Goal: Complete application form: Complete application form

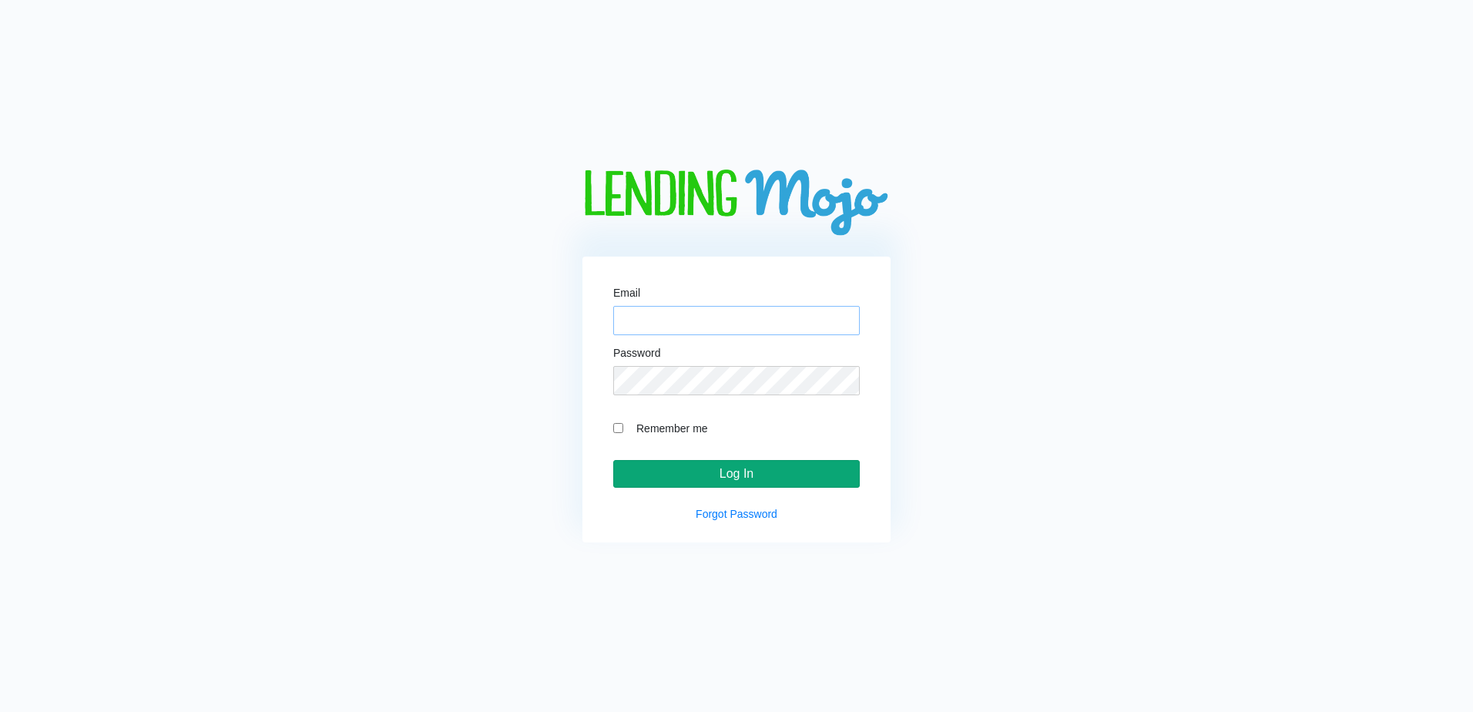
type input "[EMAIL_ADDRESS][DOMAIN_NAME]"
click at [753, 475] on input "Log In" at bounding box center [736, 474] width 247 height 28
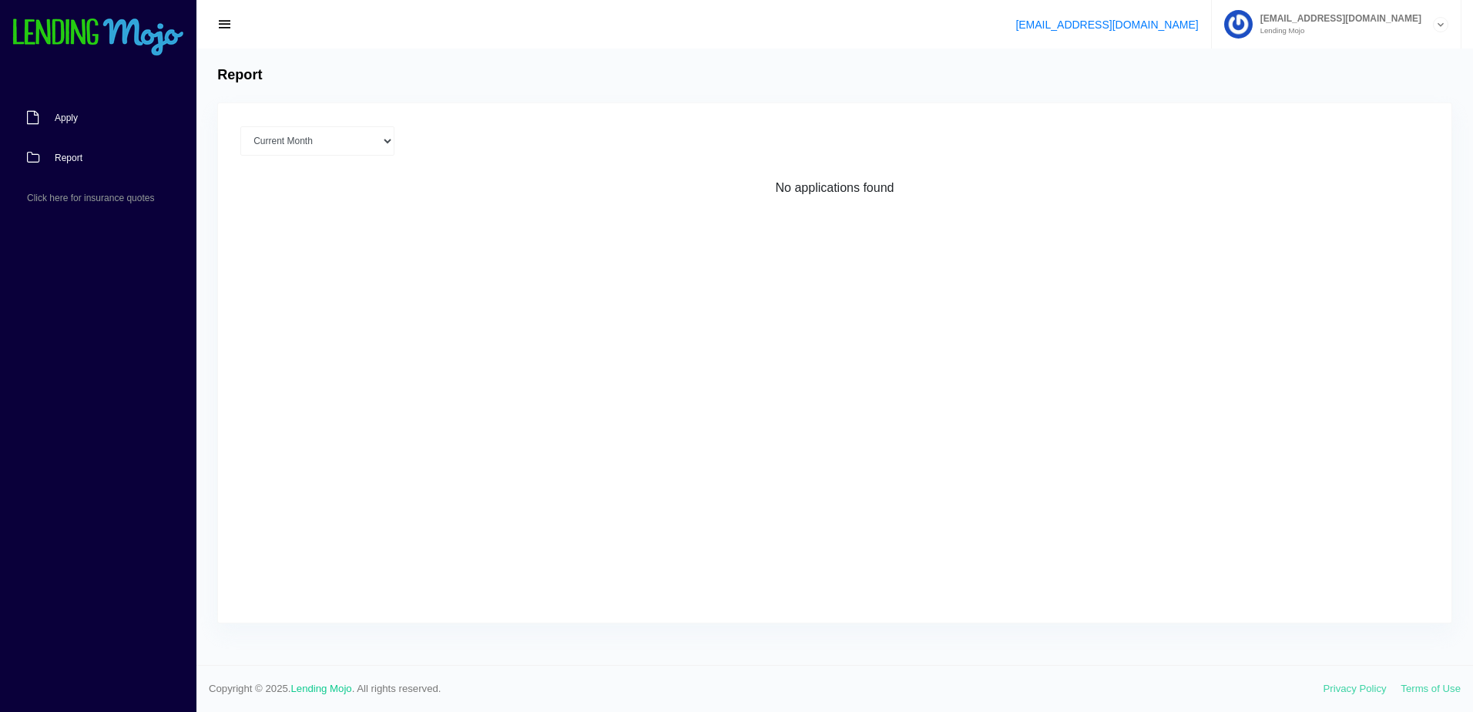
click at [68, 129] on link "Apply" at bounding box center [90, 118] width 181 height 40
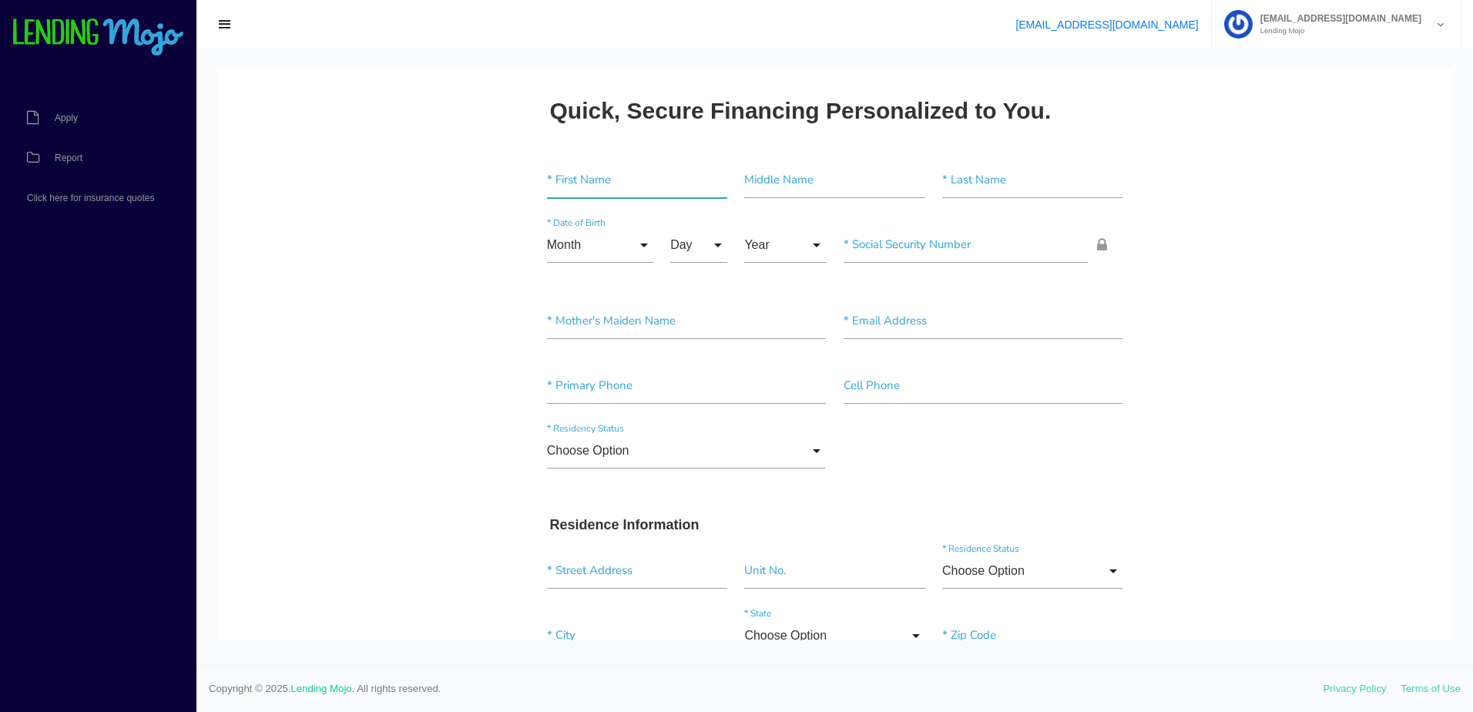
click at [619, 179] on input"] "text" at bounding box center [637, 180] width 180 height 35
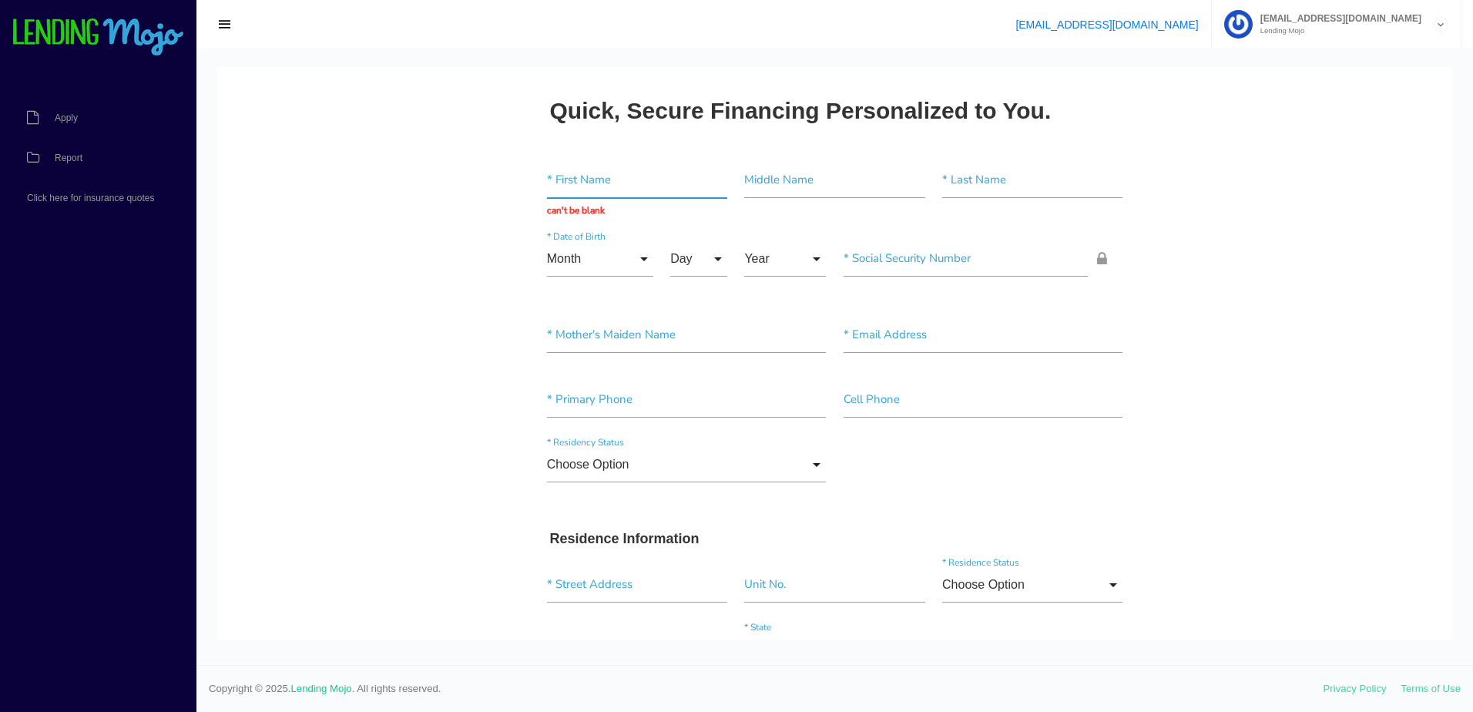
click at [699, 191] on input "text" at bounding box center [637, 180] width 180 height 35
paste input "ELADIO"
type input "ELADIO"
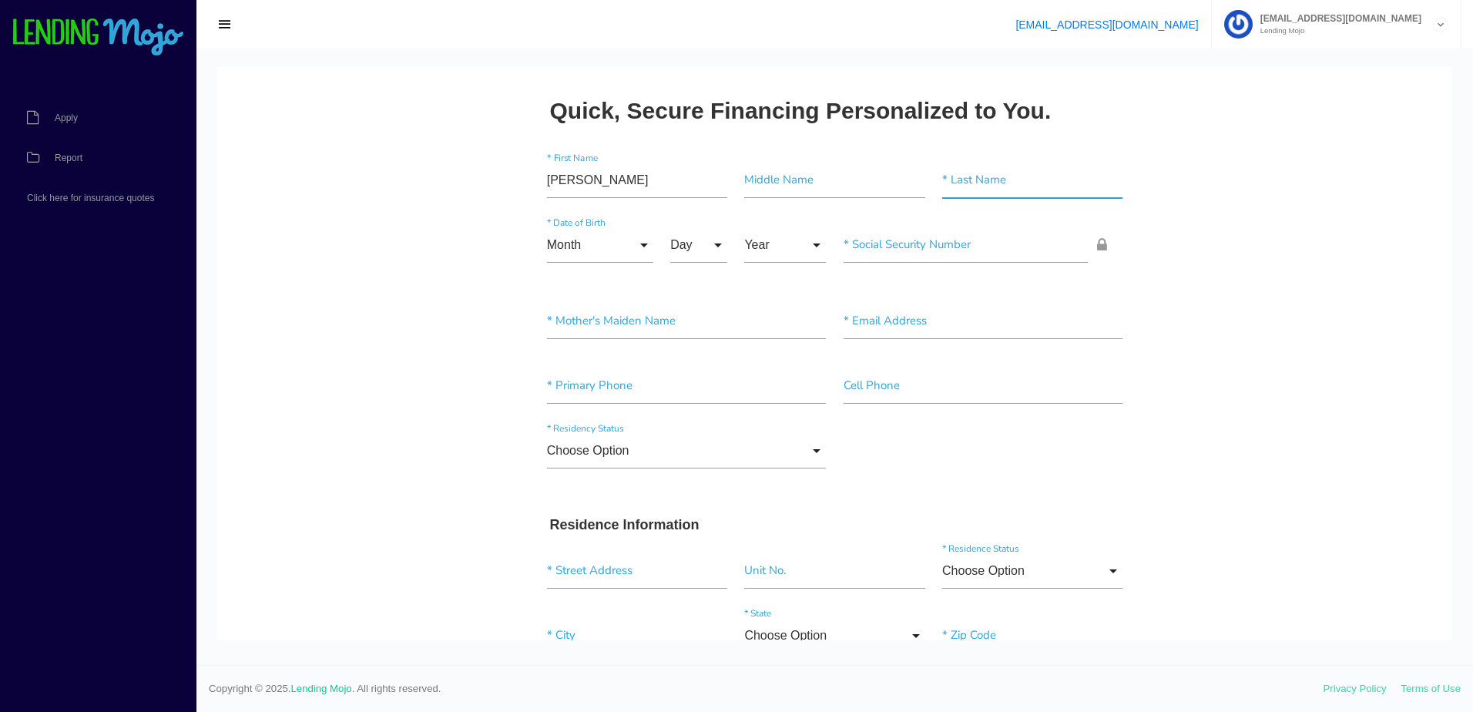
click at [981, 190] on input"] "text" at bounding box center [1032, 180] width 180 height 35
paste input"] "HERNANDEZ"
type input"] "HERNANDEZ"
click at [832, 195] on input"] "text" at bounding box center [834, 180] width 180 height 35
type input"] "J"
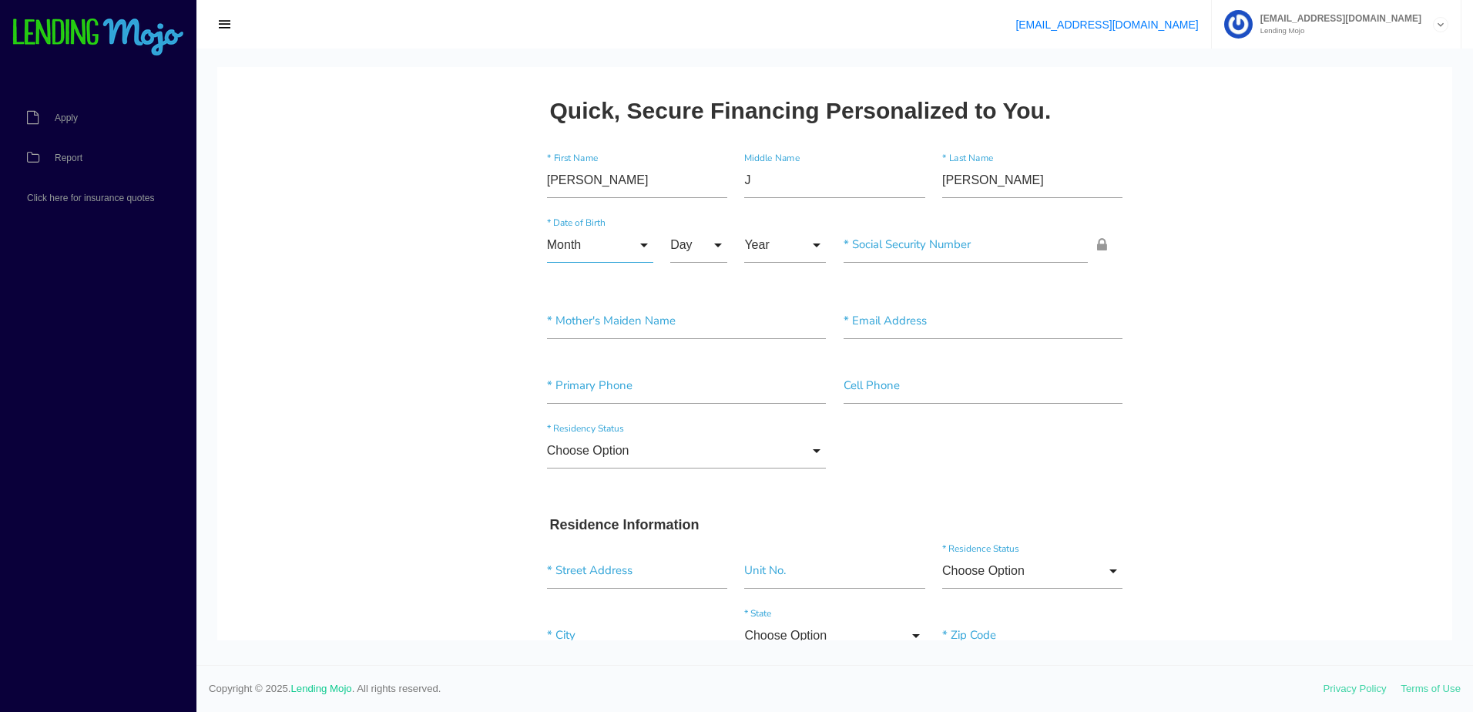
click at [623, 247] on input "Month" at bounding box center [600, 244] width 106 height 35
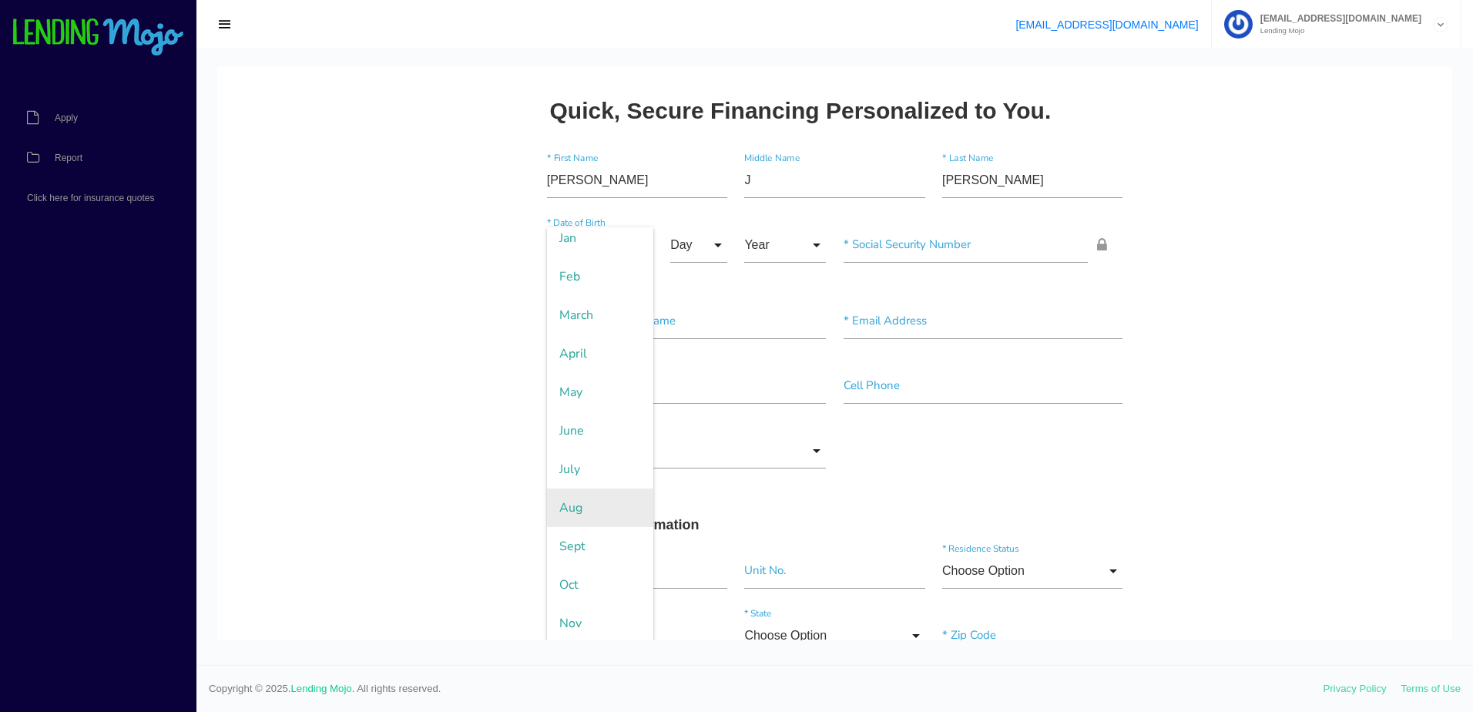
scroll to position [88, 0]
click at [579, 574] on span "Nov" at bounding box center [600, 582] width 106 height 39
type input "Nov"
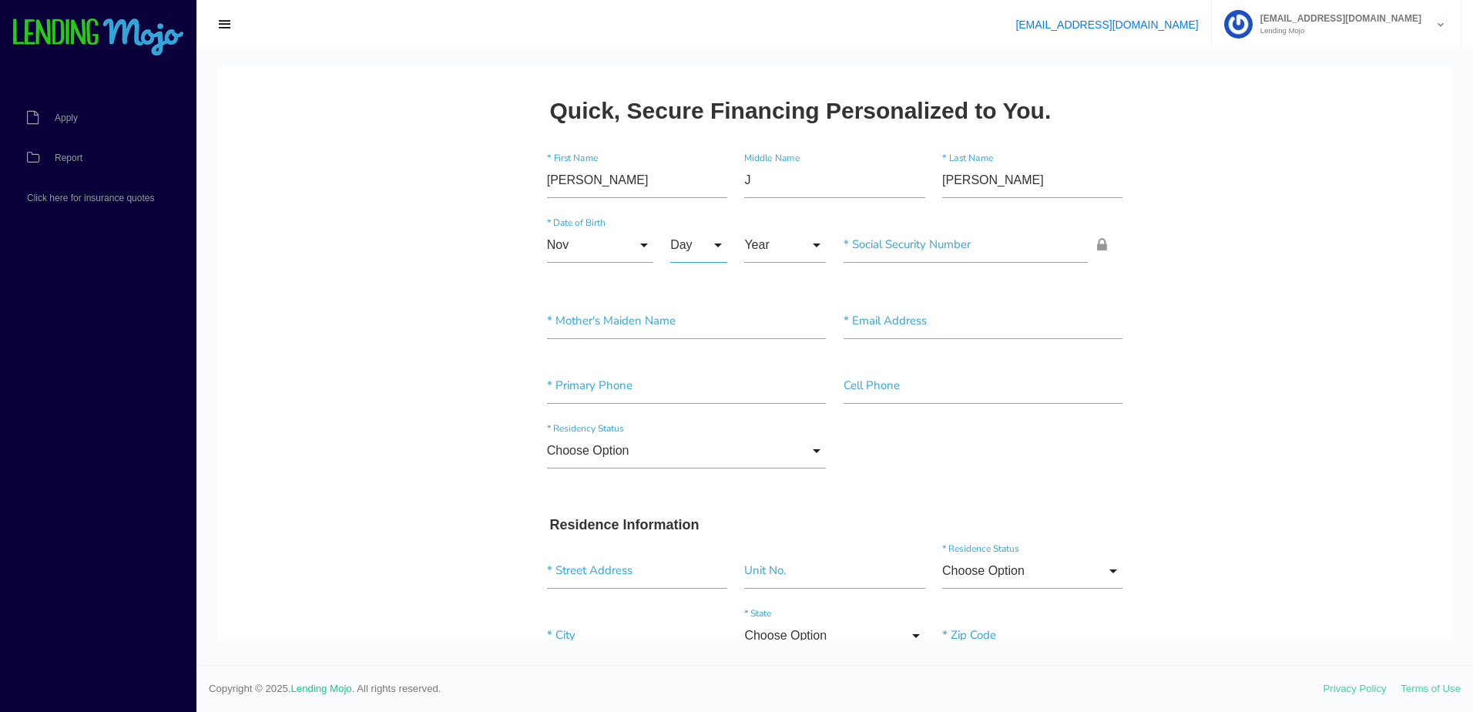
click at [684, 253] on input "Day" at bounding box center [698, 244] width 57 height 35
click at [696, 541] on span "29" at bounding box center [708, 544] width 77 height 39
type input "29"
click at [773, 240] on input "Year" at bounding box center [785, 244] width 82 height 35
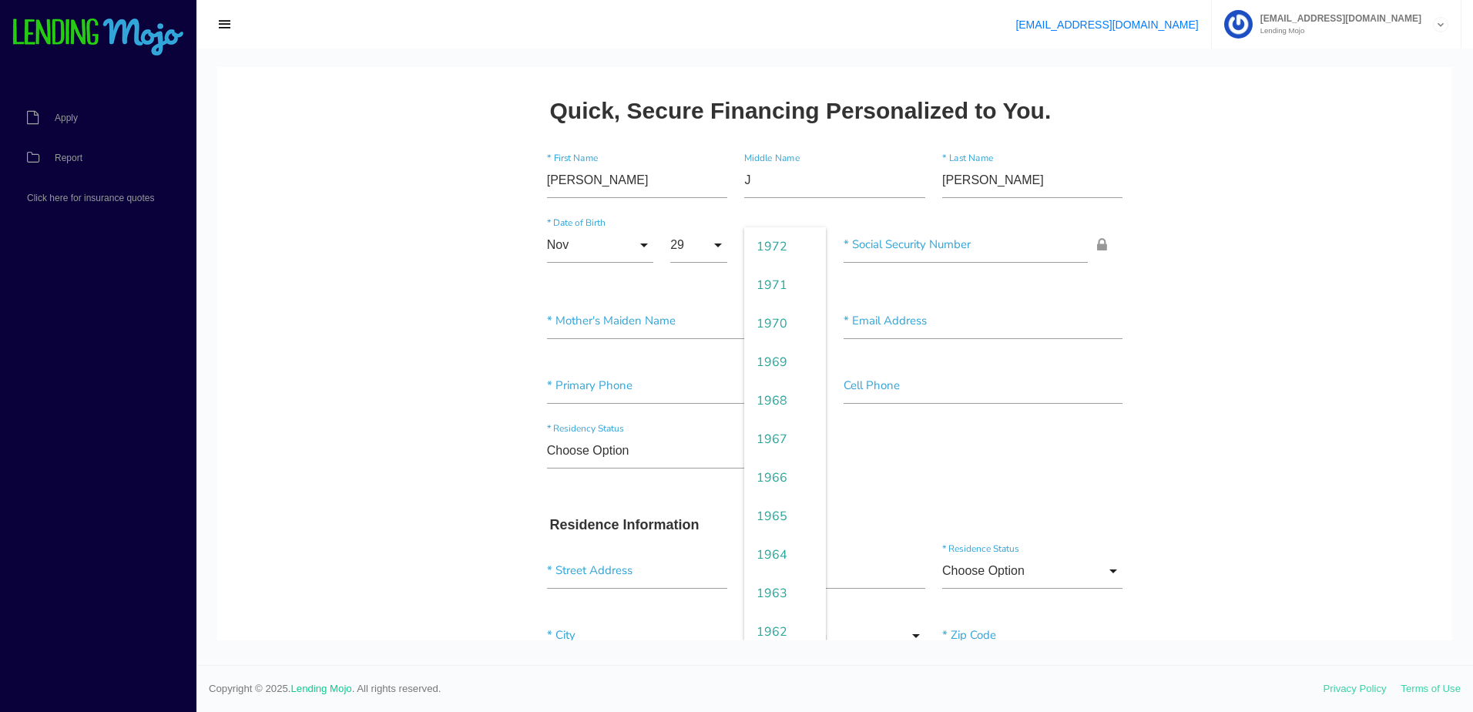
scroll to position [1156, 0]
click at [778, 284] on span "1977" at bounding box center [785, 285] width 82 height 39
type input "1977"
click at [907, 233] on input"] "text" at bounding box center [966, 244] width 245 height 35
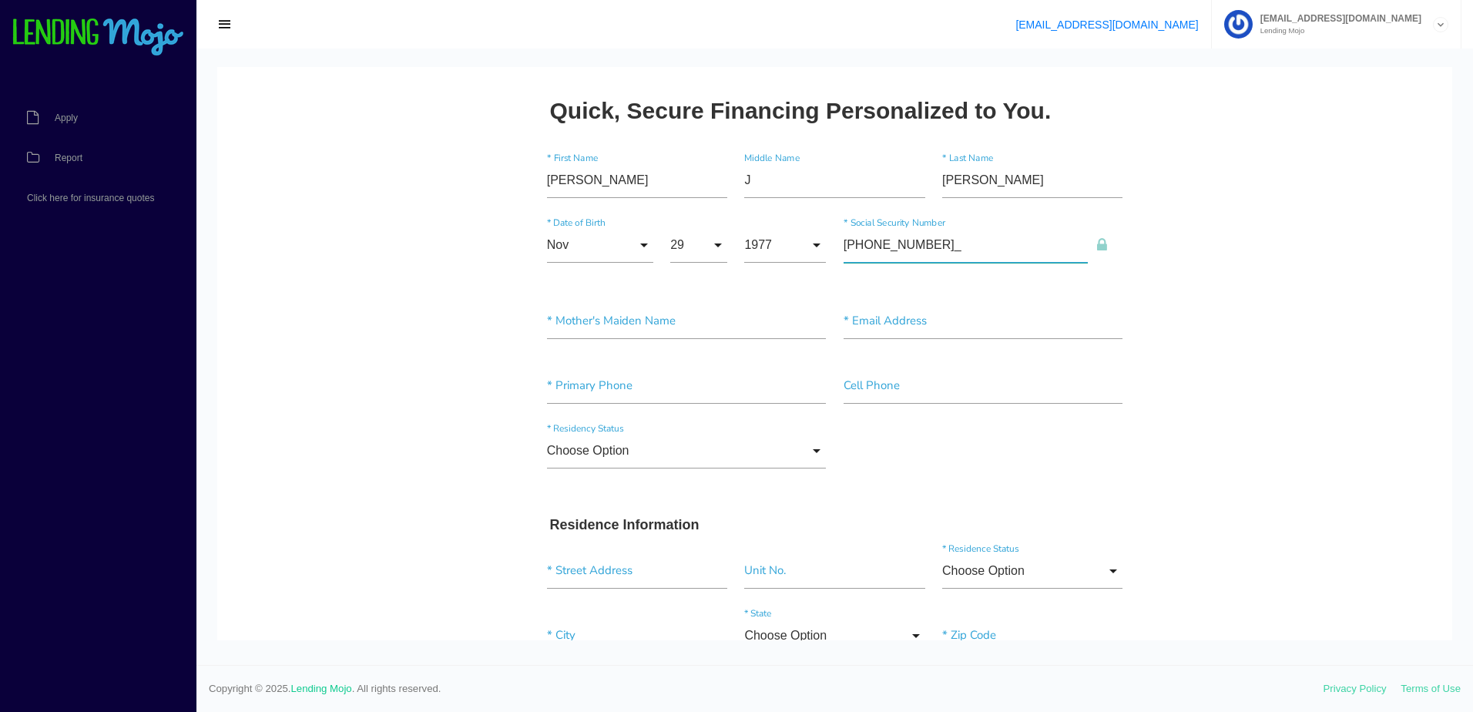
type input"] "668-51-2229"
click at [683, 306] on input"] "text" at bounding box center [687, 321] width 280 height 35
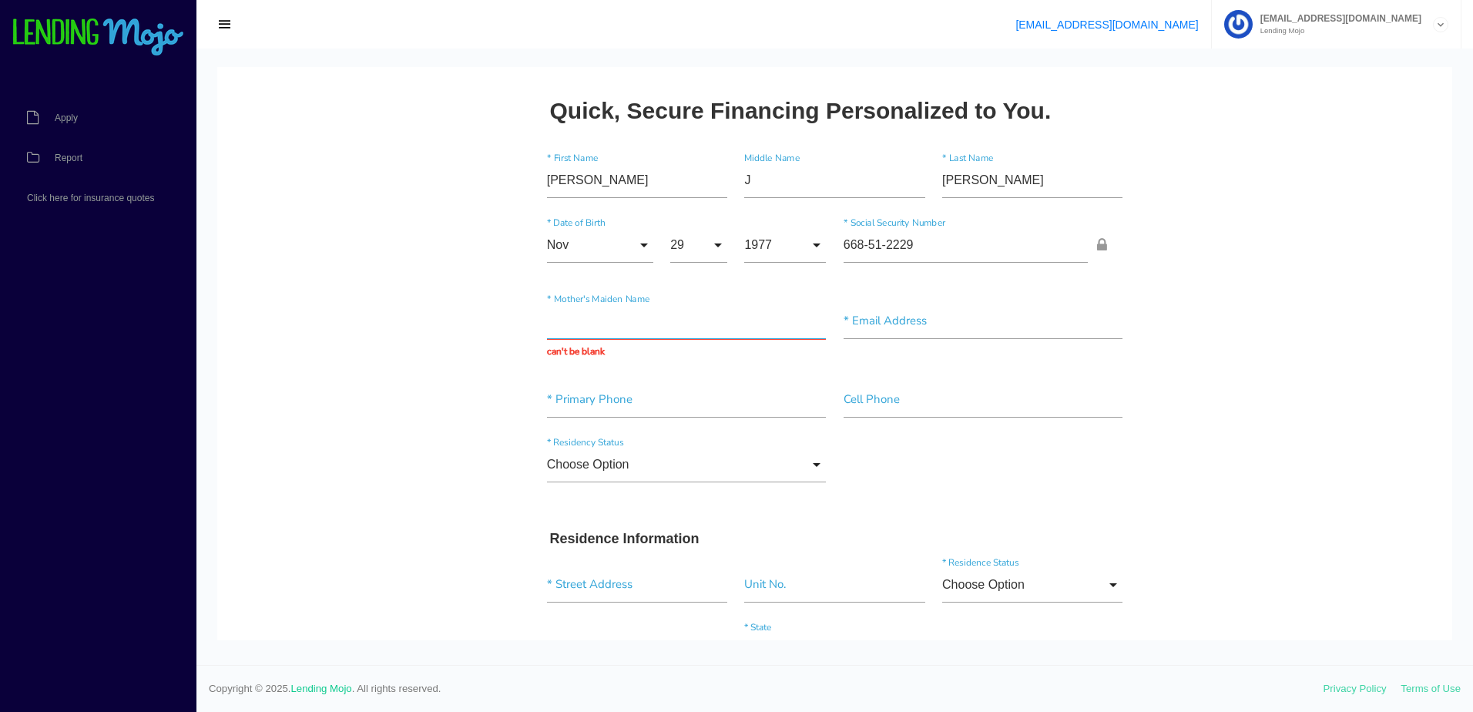
drag, startPoint x: 566, startPoint y: 311, endPoint x: 654, endPoint y: 328, distance: 89.4
click at [566, 311] on input "text" at bounding box center [687, 321] width 280 height 35
paste input "Sivira"
type input "Sivira"
click at [869, 321] on input"] "text" at bounding box center [984, 321] width 280 height 35
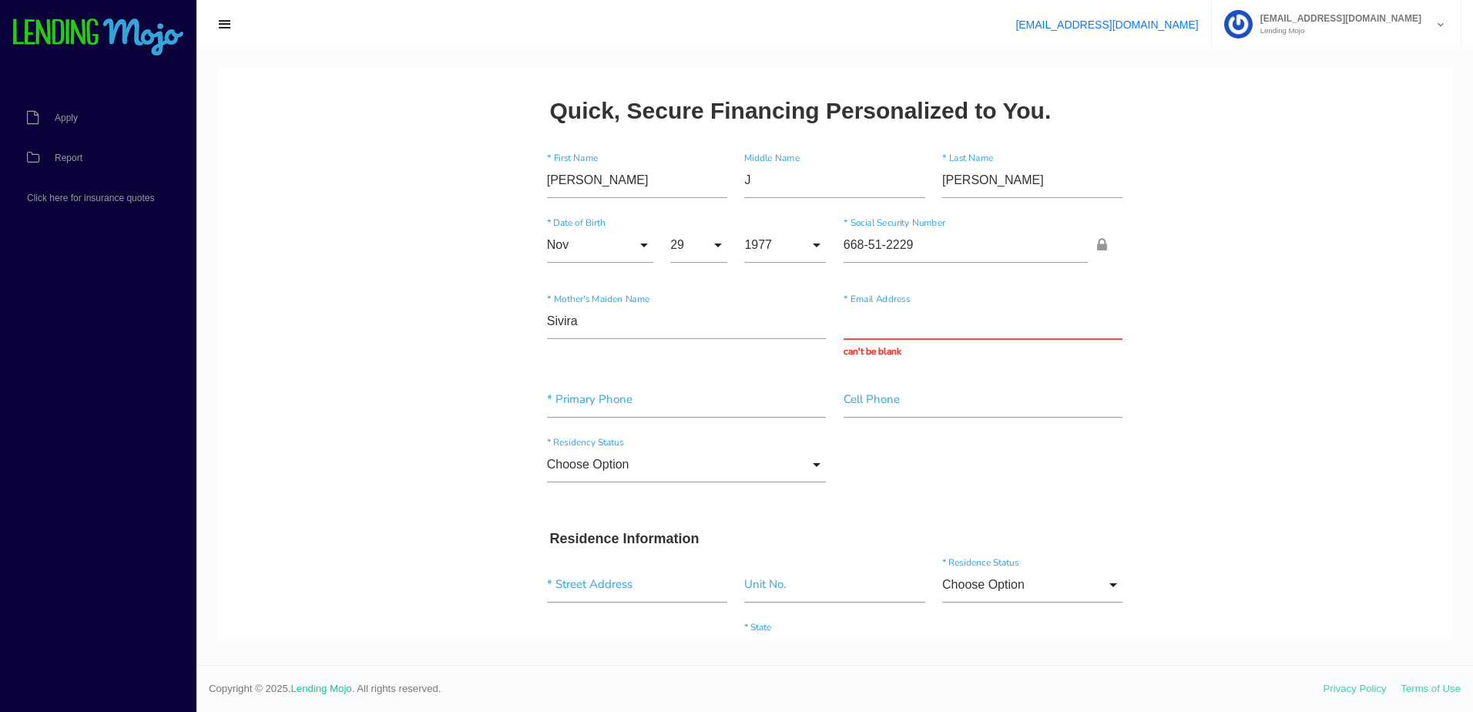
click at [933, 334] on input "text" at bounding box center [984, 321] width 280 height 35
paste input "eladiohernandez2003@gmail.com"
type input "eladiohernandez2003@gmail.com"
click at [623, 418] on div "* Primary Phone Cell Phone" at bounding box center [835, 403] width 593 height 65
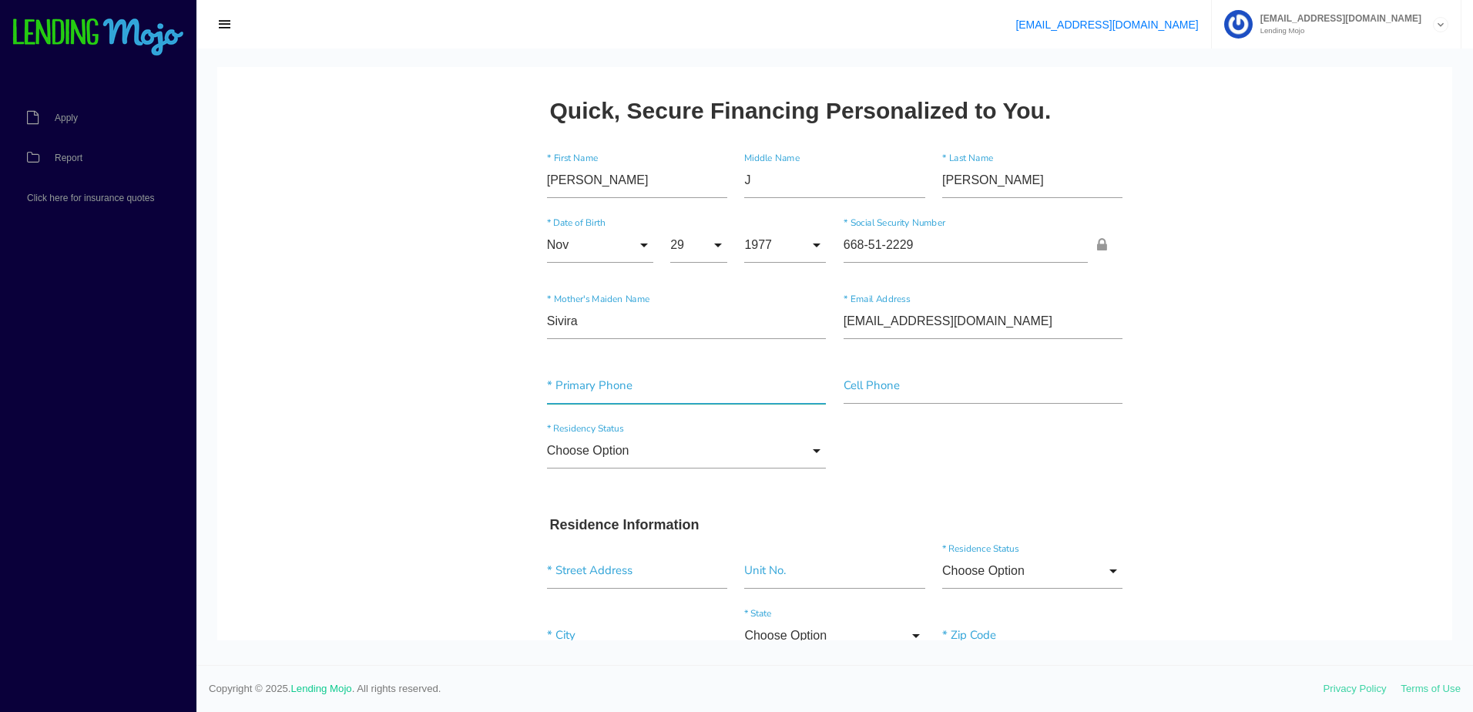
click at [621, 391] on input"] "text" at bounding box center [687, 385] width 280 height 35
type input"] "(561) 574-0711"
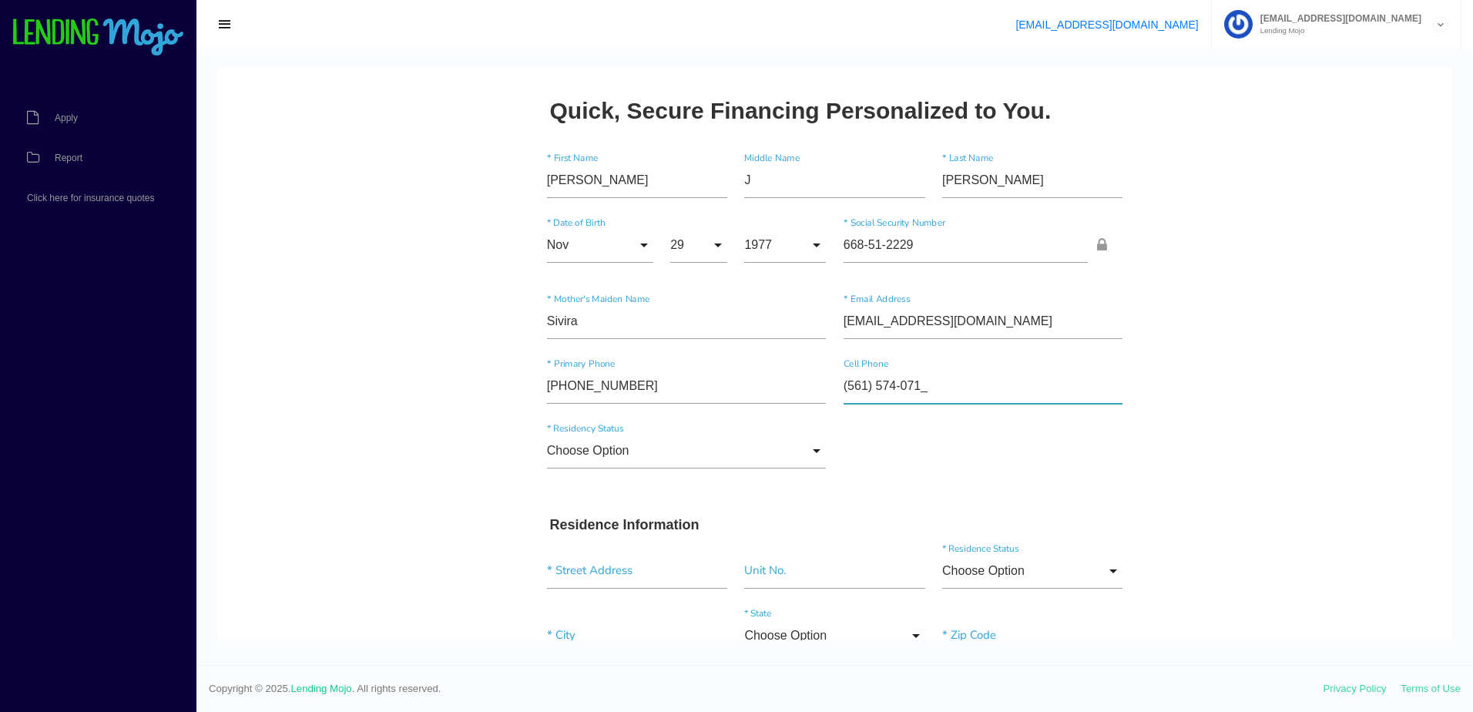
type input"] "(561) 574-0711"
click at [690, 451] on input "Choose Option" at bounding box center [687, 450] width 280 height 35
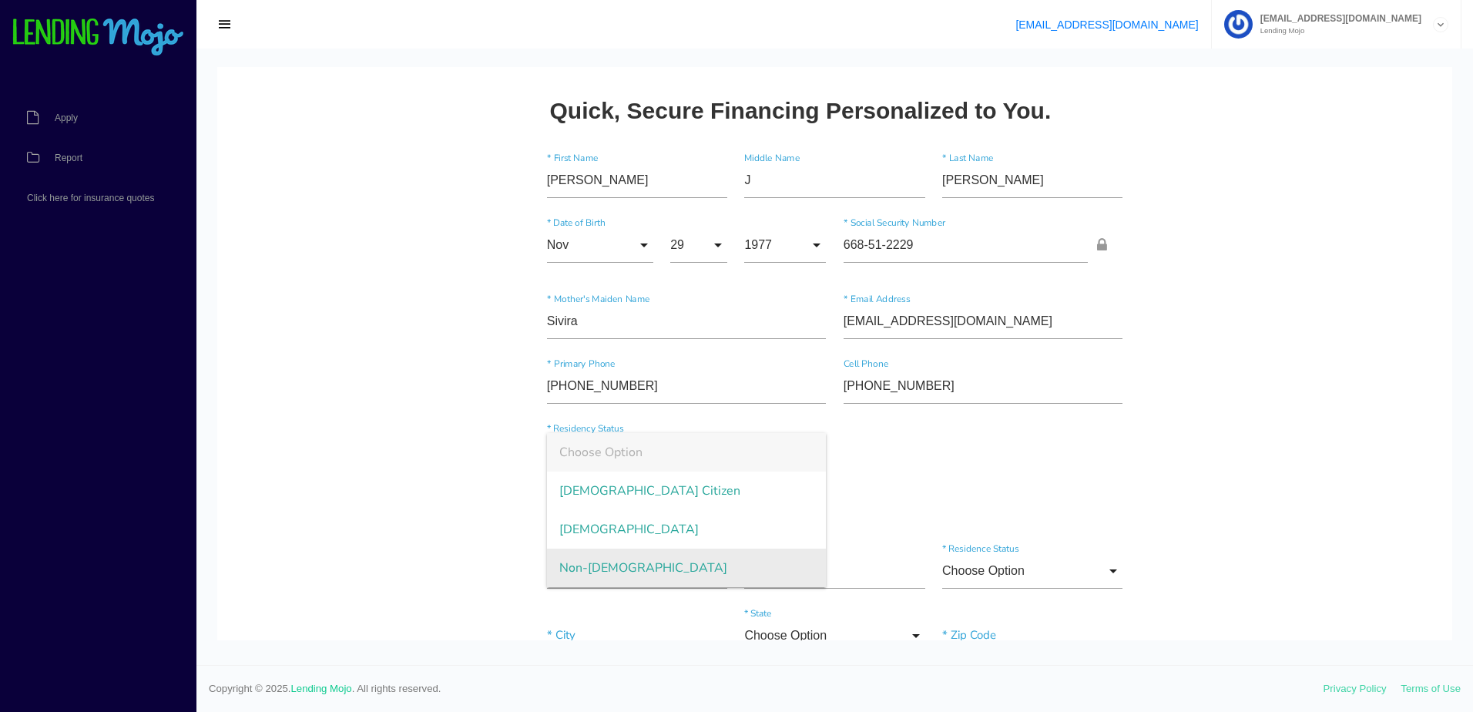
click at [650, 562] on span "Non-Permanent Resident" at bounding box center [687, 568] width 280 height 39
type input "Non-Permanent Resident"
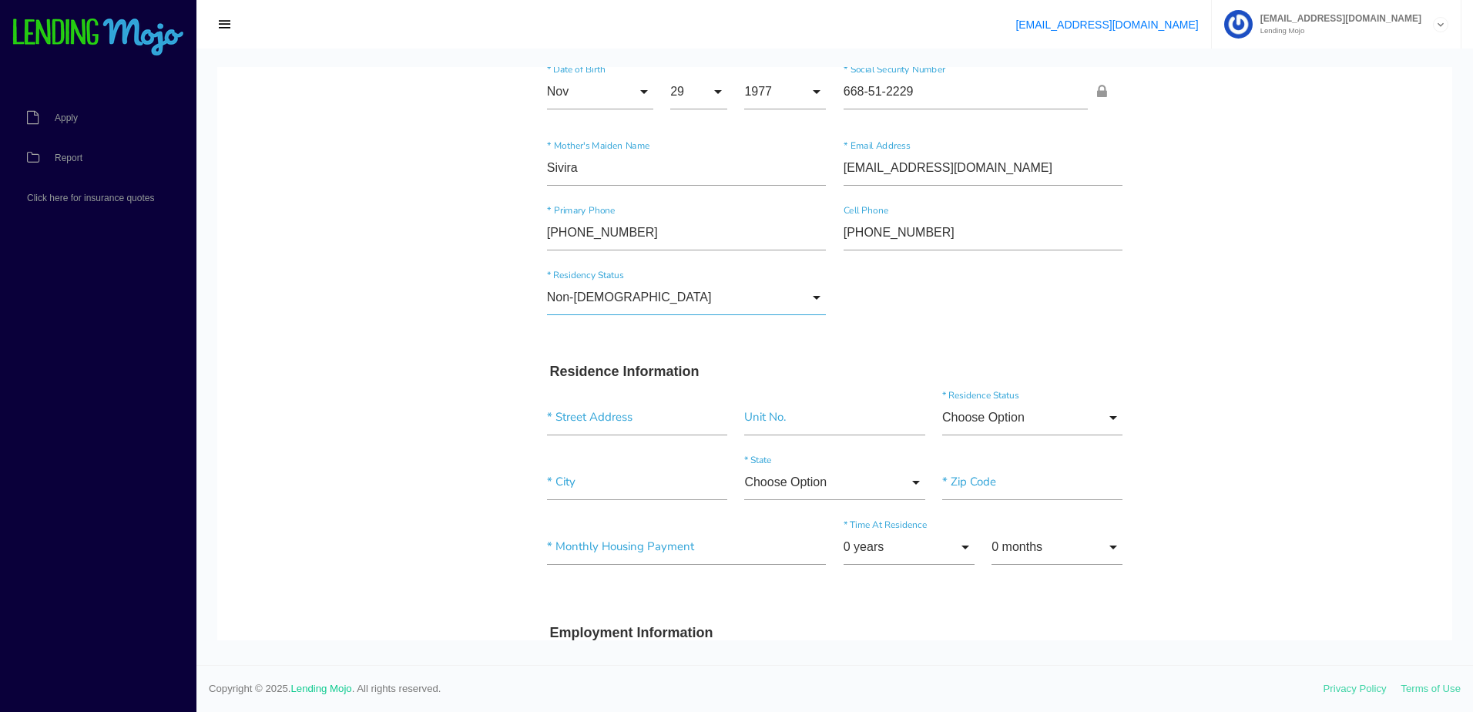
scroll to position [154, 0]
click at [620, 424] on input "text" at bounding box center [637, 416] width 180 height 35
paste input "851 COTTON BAY DR W"
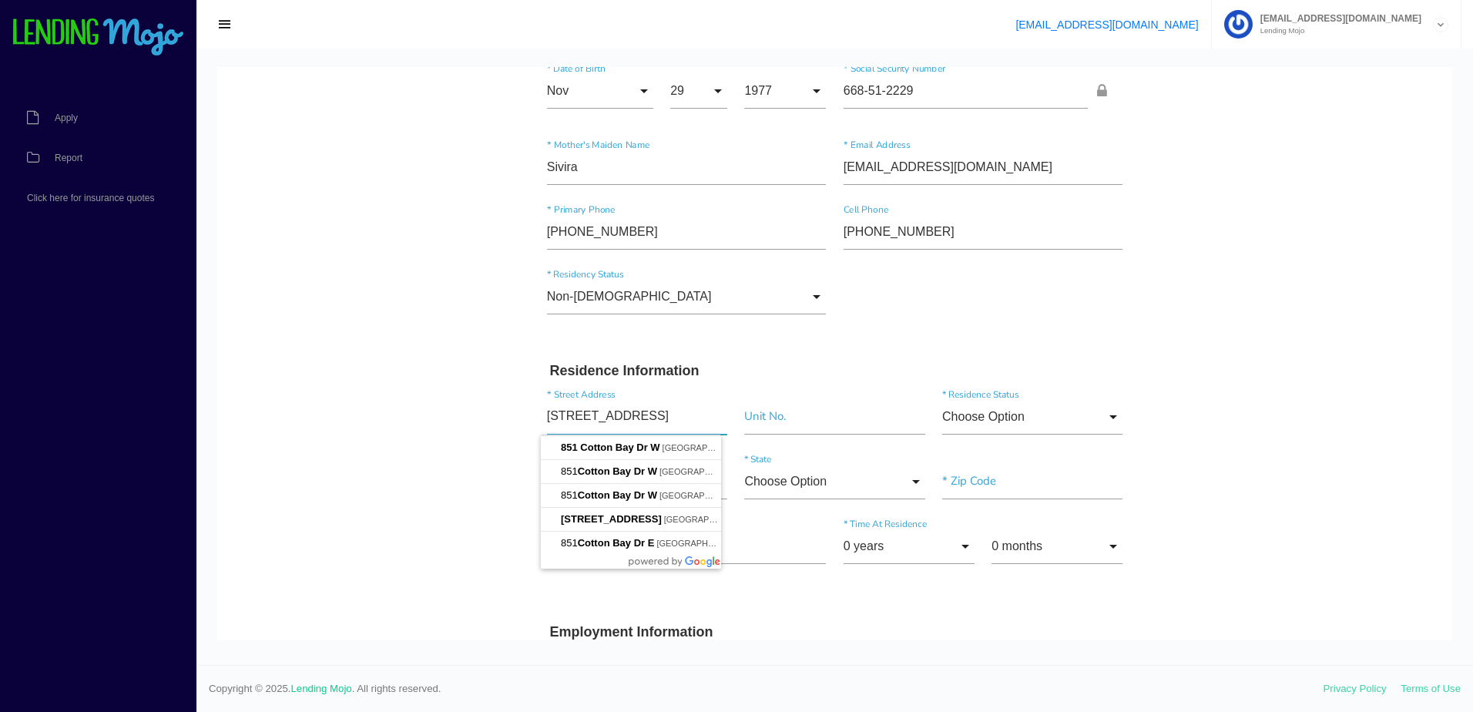
type input "851 COTTON BAY DR W"
click at [828, 421] on input"] "text" at bounding box center [834, 416] width 180 height 35
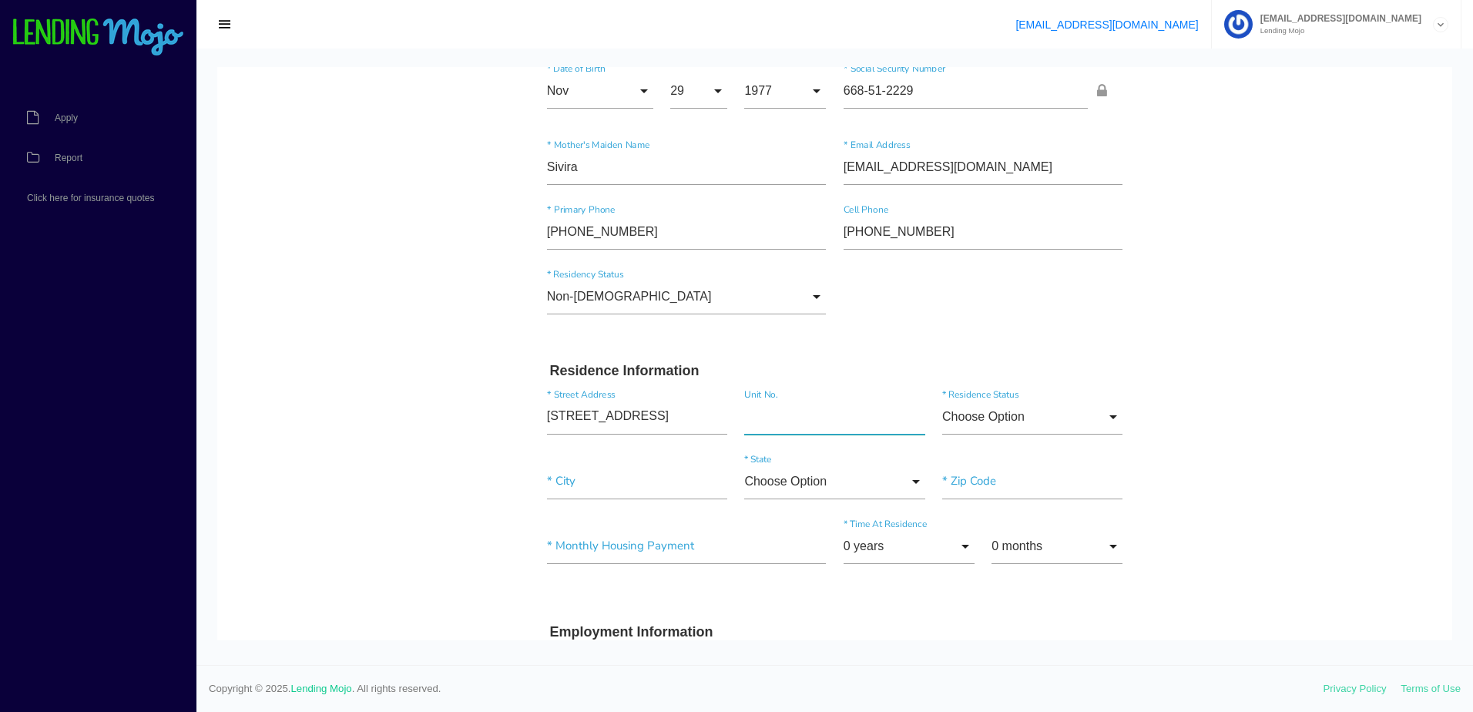
drag, startPoint x: 841, startPoint y: 413, endPoint x: 870, endPoint y: 413, distance: 28.5
click at [841, 413] on input"] "text" at bounding box center [834, 416] width 180 height 35
paste input"] "APT 706"
type input"] "APT 706"
click at [1022, 413] on input "Choose Option" at bounding box center [1032, 416] width 180 height 35
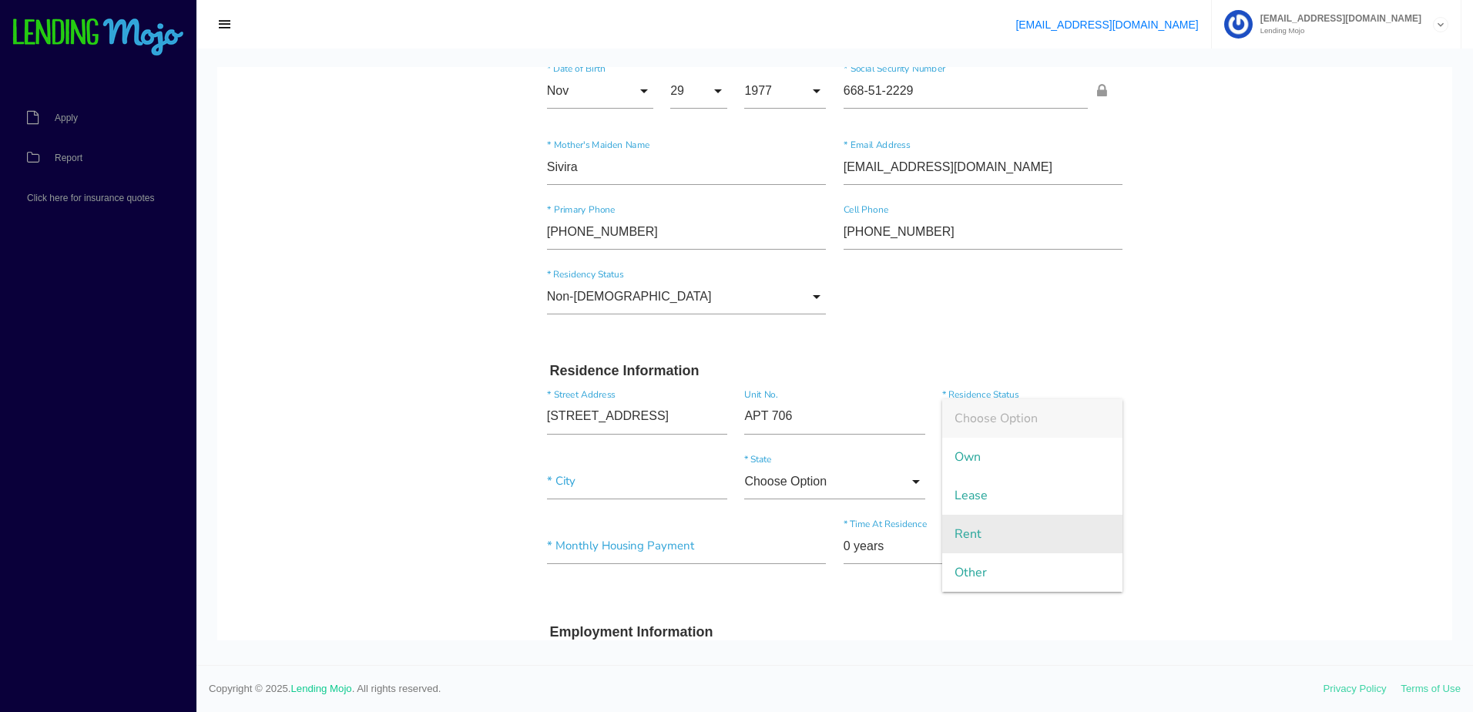
click at [986, 542] on span "Rent" at bounding box center [1032, 534] width 180 height 39
type input "Rent"
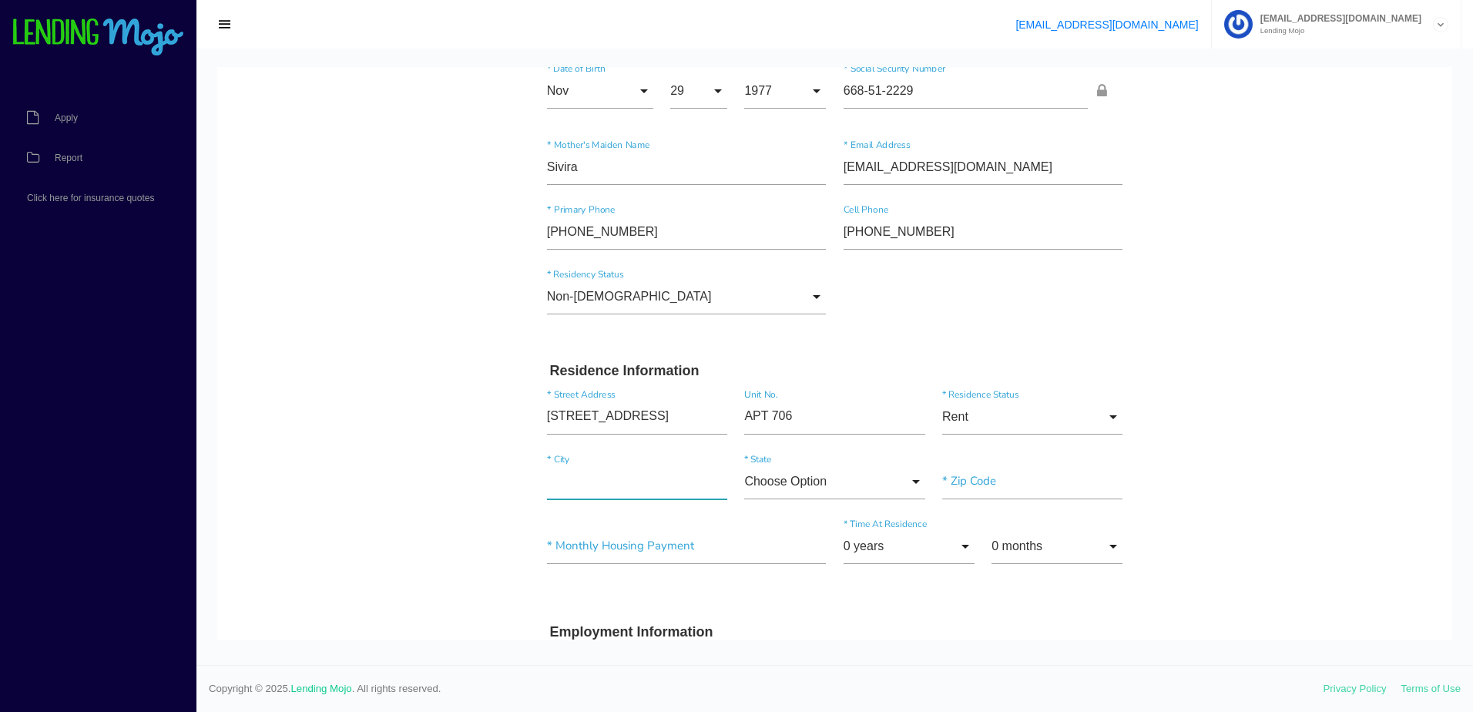
click at [604, 488] on input"] "text" at bounding box center [637, 481] width 180 height 35
click at [589, 487] on input "text" at bounding box center [637, 481] width 180 height 35
paste input "WEST PALM BEACH"
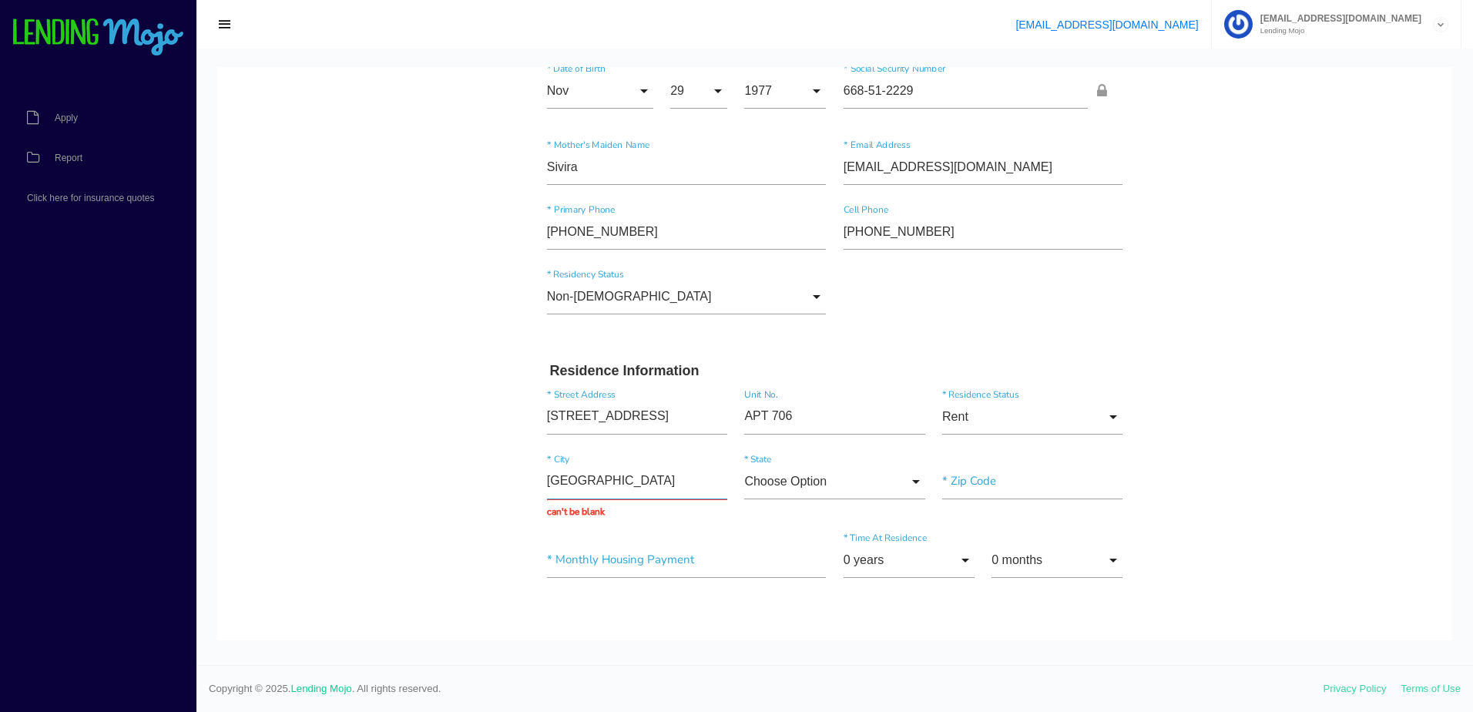
type input "WEST PALM BEACH"
click at [838, 485] on input "Choose Option" at bounding box center [834, 481] width 180 height 35
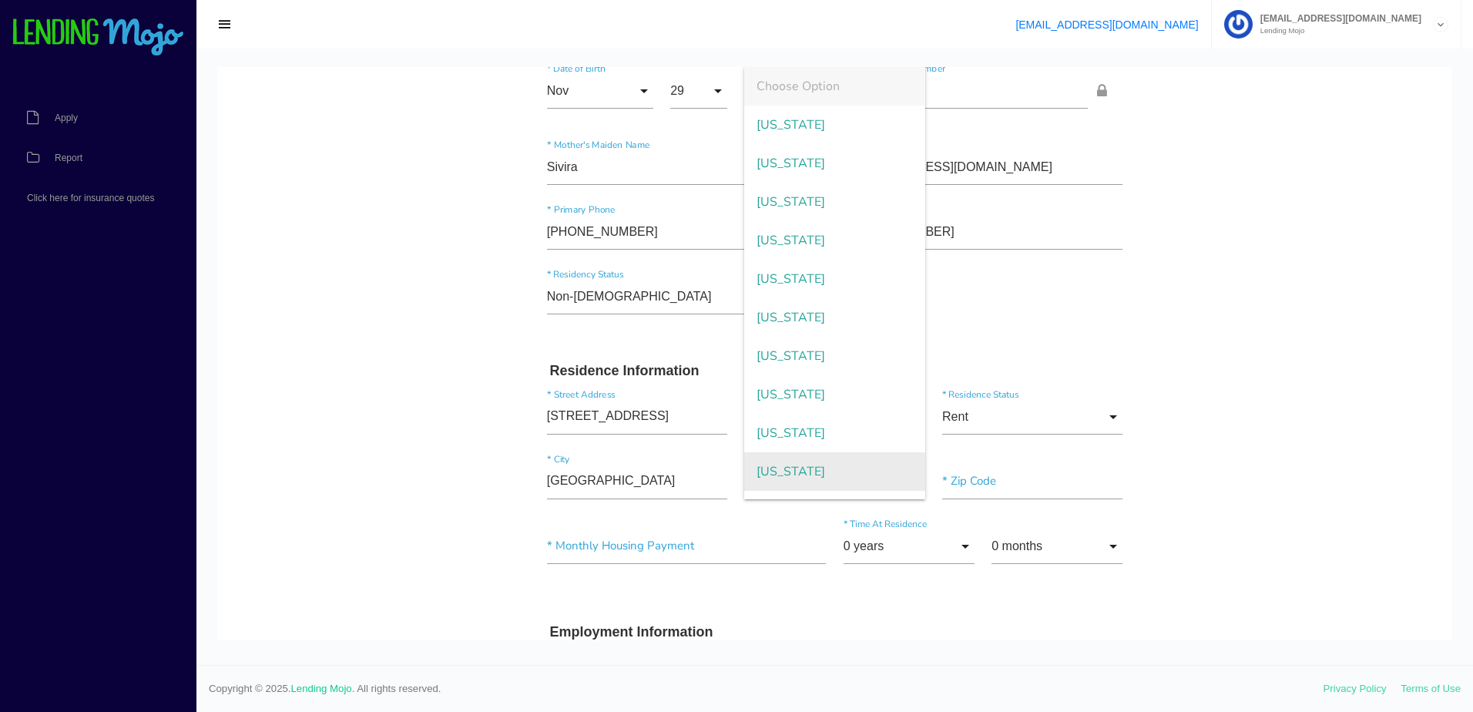
click at [834, 471] on span "Florida" at bounding box center [834, 471] width 180 height 39
type input "Florida"
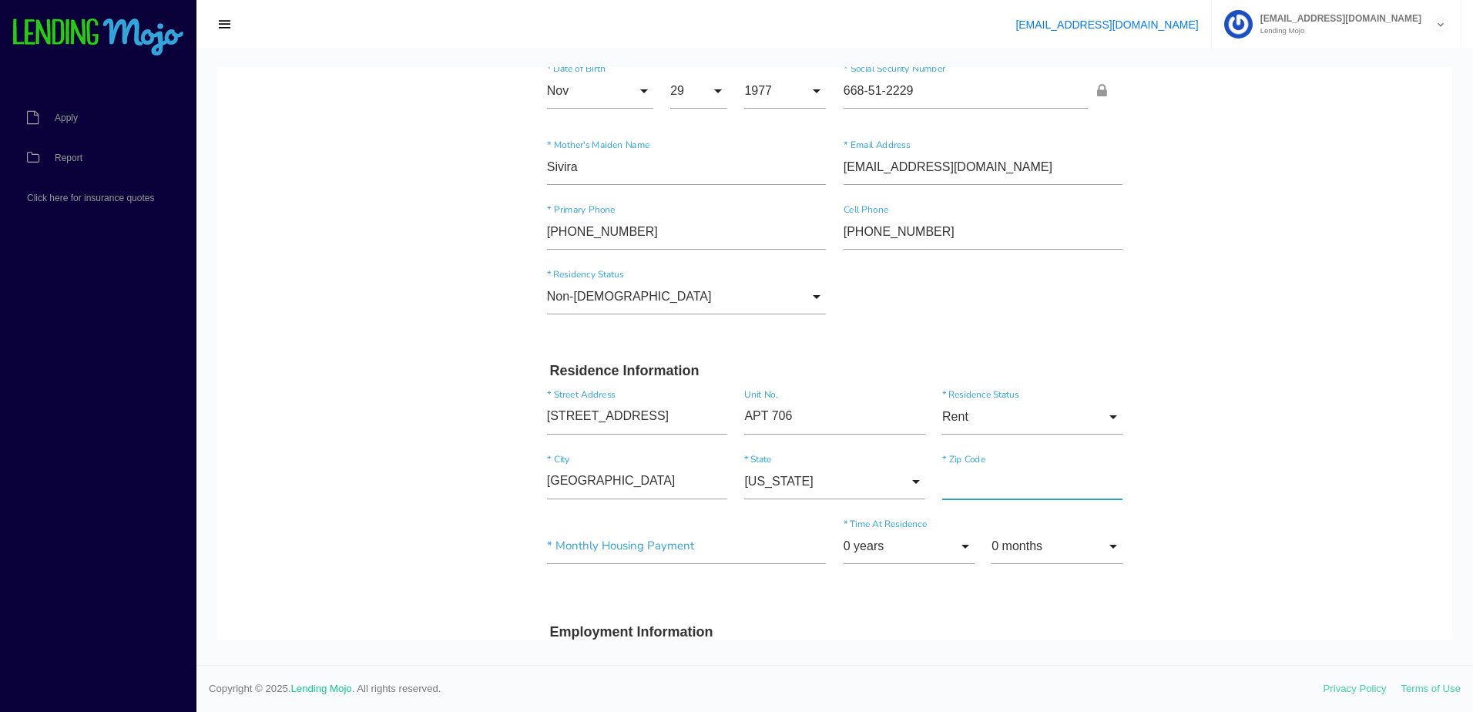
click at [978, 485] on input"] "text" at bounding box center [1032, 481] width 180 height 35
type input"] "33406"
click at [680, 543] on input"] "text" at bounding box center [687, 545] width 280 height 35
type input"] "$1,100.00"
click at [929, 545] on input "0 years" at bounding box center [909, 545] width 131 height 35
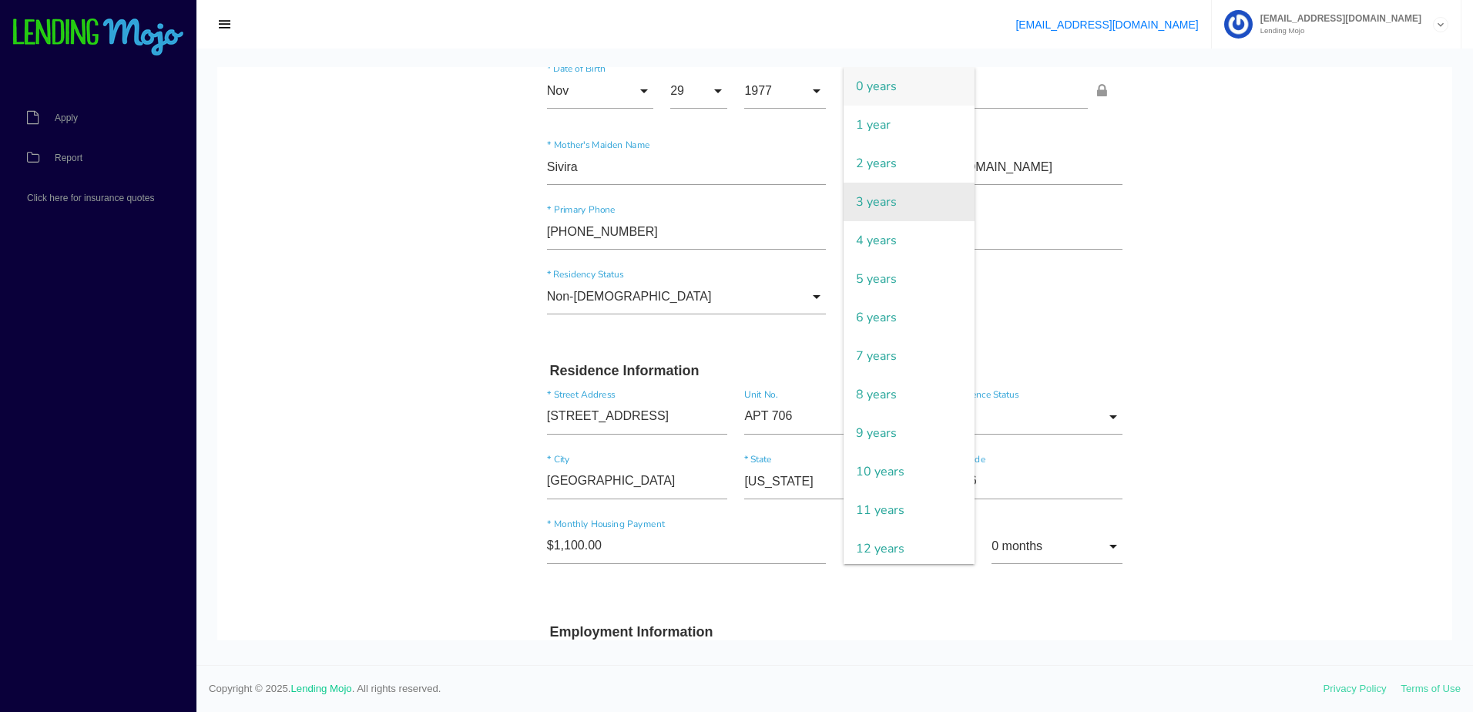
click at [885, 209] on span "3 years" at bounding box center [909, 202] width 131 height 39
type input "3 years"
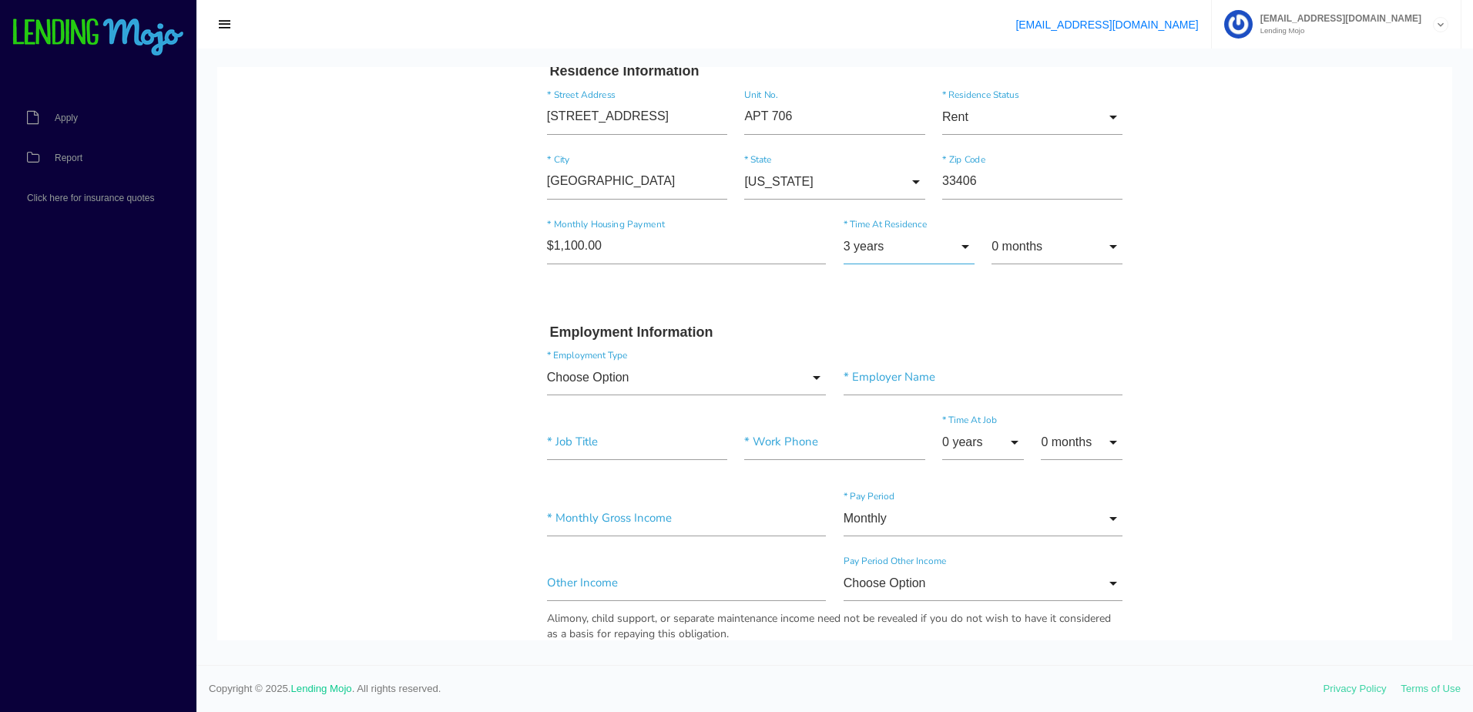
scroll to position [539, 0]
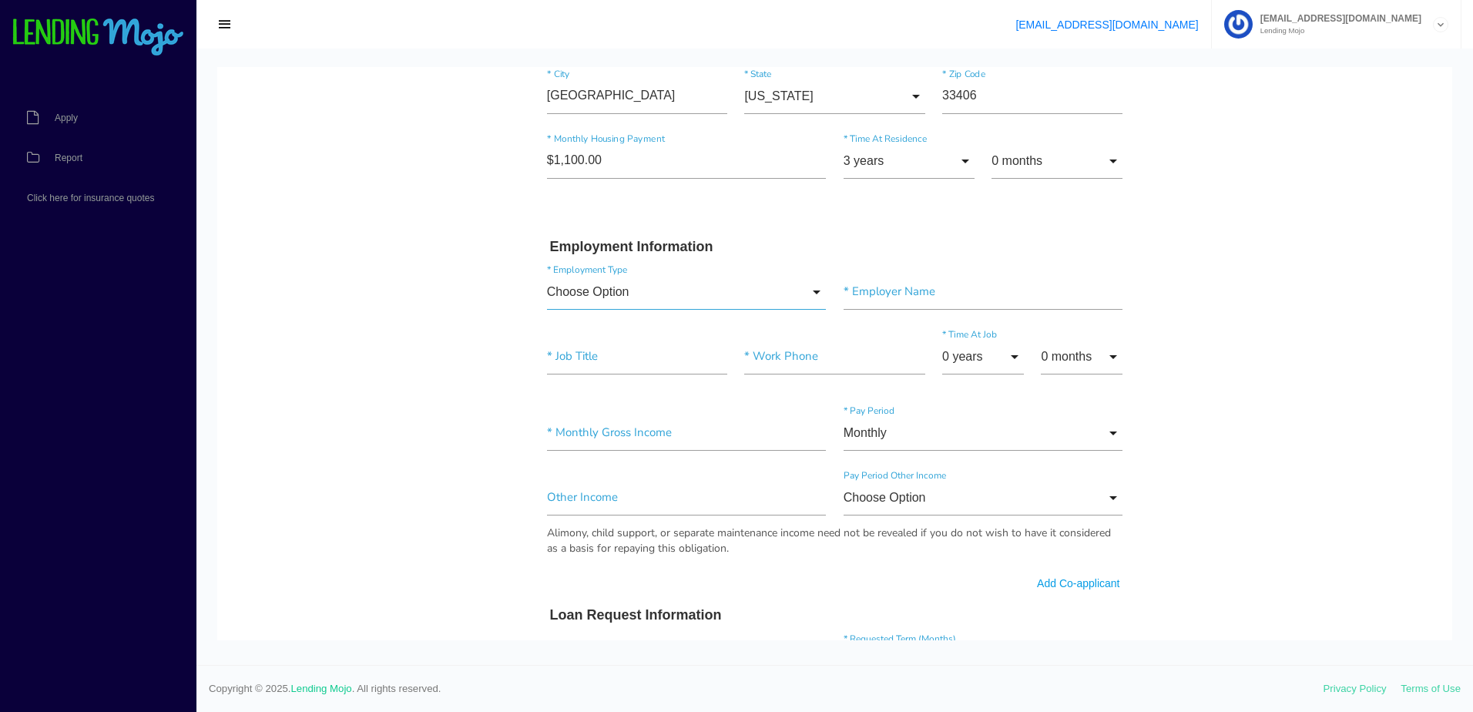
click at [667, 292] on input "Choose Option" at bounding box center [687, 291] width 280 height 35
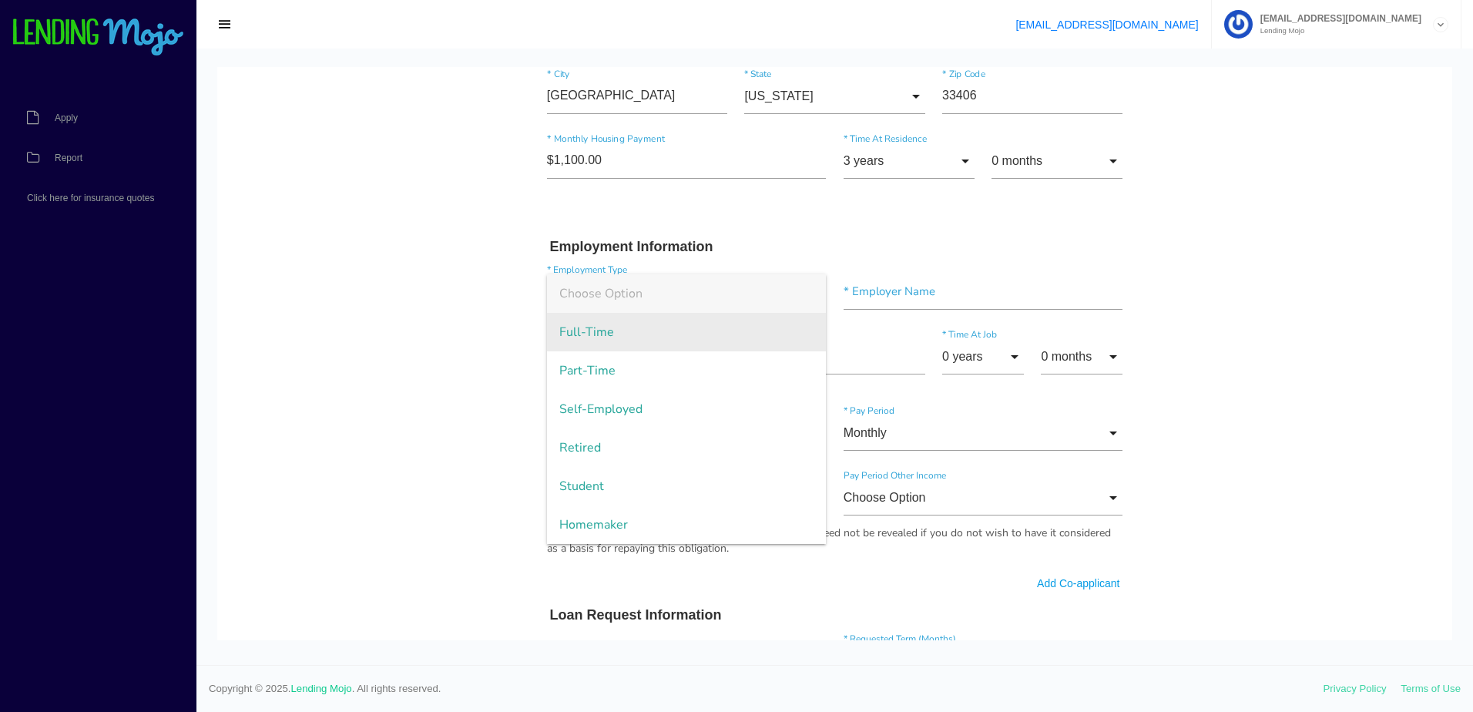
click at [576, 334] on span "Full-Time" at bounding box center [687, 332] width 280 height 39
type input "Full-Time"
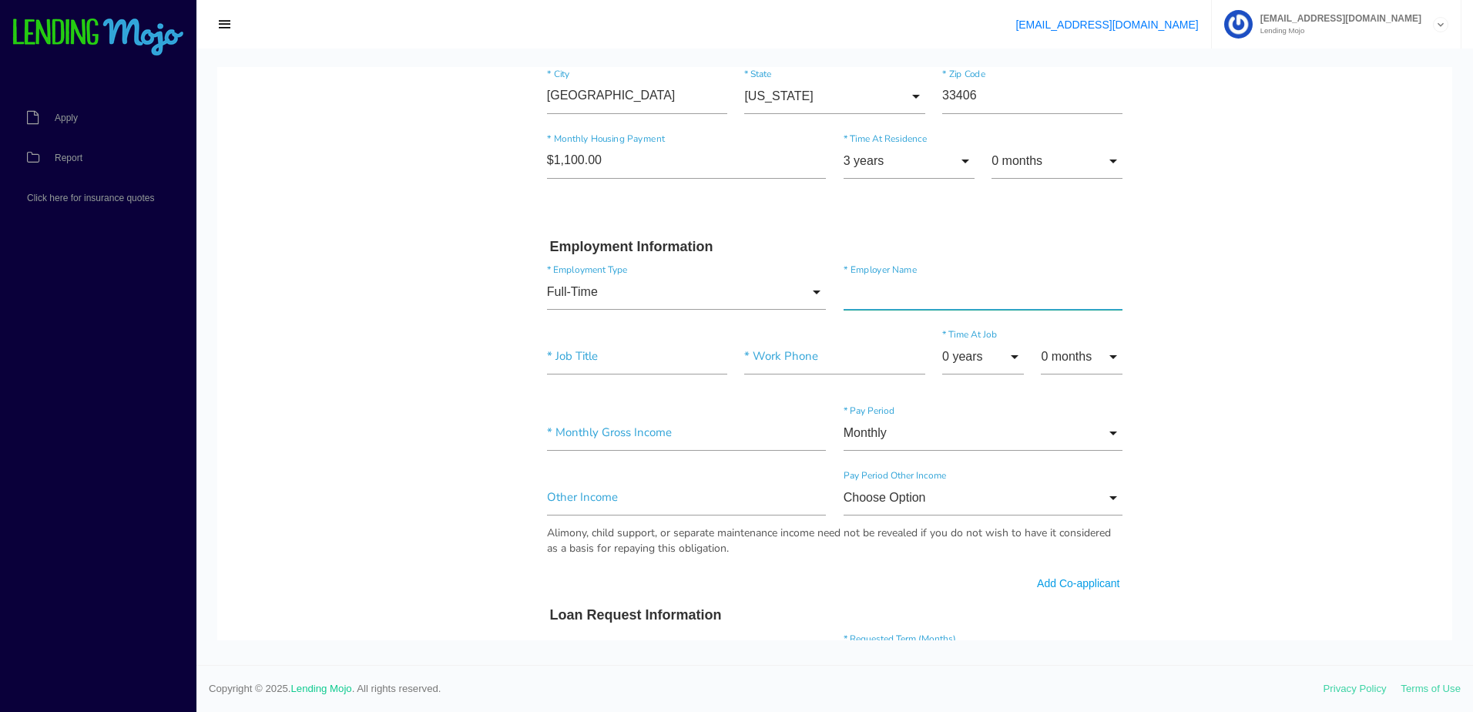
drag, startPoint x: 876, startPoint y: 292, endPoint x: 791, endPoint y: 307, distance: 86.1
click at [876, 292] on input"] "text" at bounding box center [984, 291] width 280 height 35
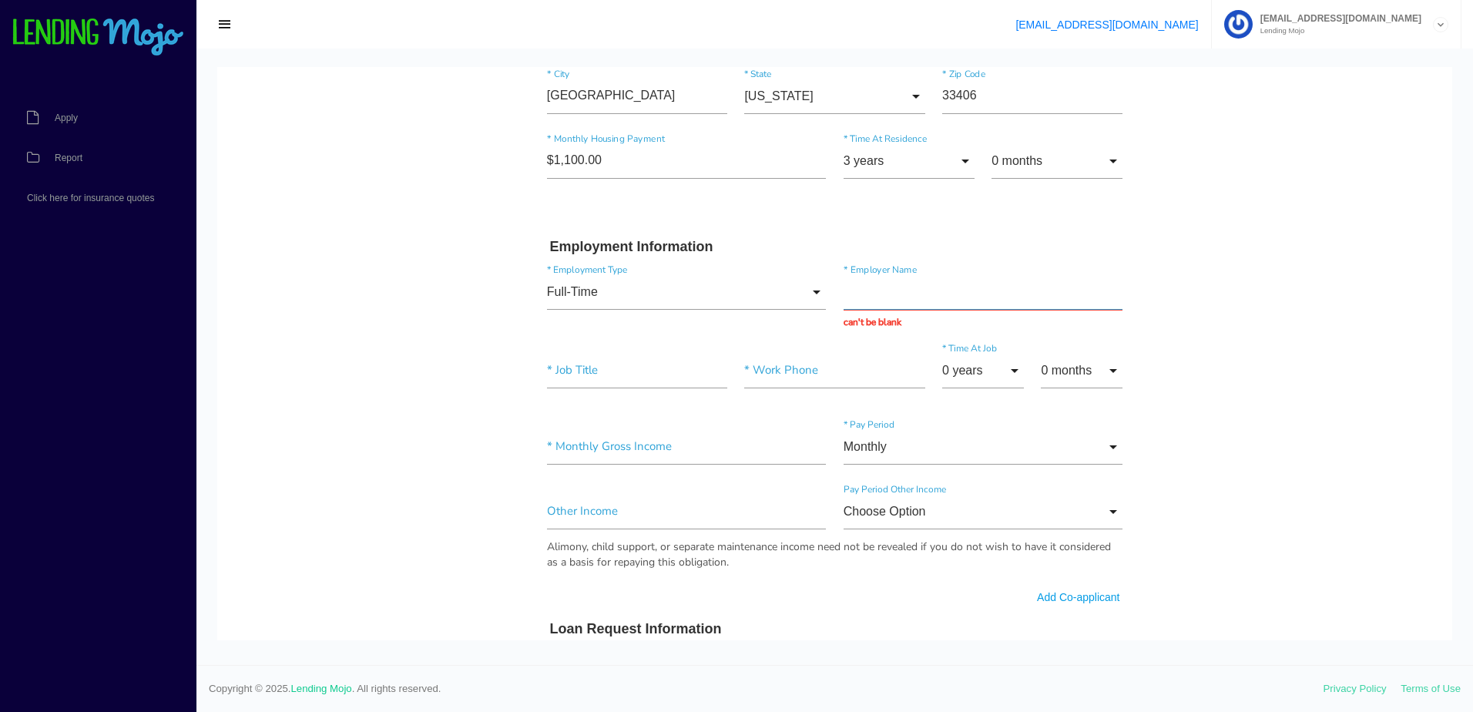
click at [874, 302] on input "text" at bounding box center [984, 291] width 280 height 35
paste input "Triple M Driver"
type input "Triple M Driver"
drag, startPoint x: 575, startPoint y: 374, endPoint x: 531, endPoint y: 381, distance: 45.2
click at [575, 374] on input"] "text" at bounding box center [637, 370] width 180 height 35
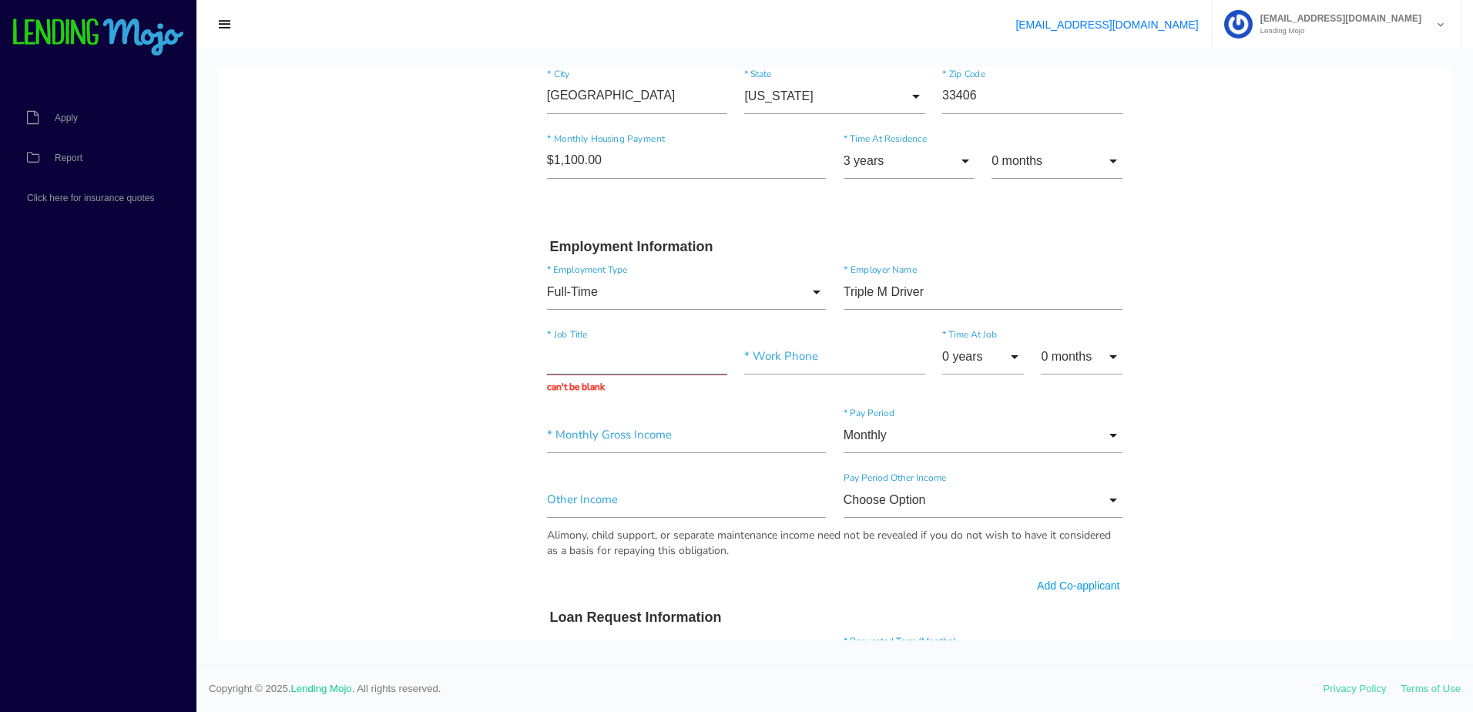
click at [608, 357] on input "text" at bounding box center [637, 356] width 180 height 35
paste input "Materials Manager"
type input "Materials Manager"
click at [798, 355] on input"] "text" at bounding box center [834, 356] width 180 height 35
type input"] "(561) 662-7654"
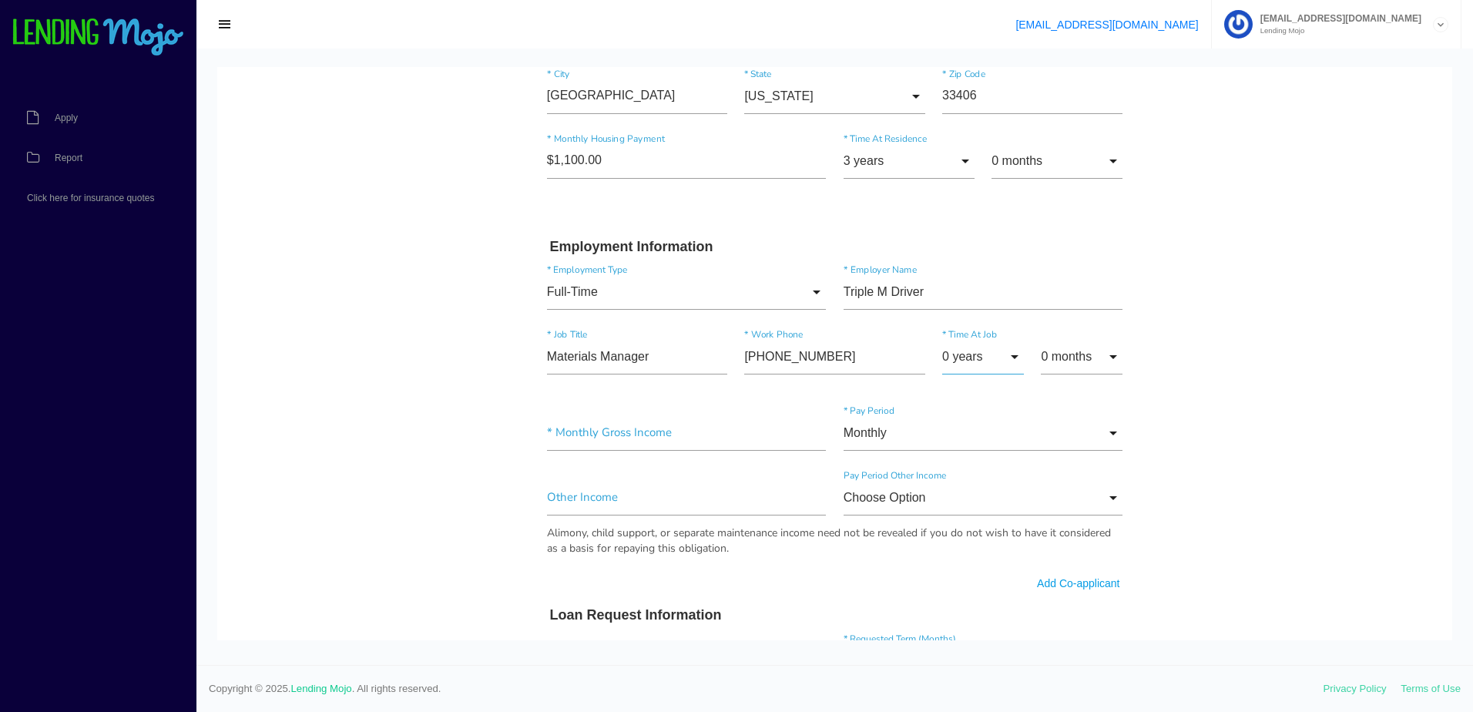
click at [962, 357] on input "0 years" at bounding box center [983, 356] width 82 height 35
click at [975, 208] on span "3 years" at bounding box center [983, 202] width 82 height 39
type input "3 years"
click at [659, 439] on input"] "text" at bounding box center [687, 432] width 280 height 35
type input"] "$5,400.00"
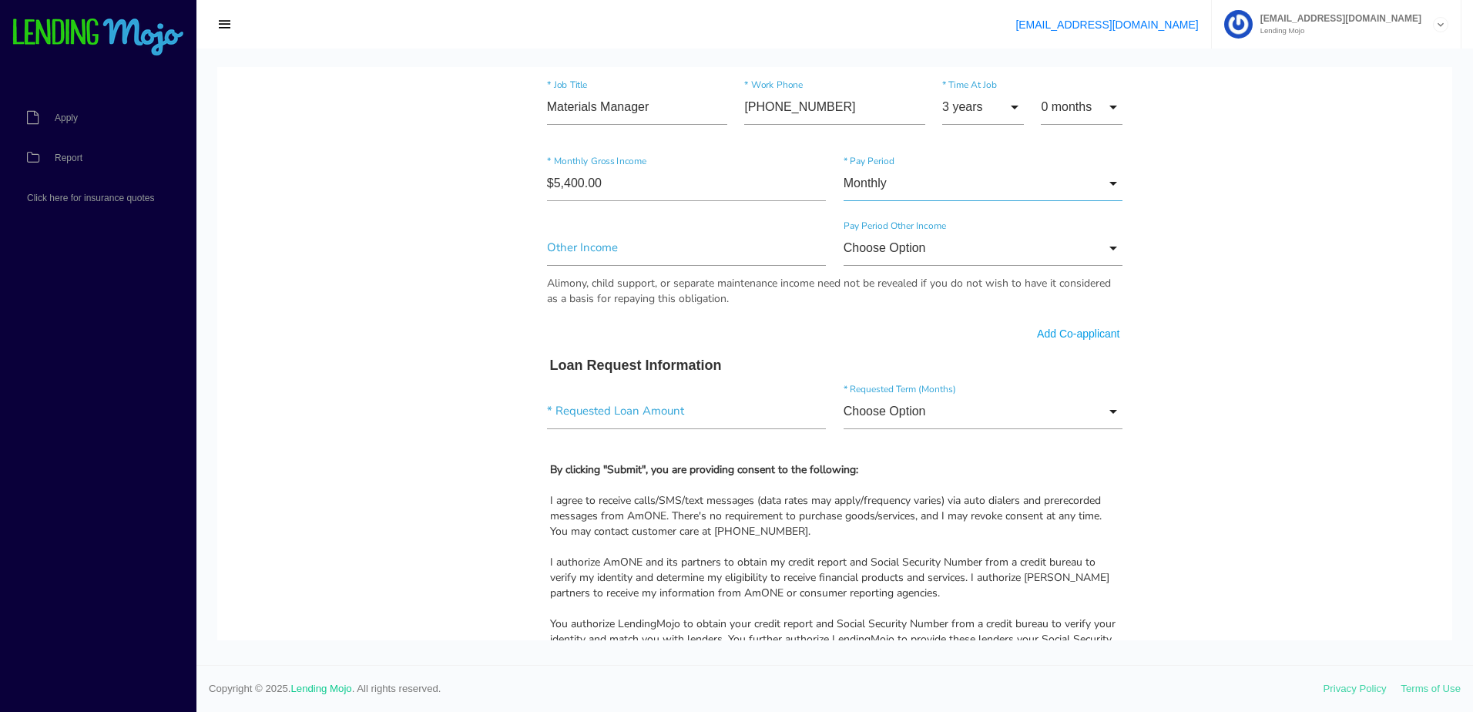
scroll to position [770, 0]
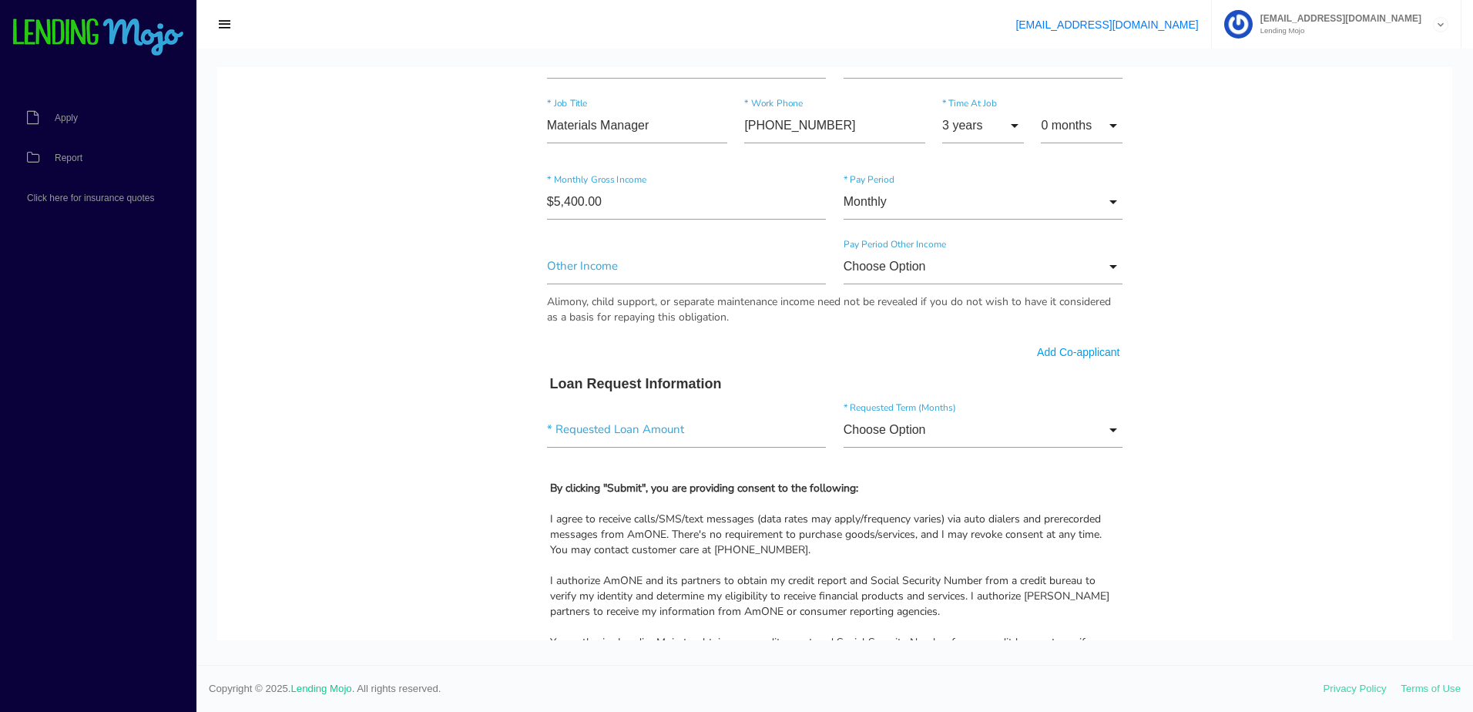
click at [1080, 352] on link "Add Co-applicant" at bounding box center [1078, 351] width 82 height 15
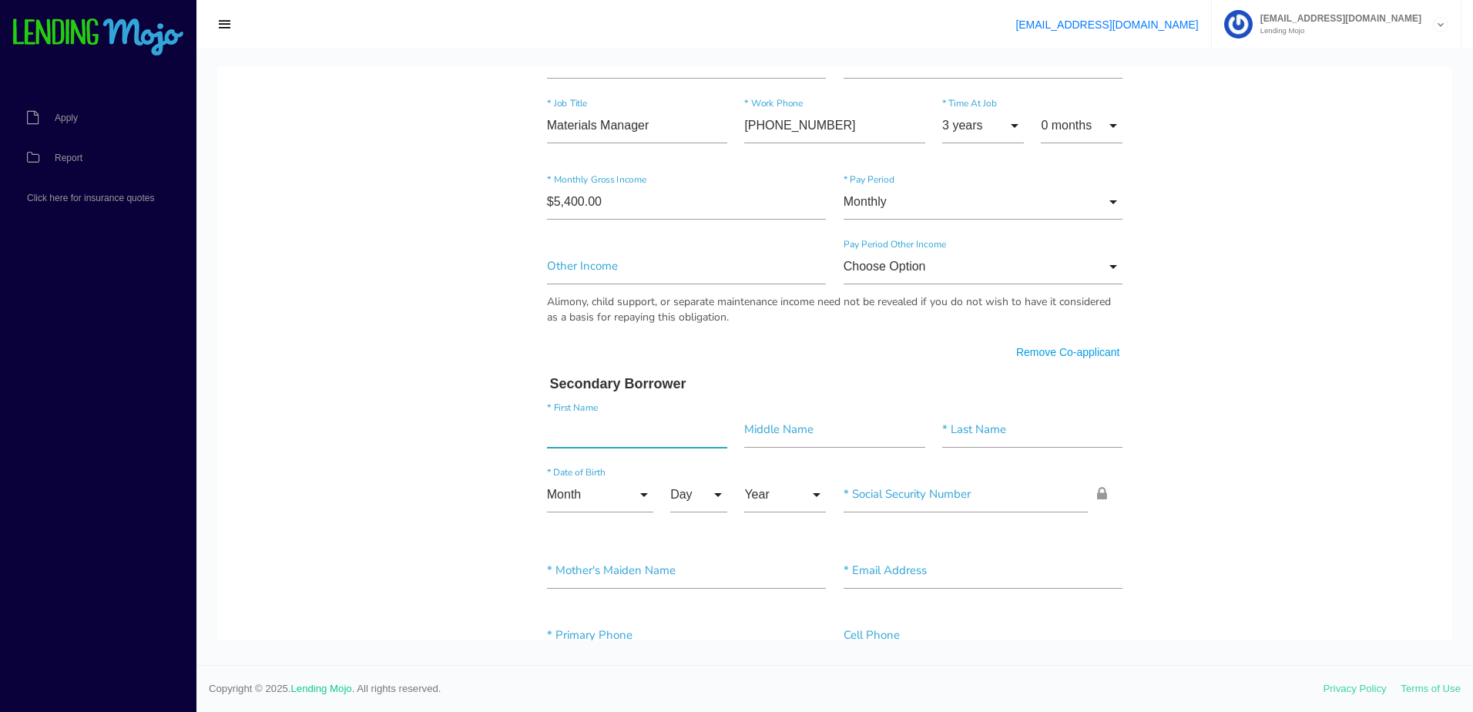
click at [617, 436] on input"] "text" at bounding box center [637, 429] width 180 height 35
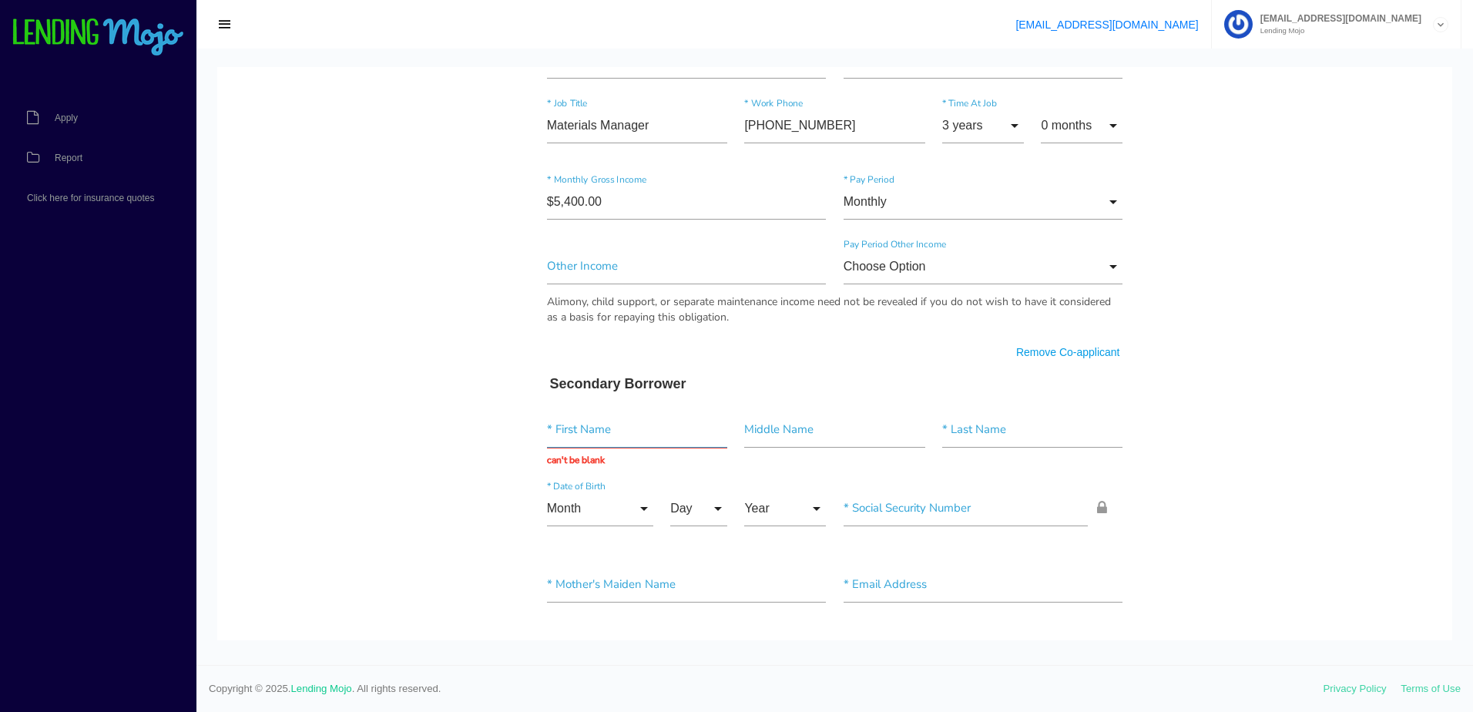
click at [640, 437] on input "text" at bounding box center [637, 429] width 180 height 35
paste input "Roselynne"
type input "Roselynne"
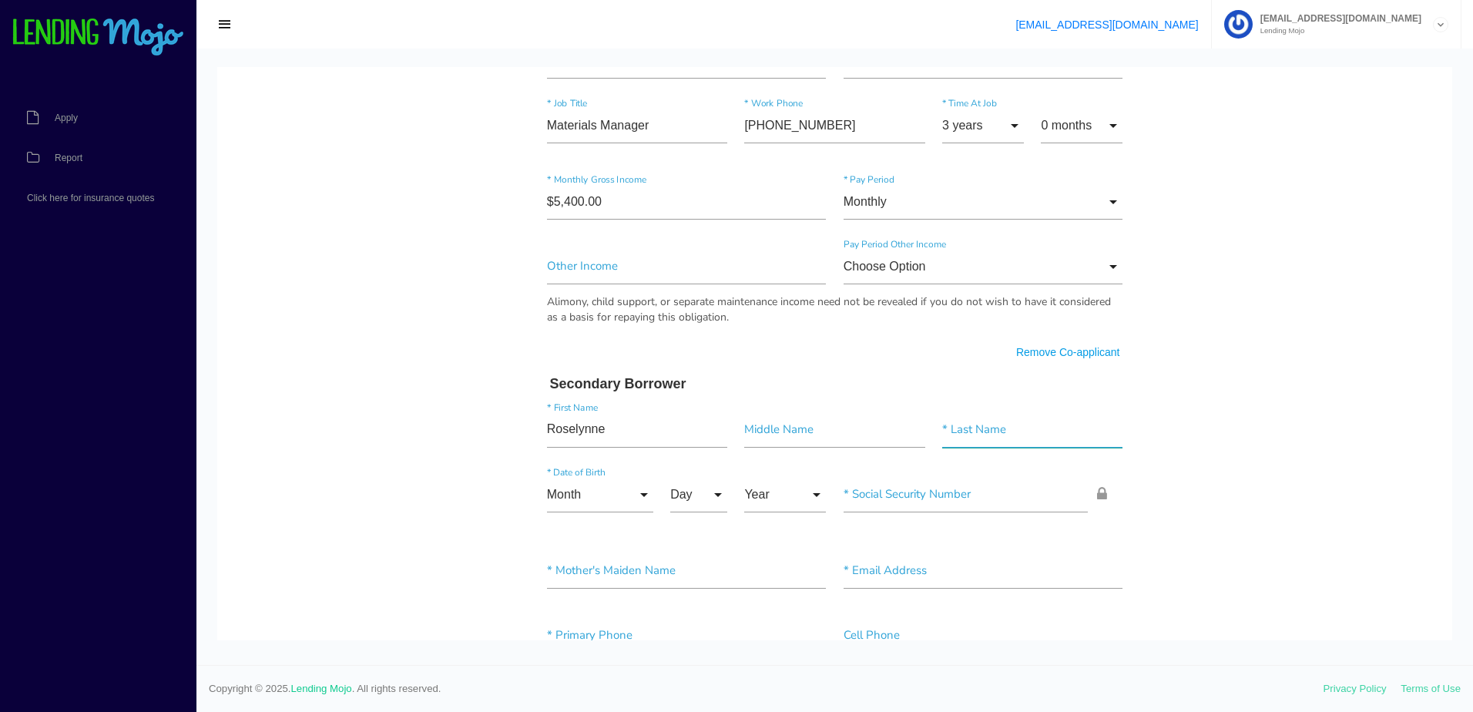
click at [995, 437] on input"] "text" at bounding box center [1032, 429] width 180 height 35
paste input"] "Sanchez"
type input"] "Sanchez"
click at [589, 495] on input "Month" at bounding box center [600, 494] width 106 height 35
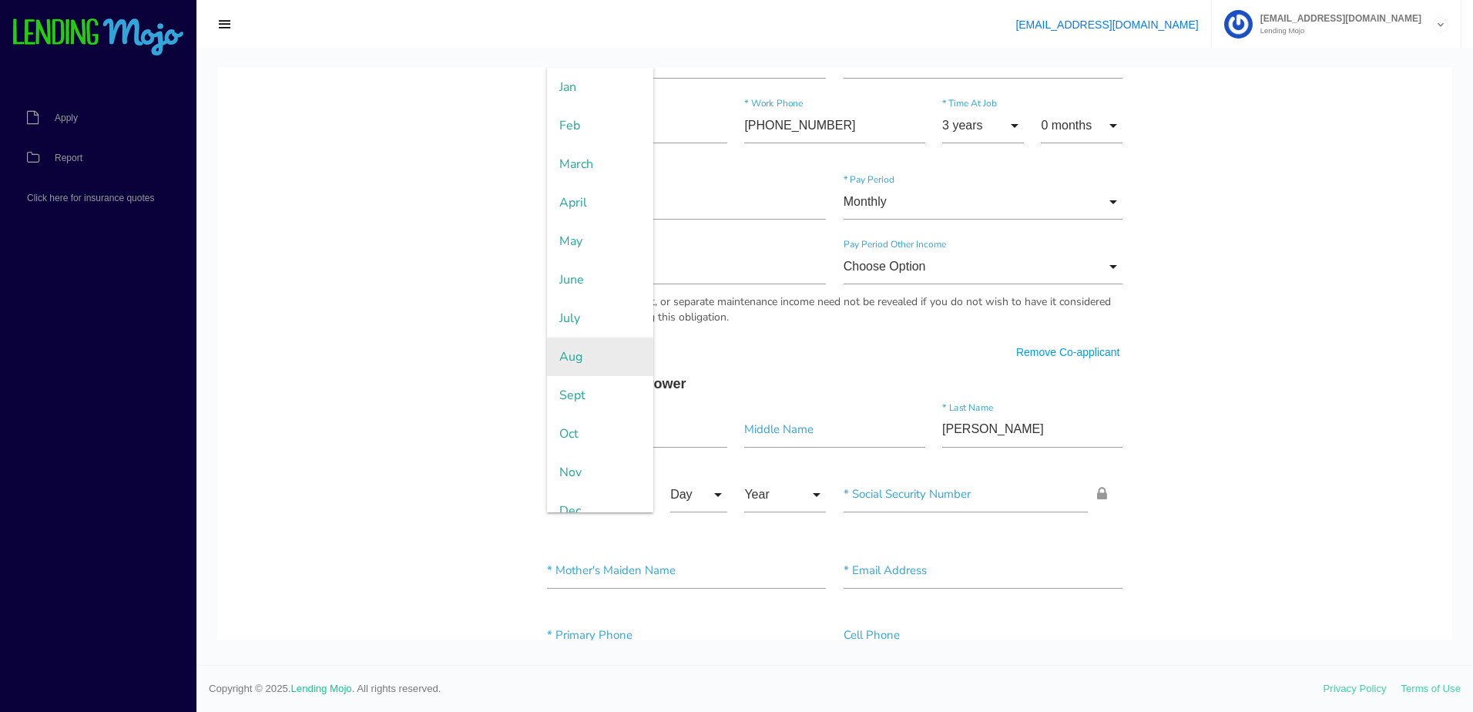
scroll to position [55, 0]
click at [579, 449] on span "Nov" at bounding box center [600, 454] width 106 height 39
type input "Nov"
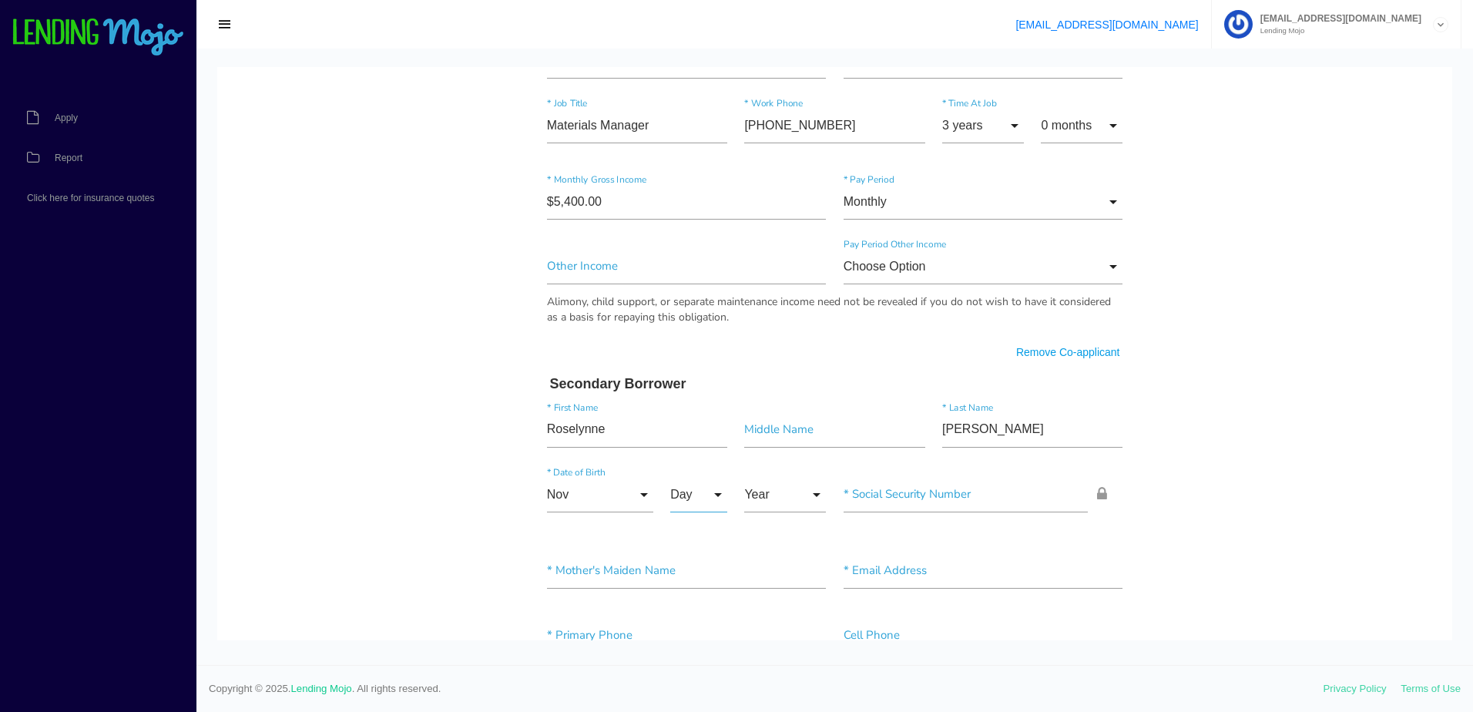
click at [687, 499] on input "Day" at bounding box center [698, 494] width 57 height 35
click at [689, 347] on span "7" at bounding box center [708, 356] width 77 height 39
type input "7"
click at [787, 501] on input "Year" at bounding box center [785, 494] width 82 height 35
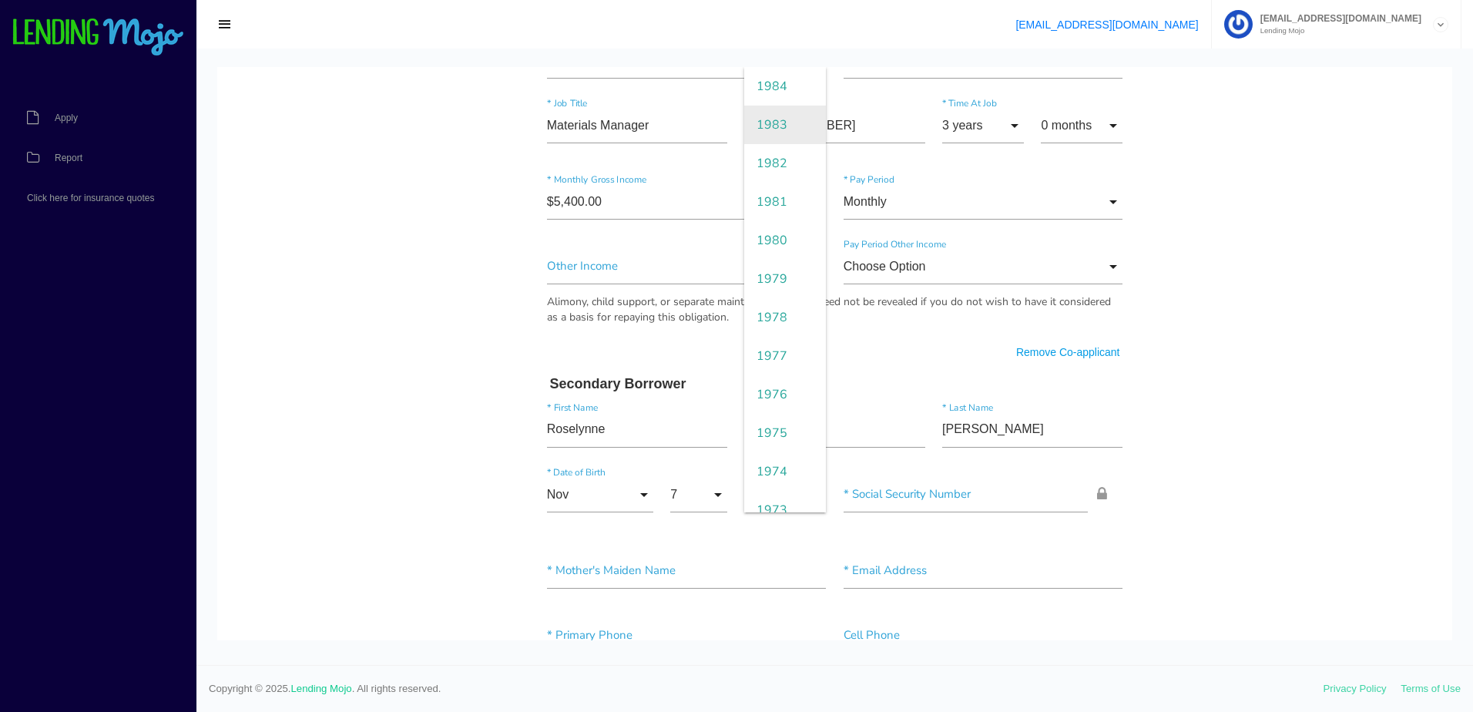
click at [786, 129] on span "1983" at bounding box center [785, 125] width 82 height 39
type input "1983"
click at [878, 495] on input"] "text" at bounding box center [966, 494] width 245 height 35
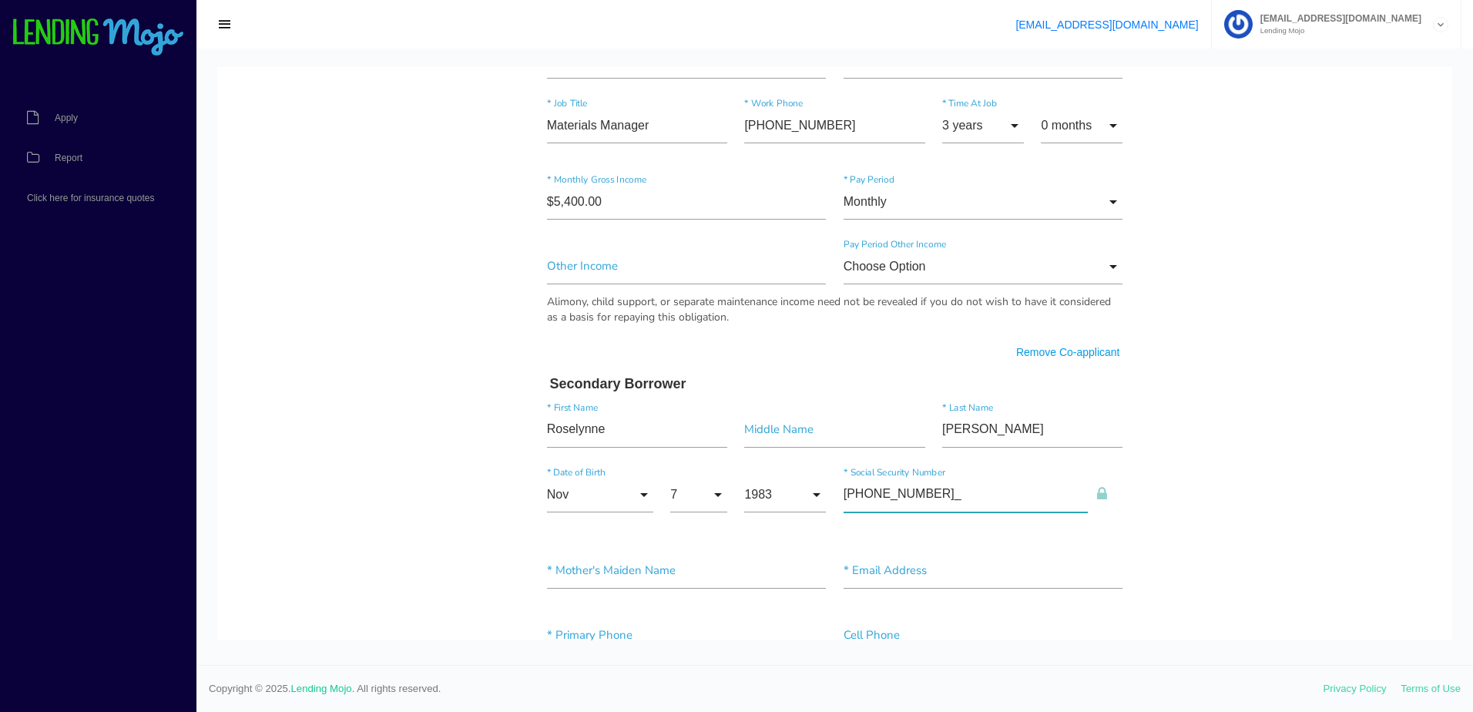
type input"] "661-81-9627"
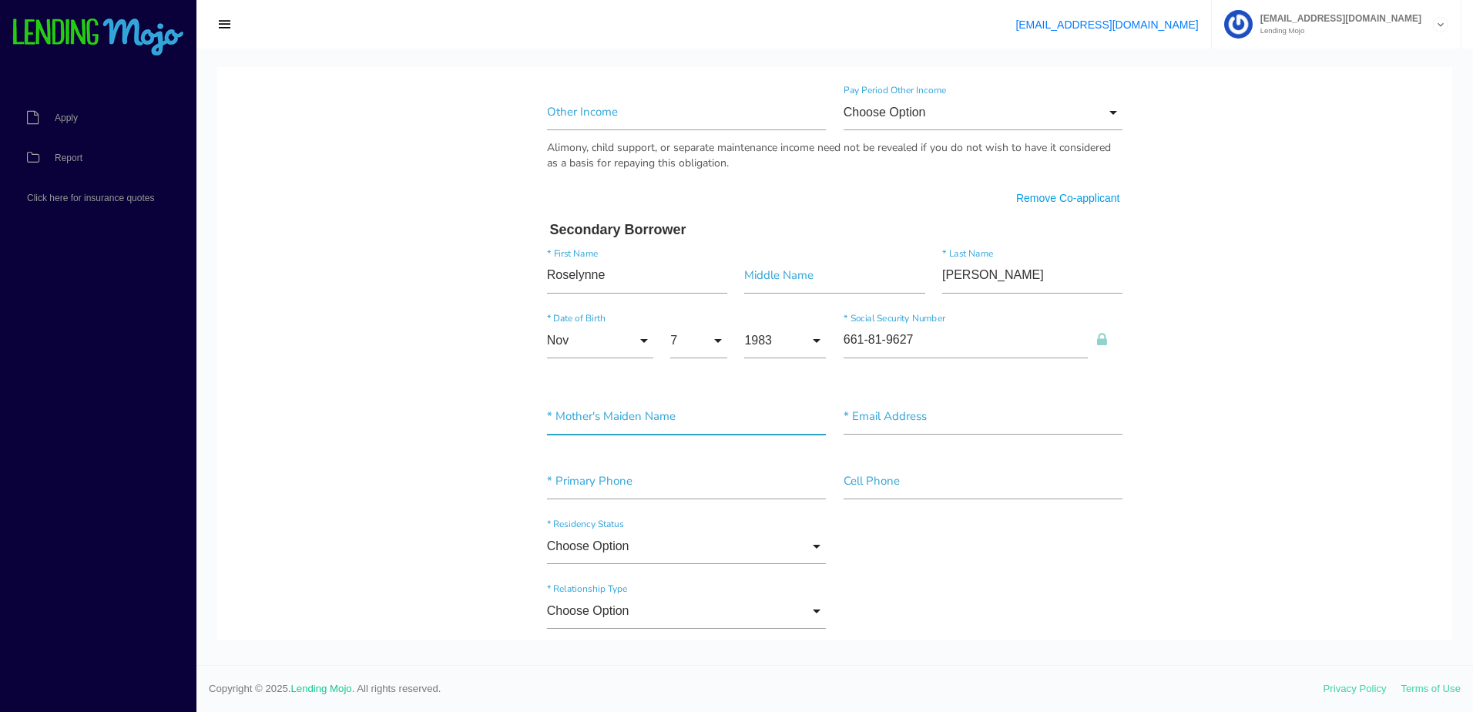
click at [643, 414] on input"] "text" at bounding box center [687, 416] width 280 height 35
type input"] "torres"
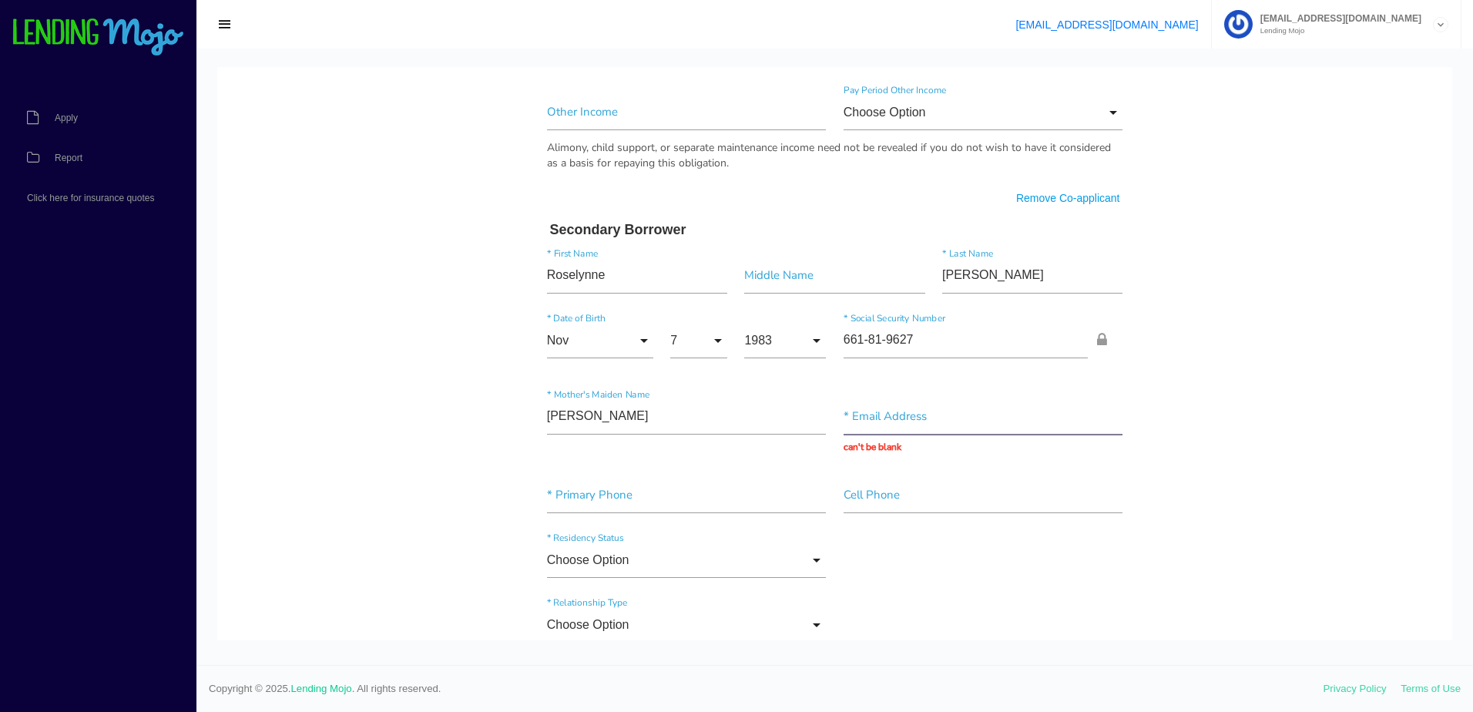
drag, startPoint x: 885, startPoint y: 404, endPoint x: 883, endPoint y: 416, distance: 11.8
click at [885, 404] on input "text" at bounding box center [984, 416] width 280 height 35
paste input "sanchez.roselynne@gmail.com"
type input "sanchez.roselynne@gmail.com"
click at [653, 493] on input"] "text" at bounding box center [687, 495] width 280 height 35
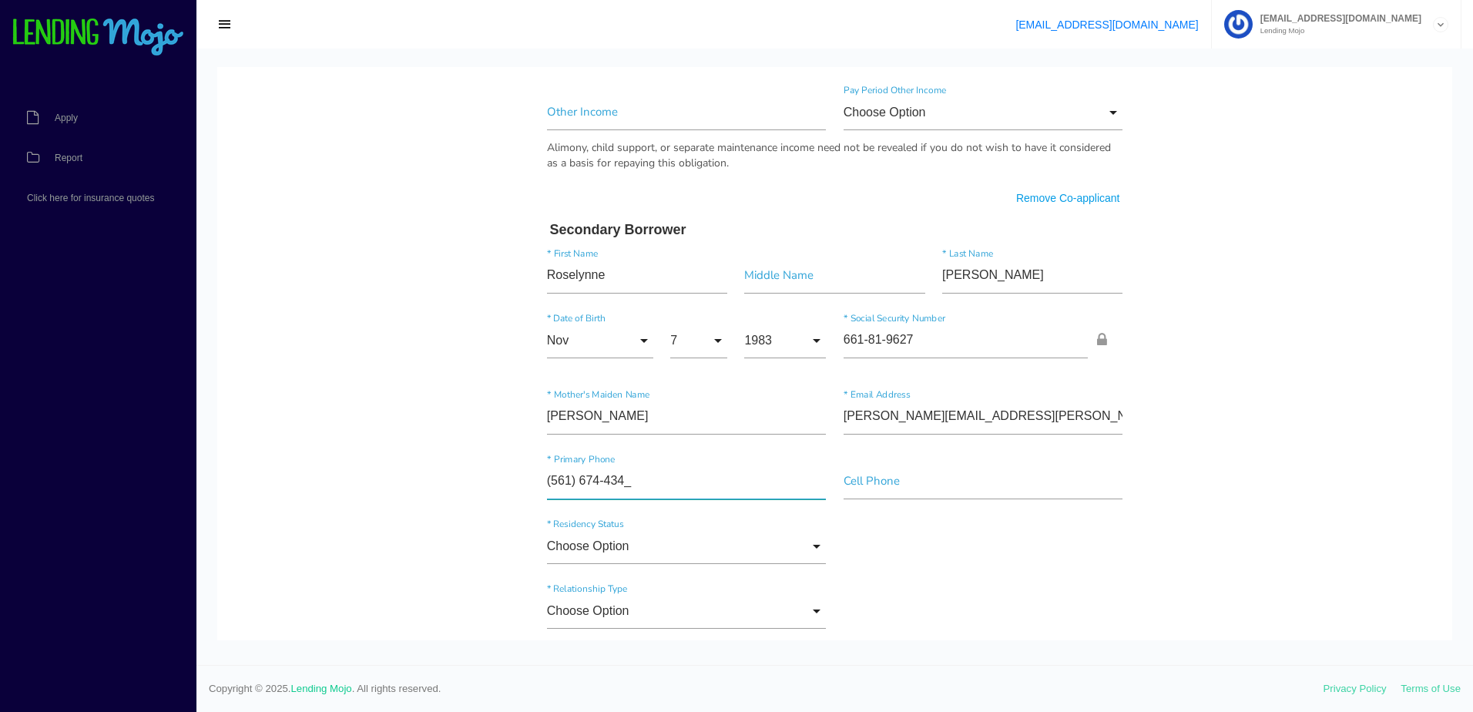
type input"] "(561) 674-4349"
click at [642, 549] on input "Choose Option" at bounding box center [687, 545] width 280 height 35
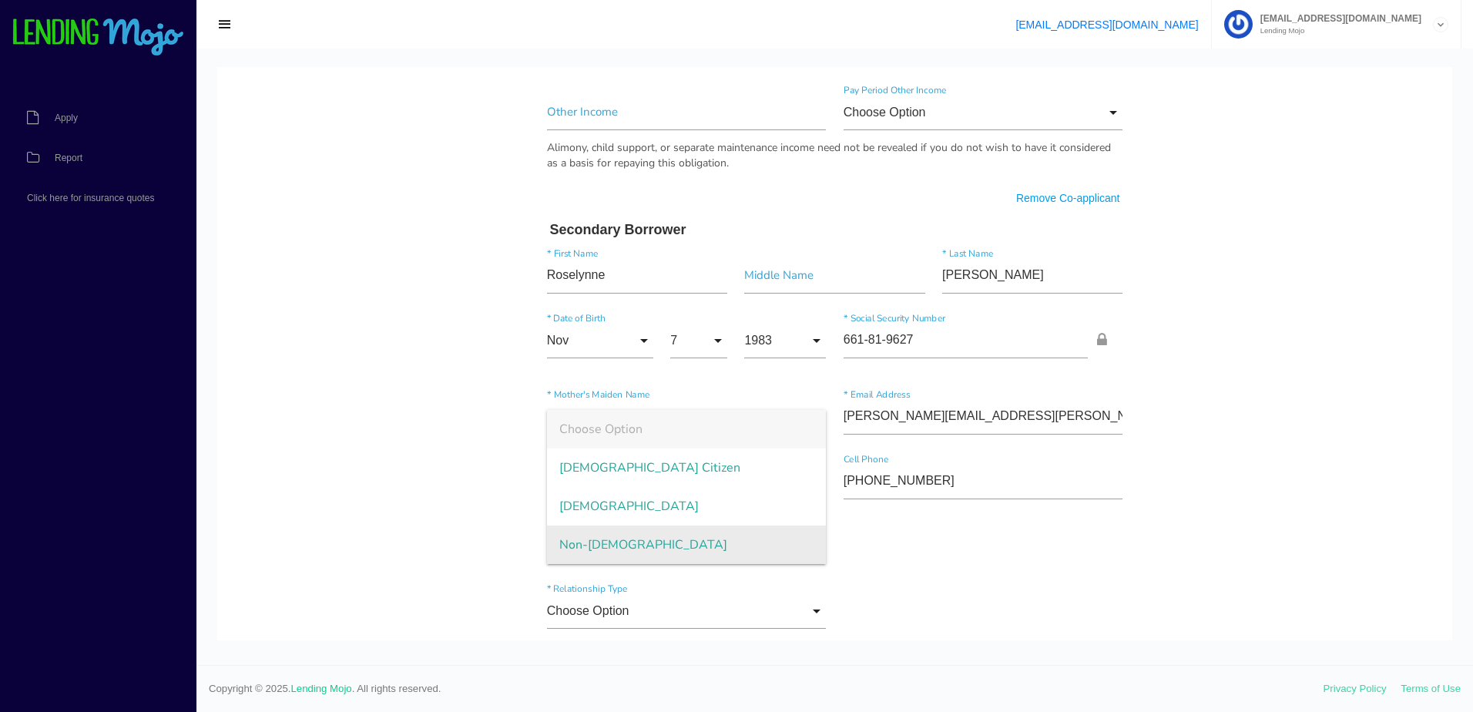
click at [665, 536] on span "Non-Permanent Resident" at bounding box center [687, 544] width 280 height 39
type input "Non-Permanent Resident"
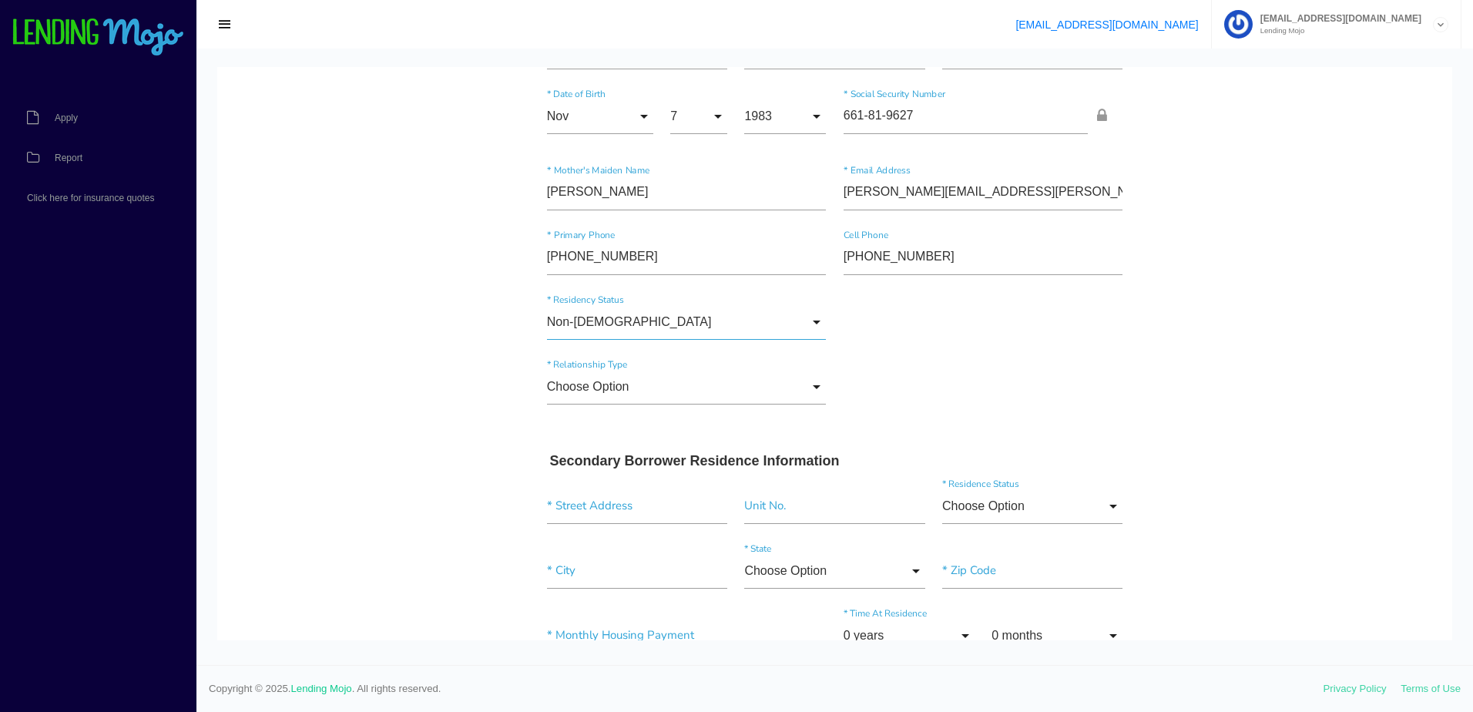
scroll to position [1156, 0]
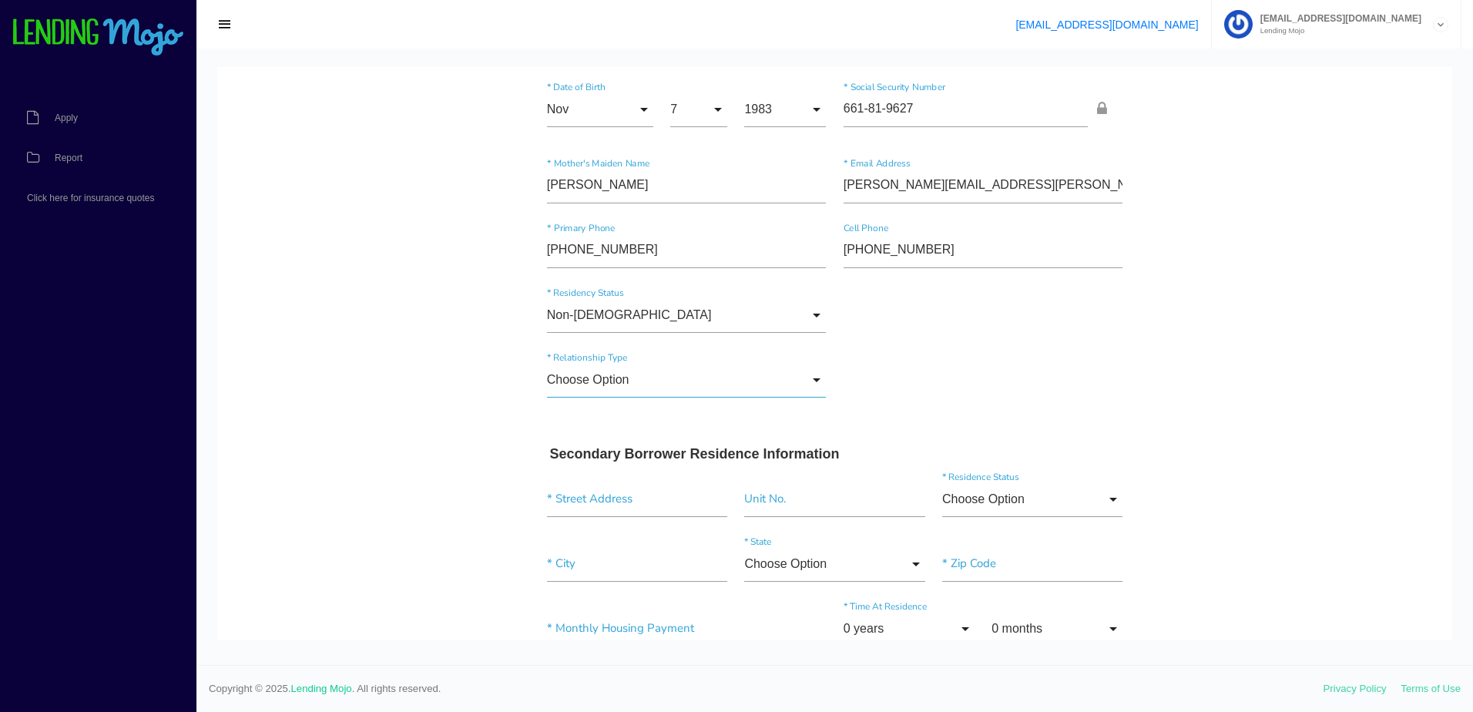
click at [627, 375] on input "Choose Option" at bounding box center [687, 379] width 280 height 35
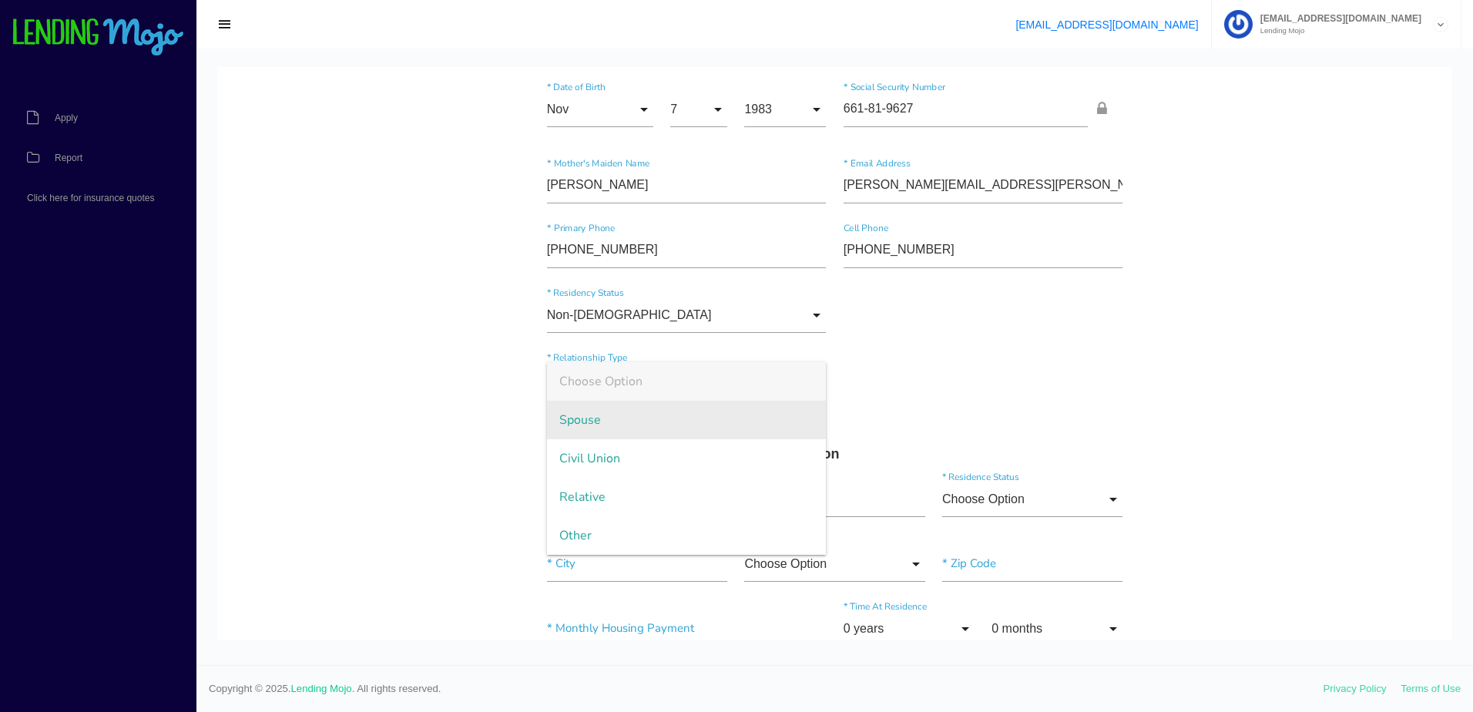
click at [623, 421] on span "Spouse" at bounding box center [687, 420] width 280 height 39
type input "Spouse"
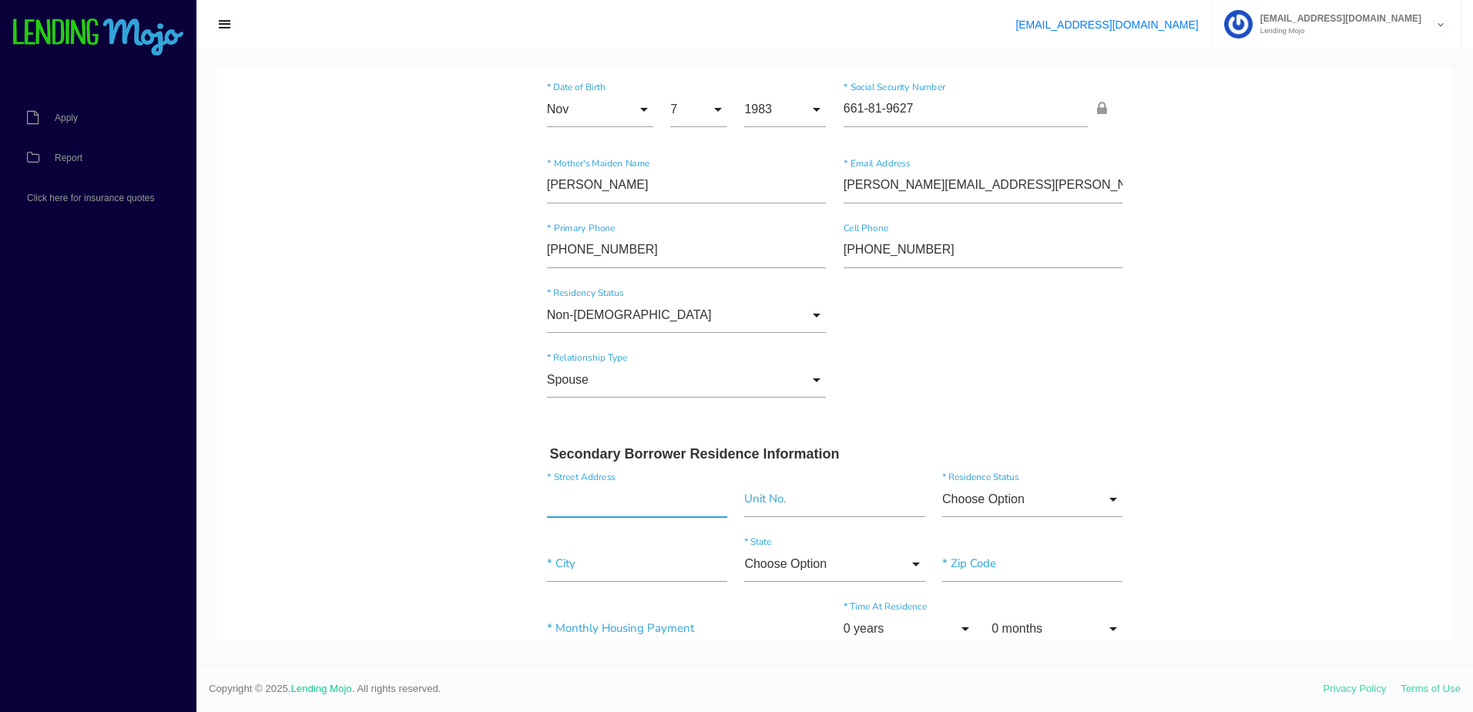
click at [597, 512] on input "text" at bounding box center [637, 499] width 180 height 35
paste input "851 COTTON BAY DR W"
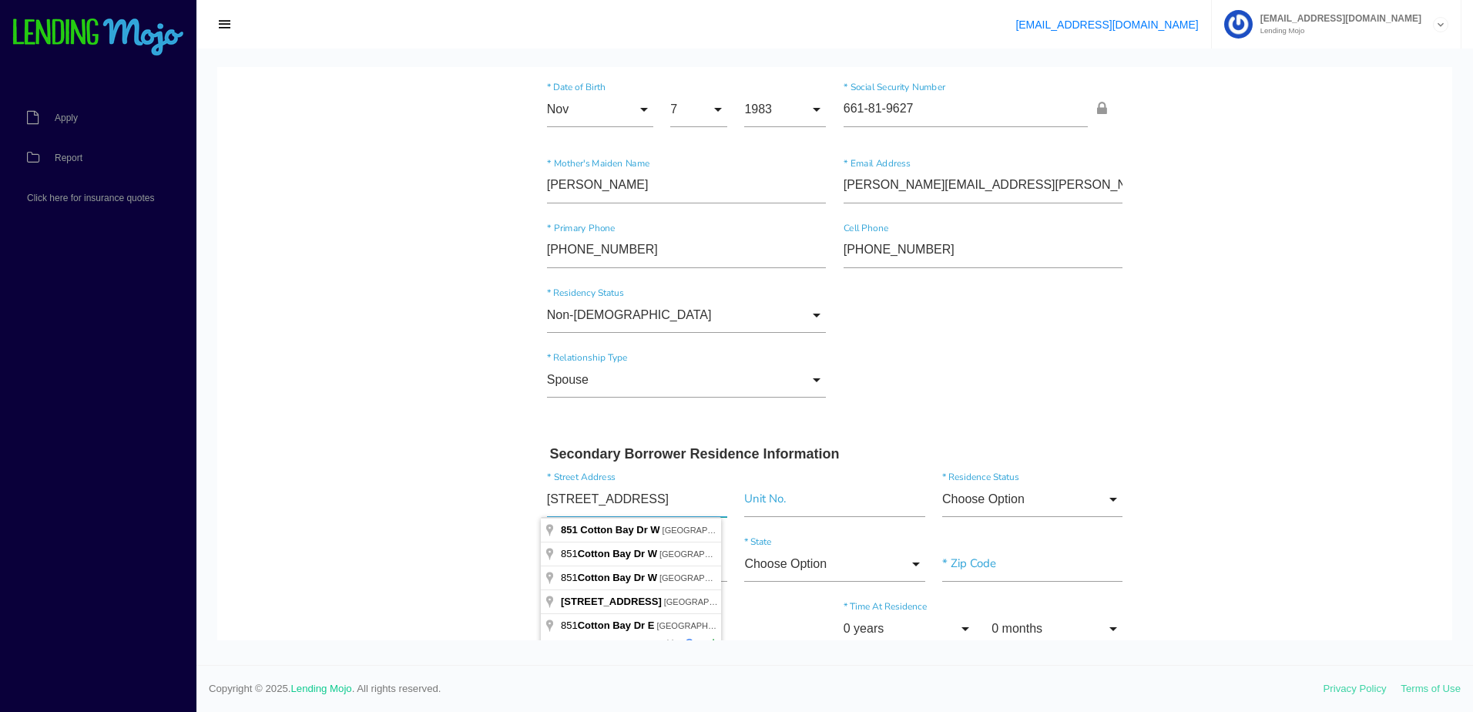
type input "851 COTTON BAY DR W"
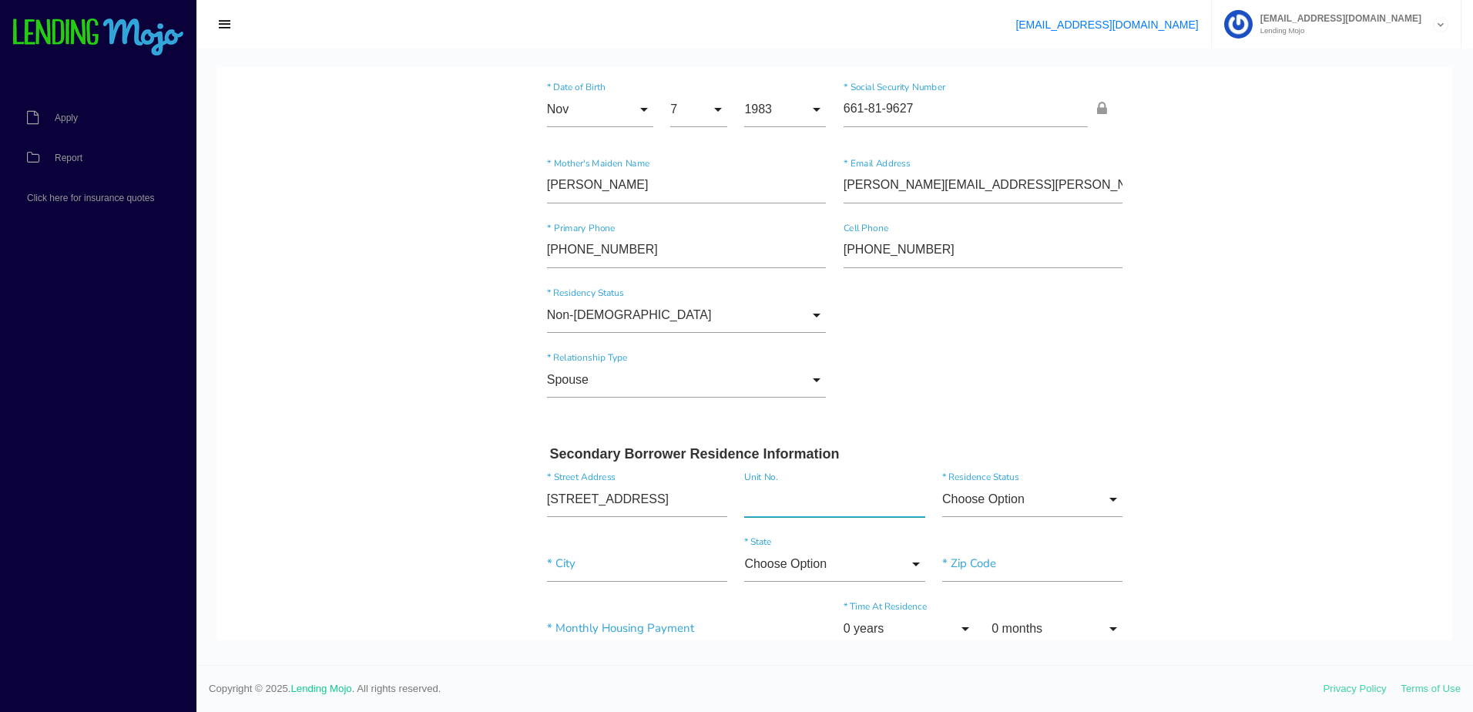
drag, startPoint x: 820, startPoint y: 508, endPoint x: 317, endPoint y: 408, distance: 513.7
click at [819, 508] on input"] "text" at bounding box center [834, 499] width 180 height 35
click at [834, 515] on input"] "text" at bounding box center [834, 499] width 180 height 35
paste input"] "APT 706"
type input"] "APT 706"
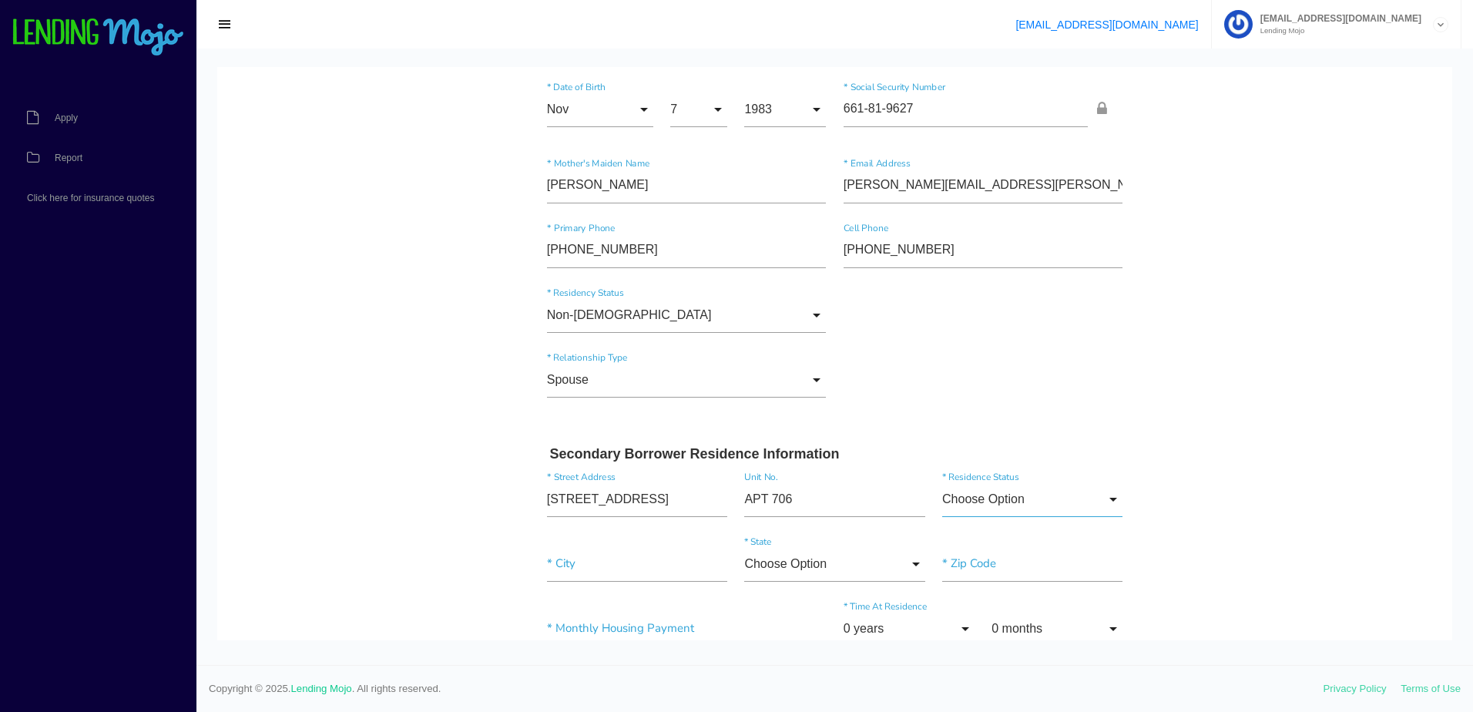
click at [1014, 490] on input "Choose Option" at bounding box center [1032, 499] width 180 height 35
click at [974, 450] on span "Rent" at bounding box center [1032, 459] width 180 height 39
type input "Rent"
click at [582, 567] on input"] "text" at bounding box center [637, 563] width 180 height 35
drag, startPoint x: 632, startPoint y: 568, endPoint x: 653, endPoint y: 568, distance: 20.8
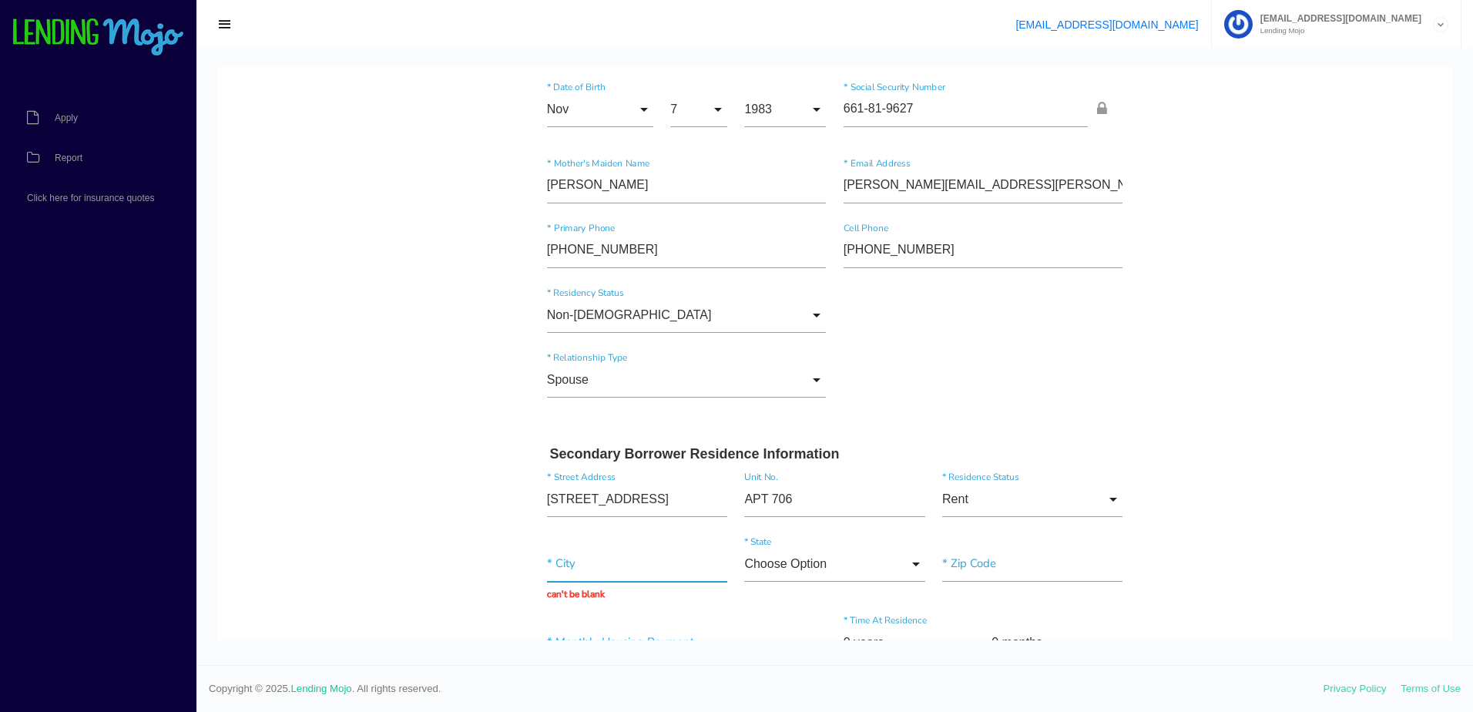
click at [632, 568] on input "text" at bounding box center [637, 563] width 180 height 35
paste input "WEST PALM BEACH"
type input "WEST PALM BEACH"
click at [966, 565] on input"] "text" at bounding box center [1032, 563] width 180 height 35
click at [829, 568] on input "Choose Option" at bounding box center [834, 563] width 180 height 35
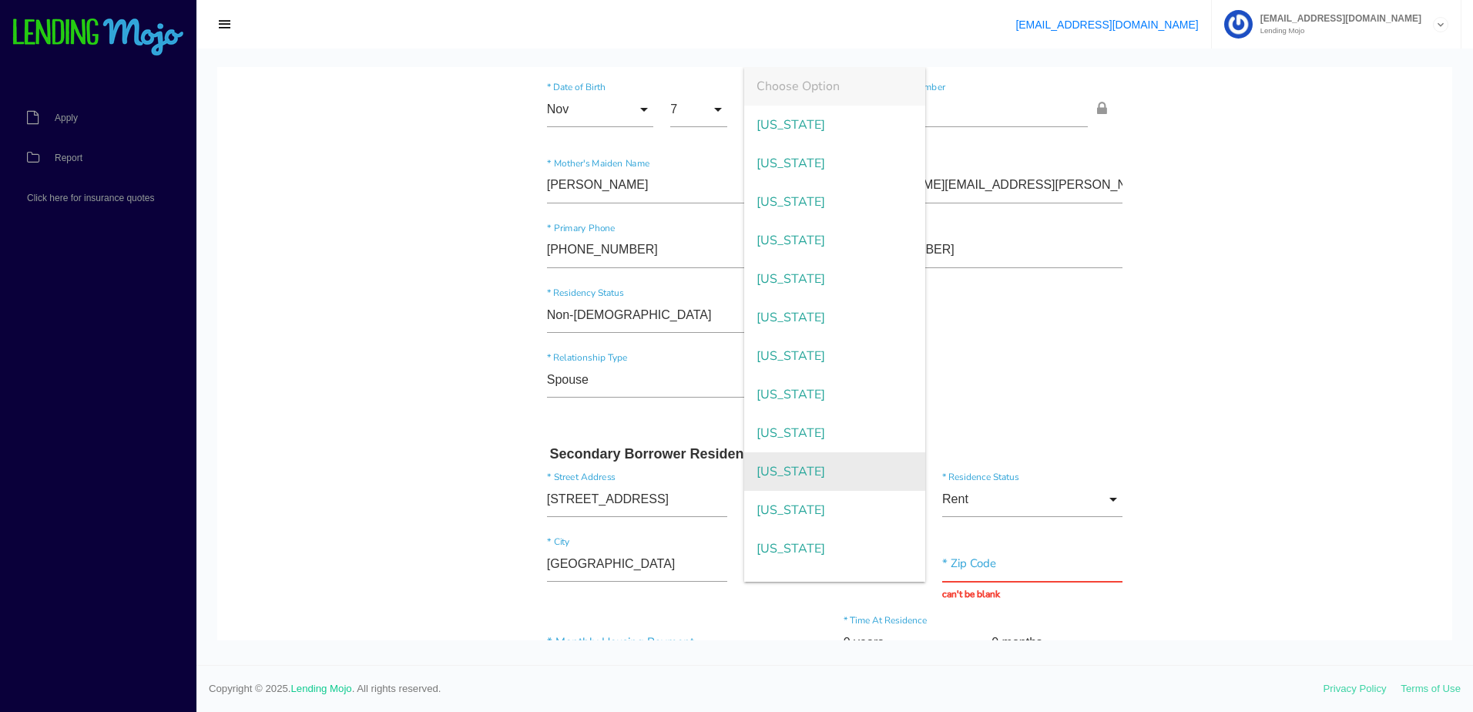
click at [797, 468] on span "Florida" at bounding box center [834, 471] width 180 height 39
type input "Florida"
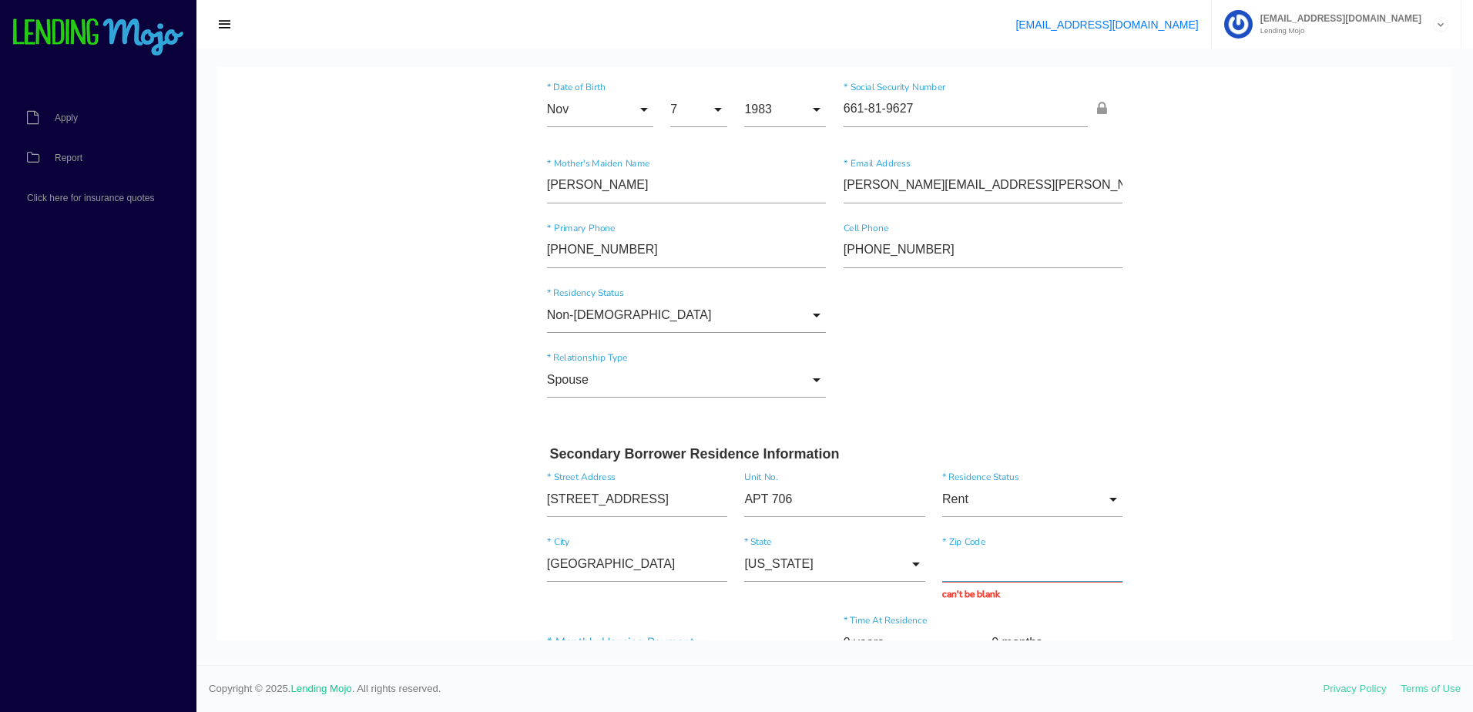
click at [1005, 559] on input "text" at bounding box center [1032, 563] width 180 height 35
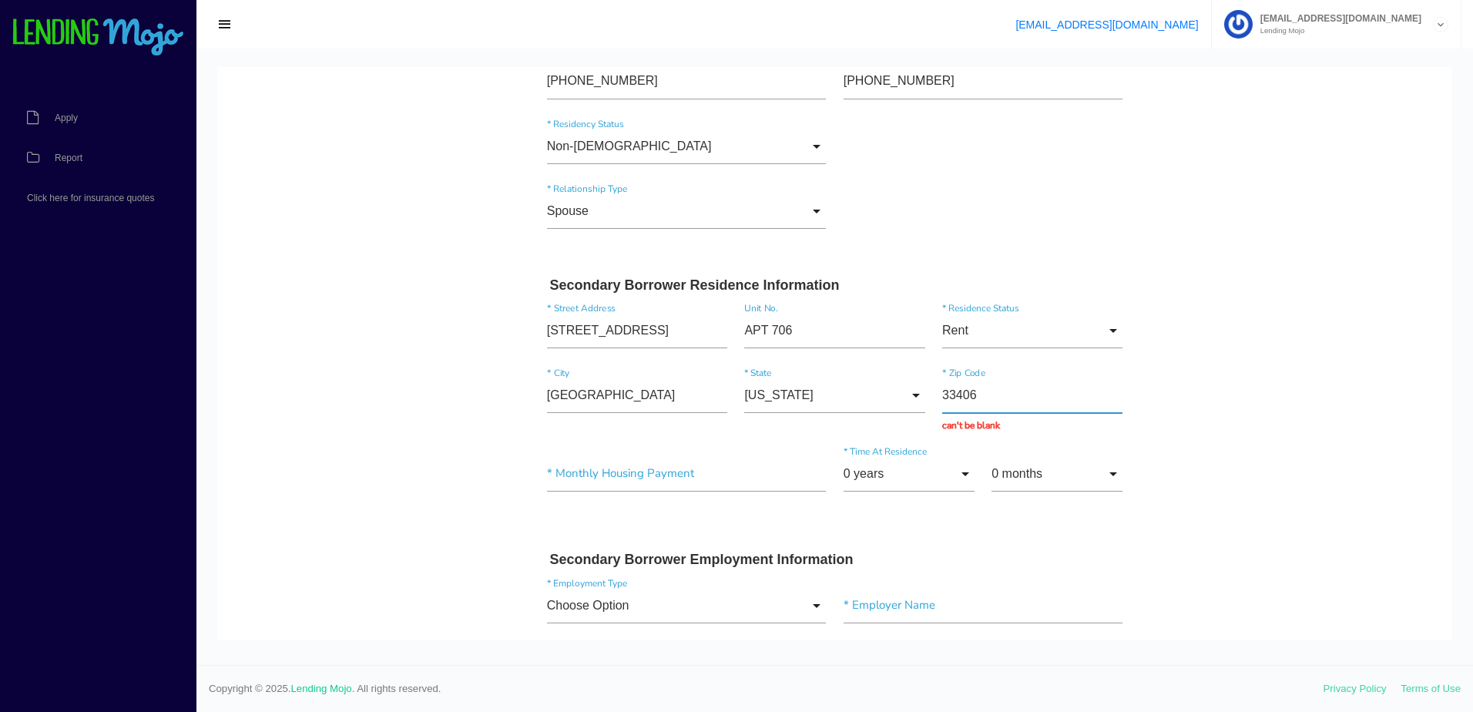
scroll to position [1464, 0]
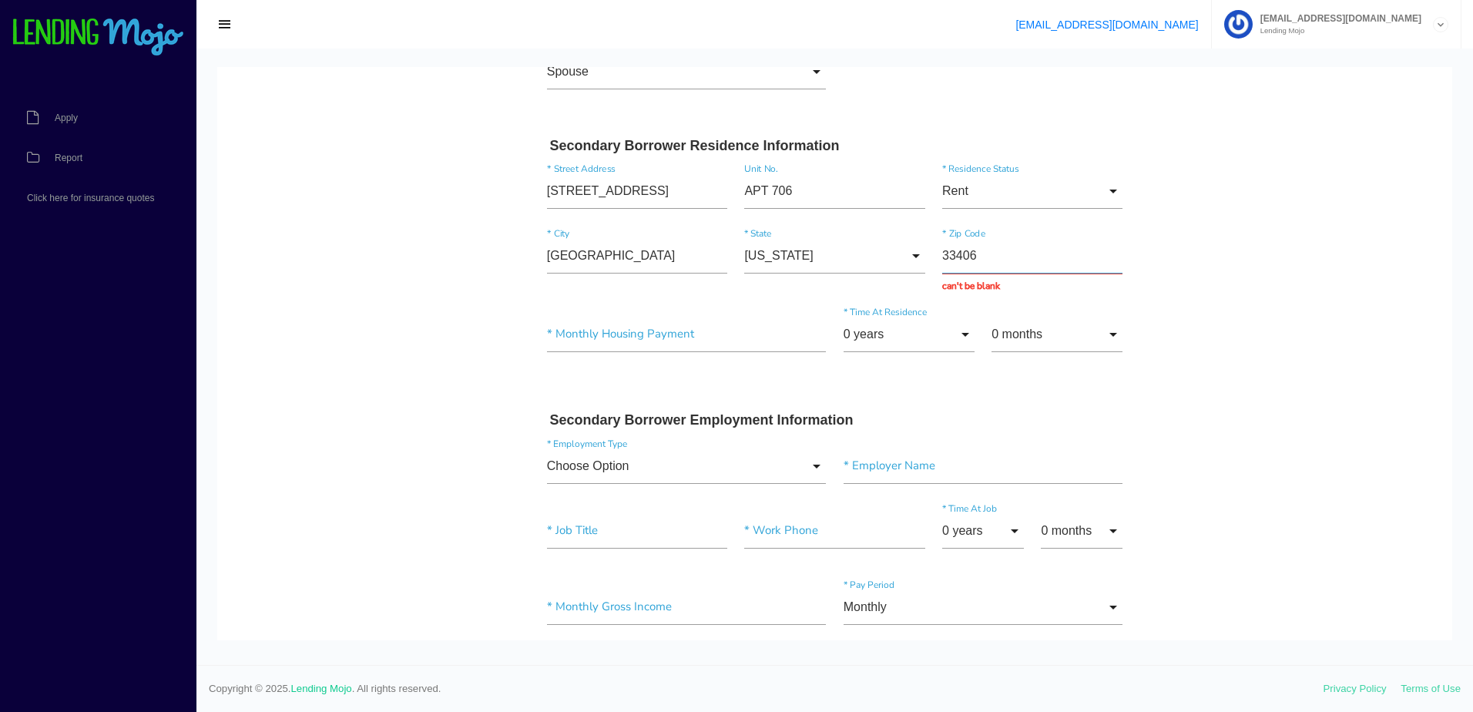
type input "33406"
click at [615, 331] on input"] "text" at bounding box center [687, 334] width 280 height 35
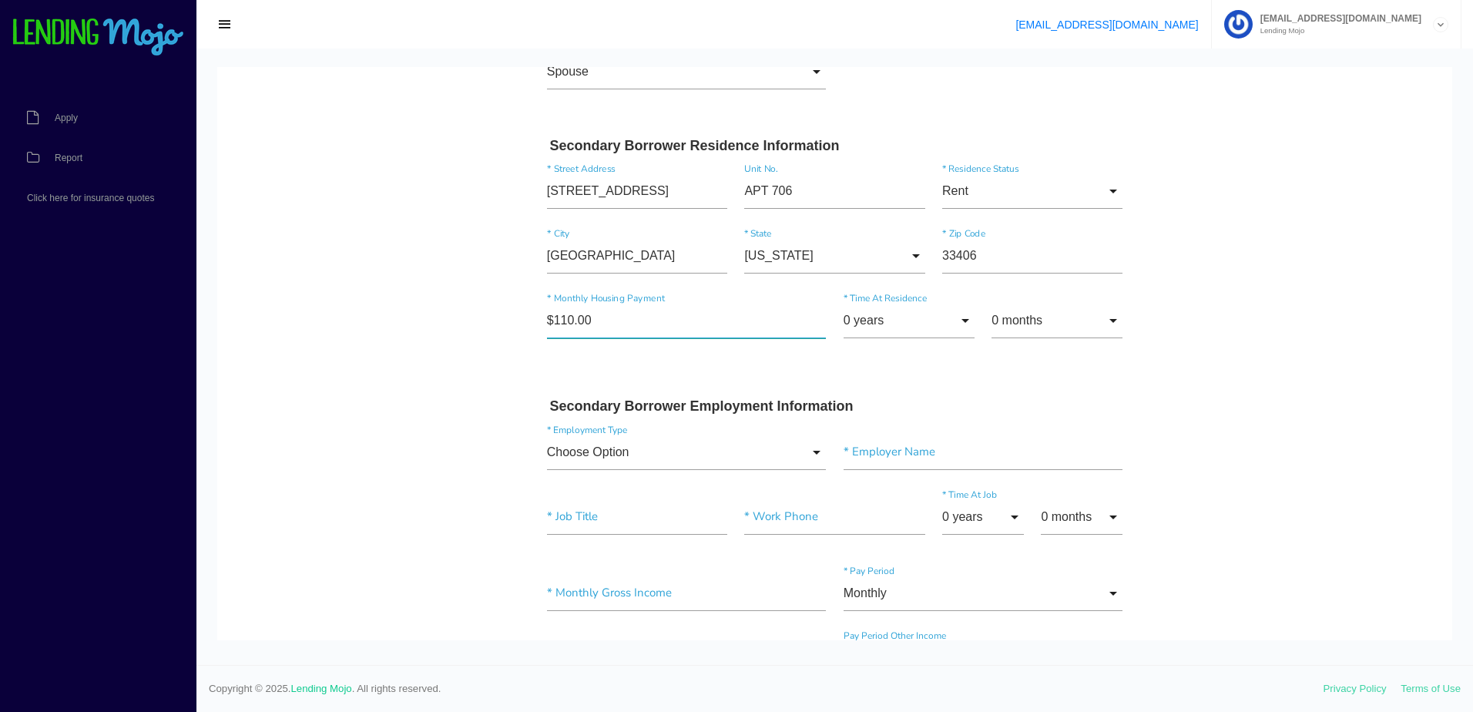
type input"] "$1,100.00"
click at [899, 332] on input "0 years" at bounding box center [909, 320] width 131 height 35
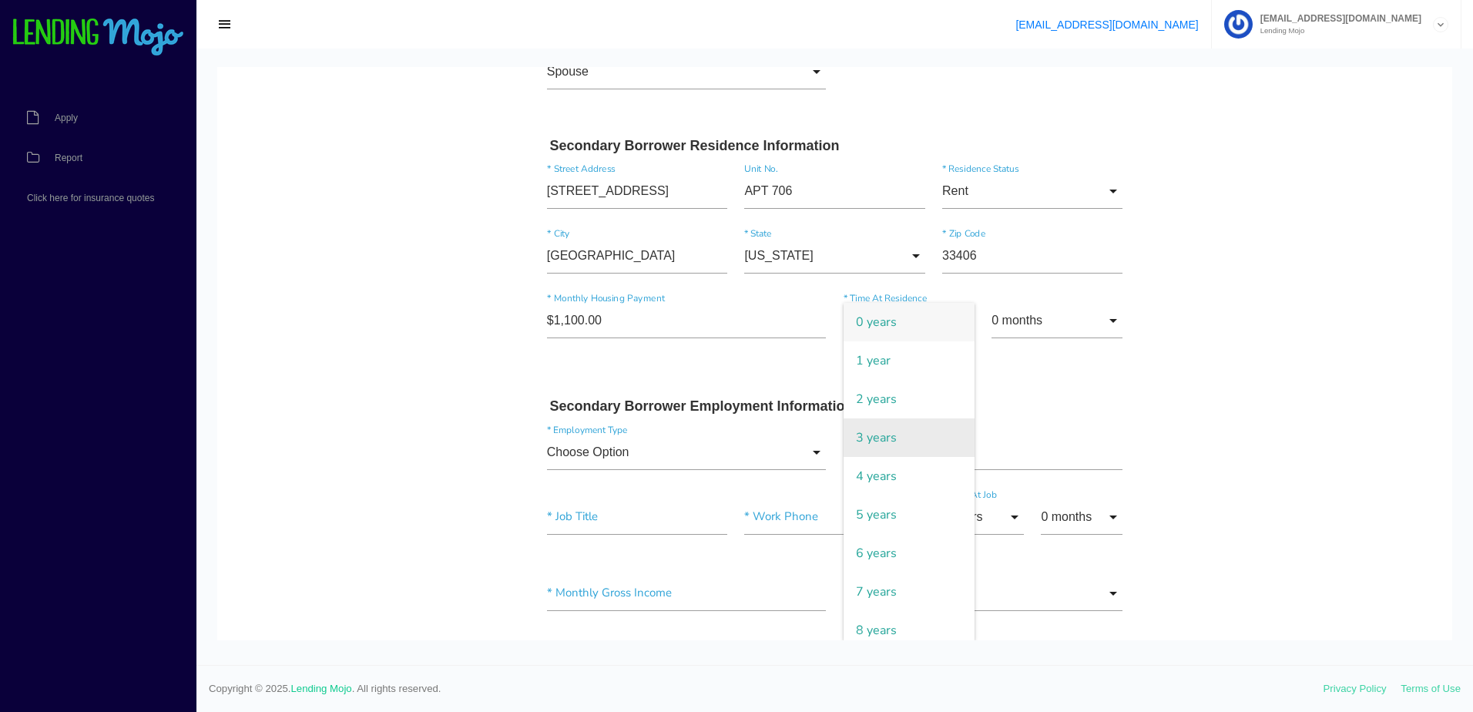
click at [895, 443] on span "3 years" at bounding box center [909, 437] width 131 height 39
type input "3 years"
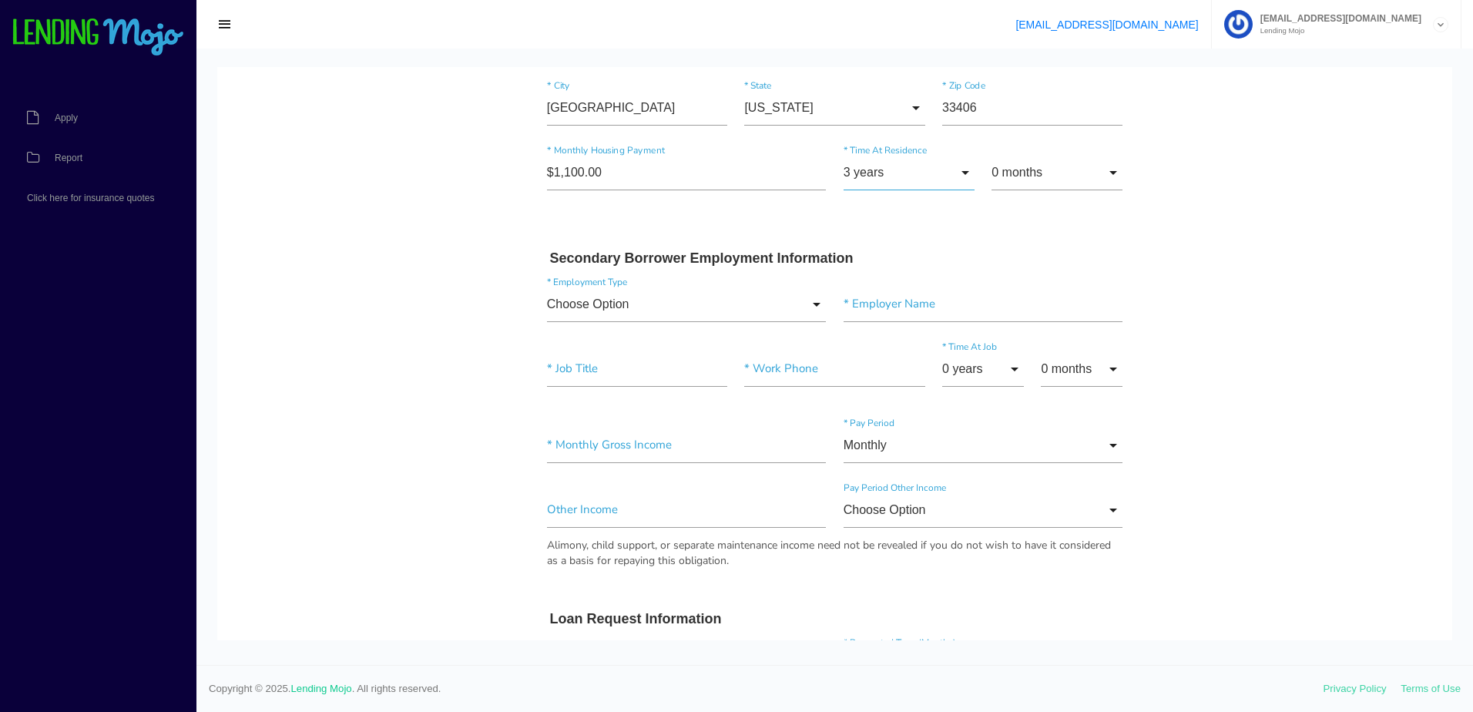
scroll to position [1618, 0]
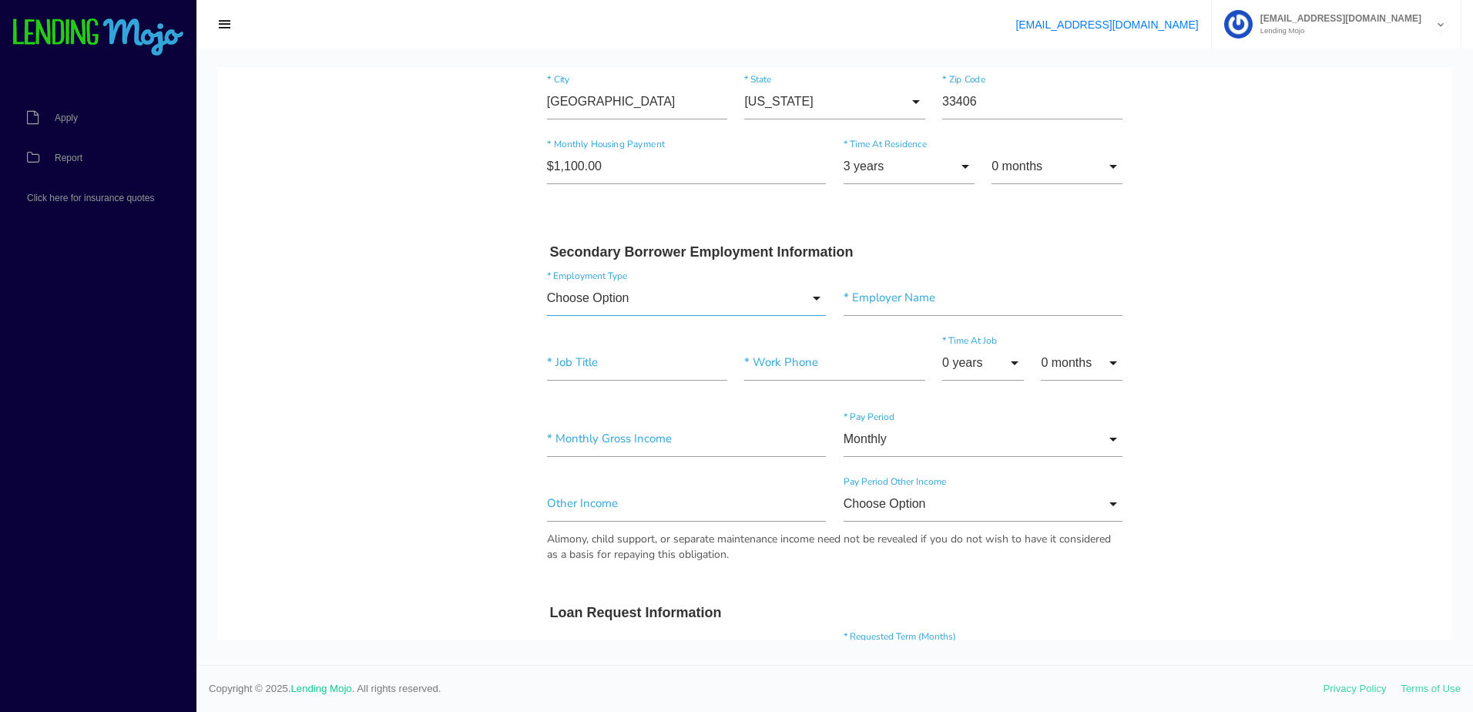
click at [662, 304] on input "Choose Option" at bounding box center [687, 297] width 280 height 35
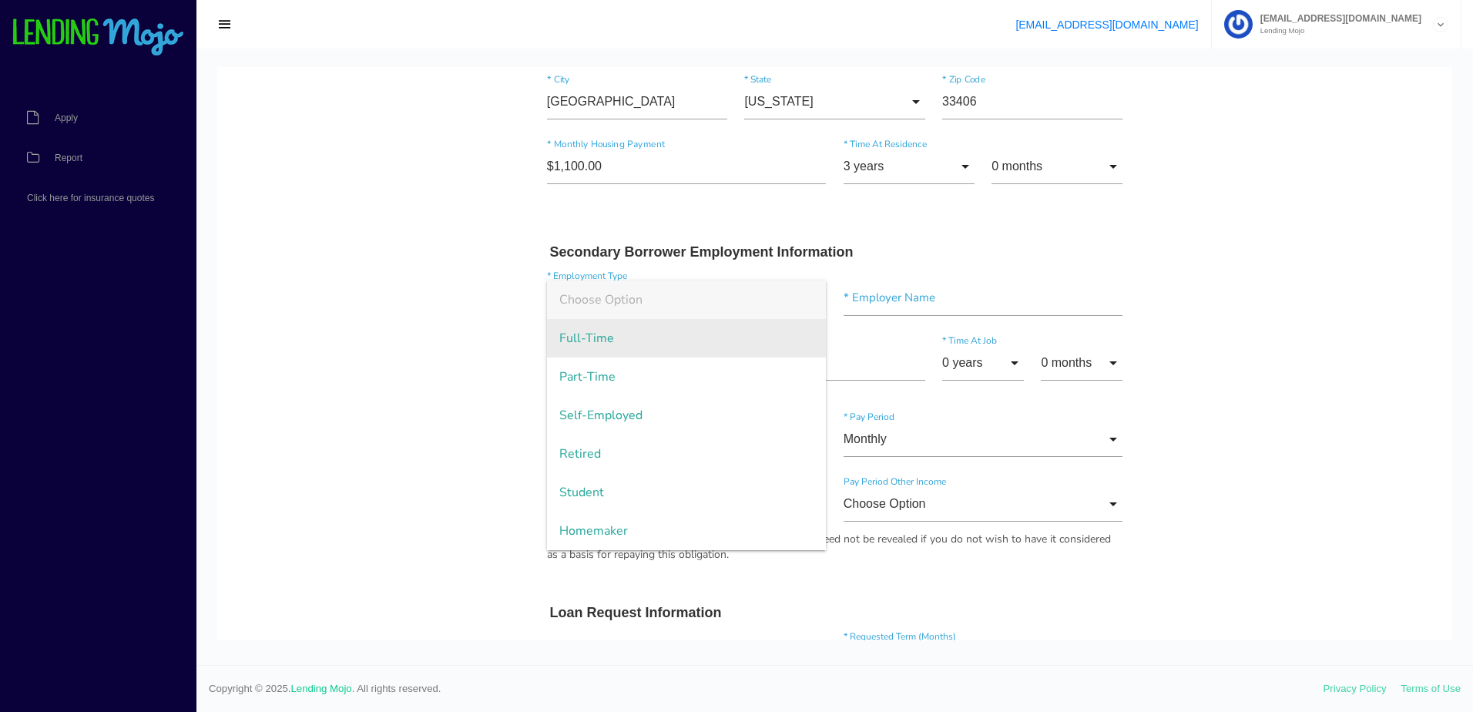
click at [639, 337] on span "Full-Time" at bounding box center [687, 338] width 280 height 39
type input "Full-Time"
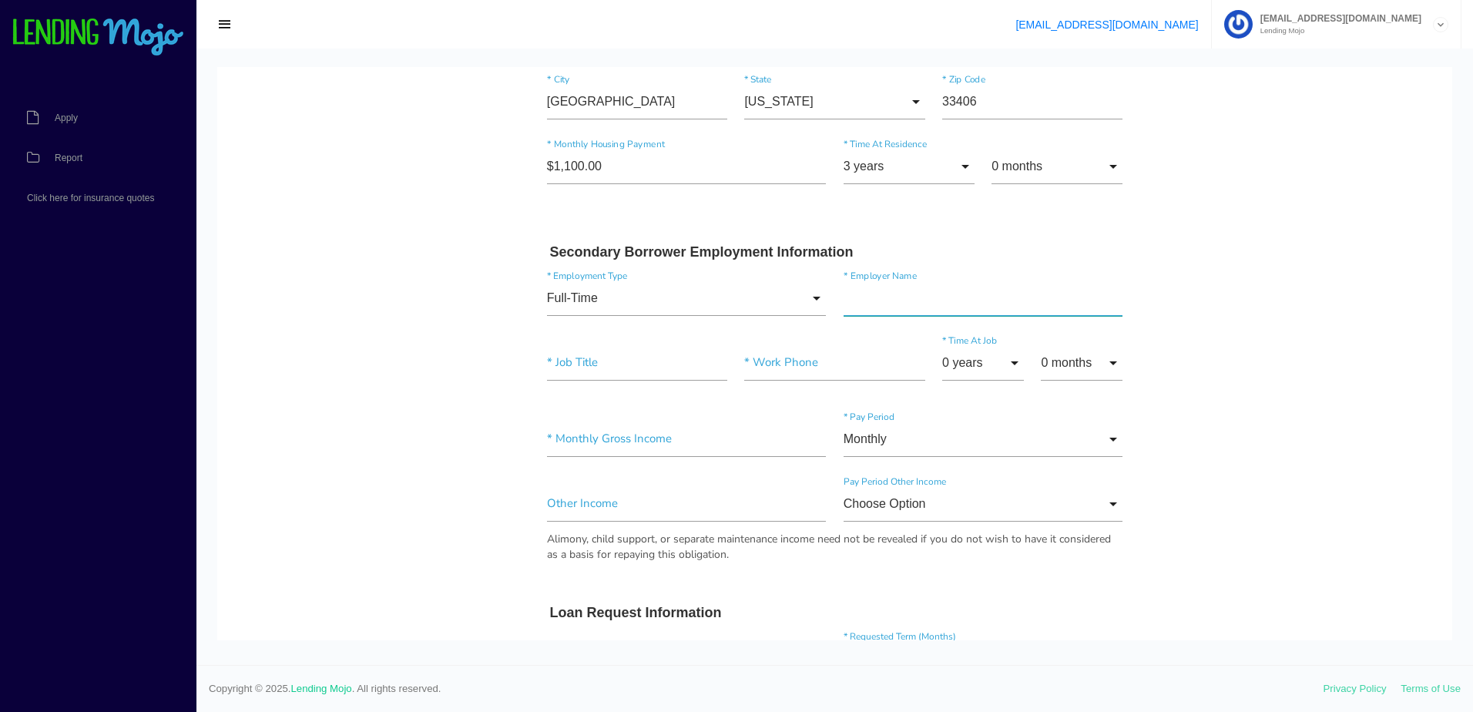
click at [887, 293] on input"] "text" at bounding box center [984, 297] width 280 height 35
click at [603, 365] on input"] "text" at bounding box center [637, 362] width 180 height 35
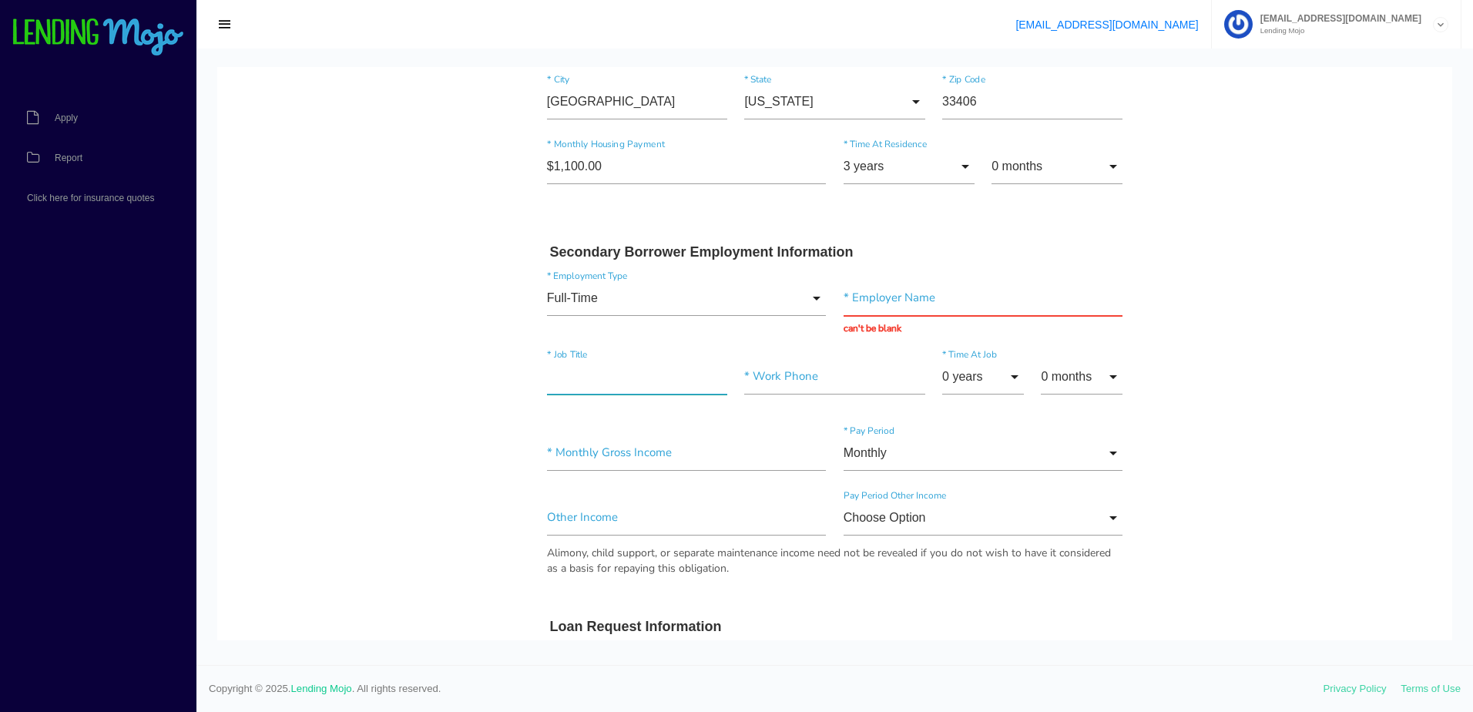
paste input"] "Manager"
type input"] "Manager"
click at [923, 291] on input "text" at bounding box center [984, 297] width 280 height 35
paste input "Mariott"
type input "Mariott"
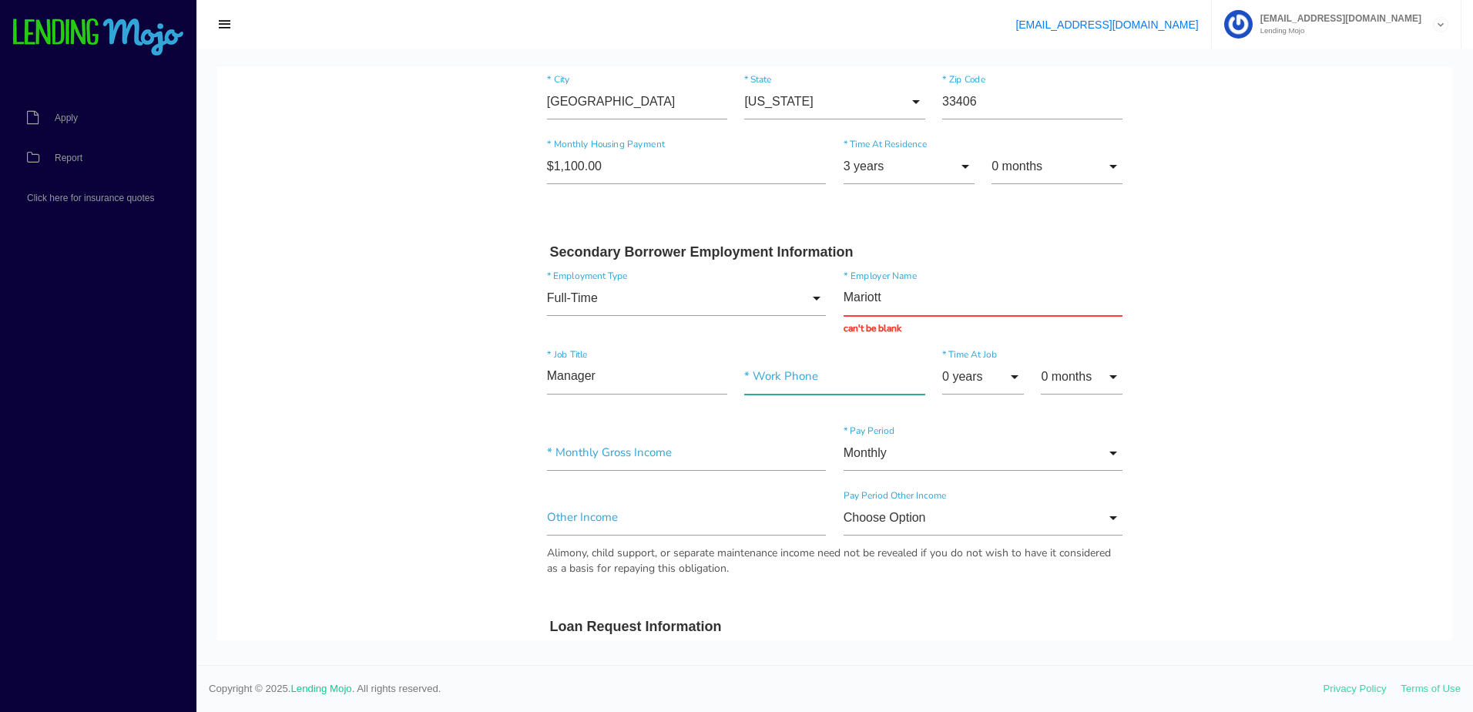
click at [815, 381] on div "* Work Phone" at bounding box center [835, 380] width 198 height 42
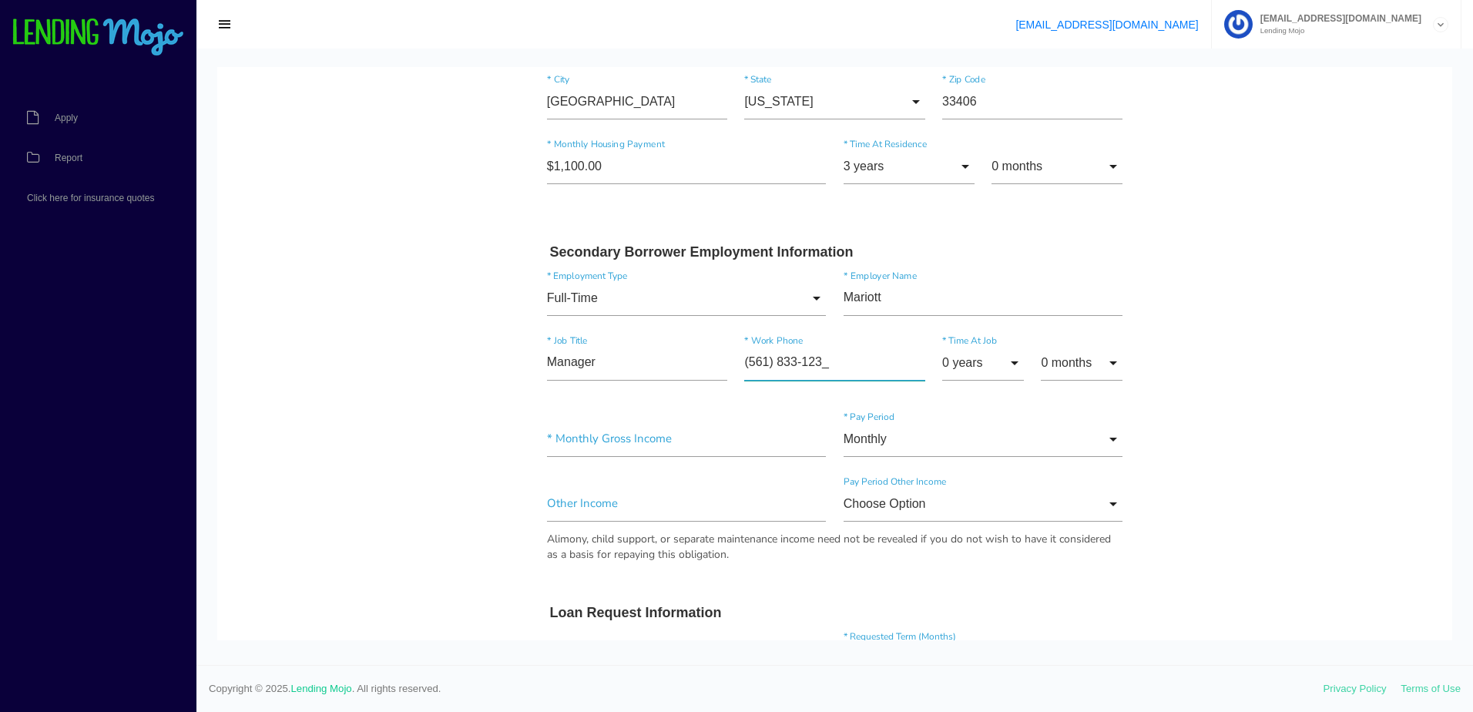
type input"] "(561) 833-1234"
click at [1045, 354] on input "0 months" at bounding box center [1082, 362] width 82 height 35
click at [1079, 298] on span "5 months" at bounding box center [1082, 279] width 82 height 39
type input "5 months"
click at [678, 445] on input"] "text" at bounding box center [687, 438] width 280 height 35
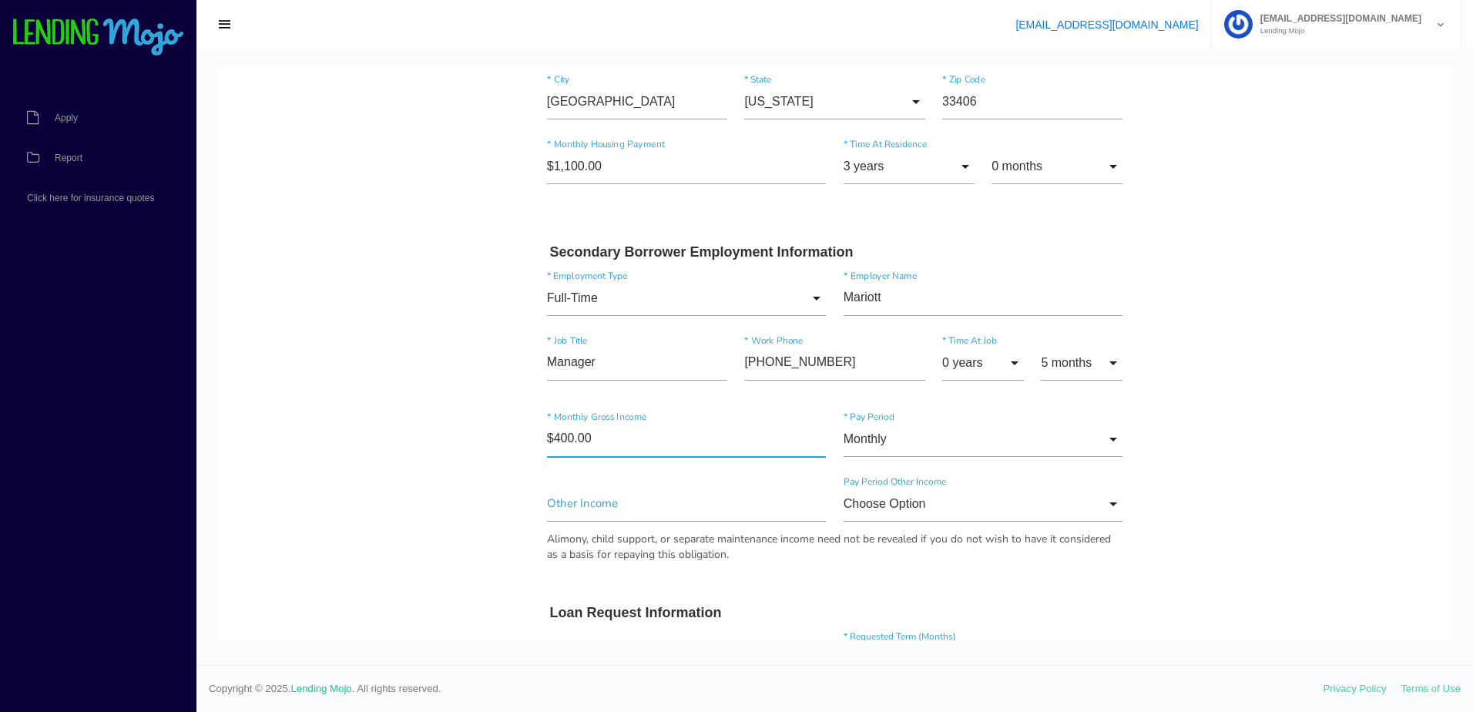
type input"] "$4,000.00"
click at [618, 508] on input"] "text" at bounding box center [687, 503] width 280 height 35
type input"] "$3,250.00"
click at [905, 497] on input "Choose Option" at bounding box center [984, 503] width 280 height 35
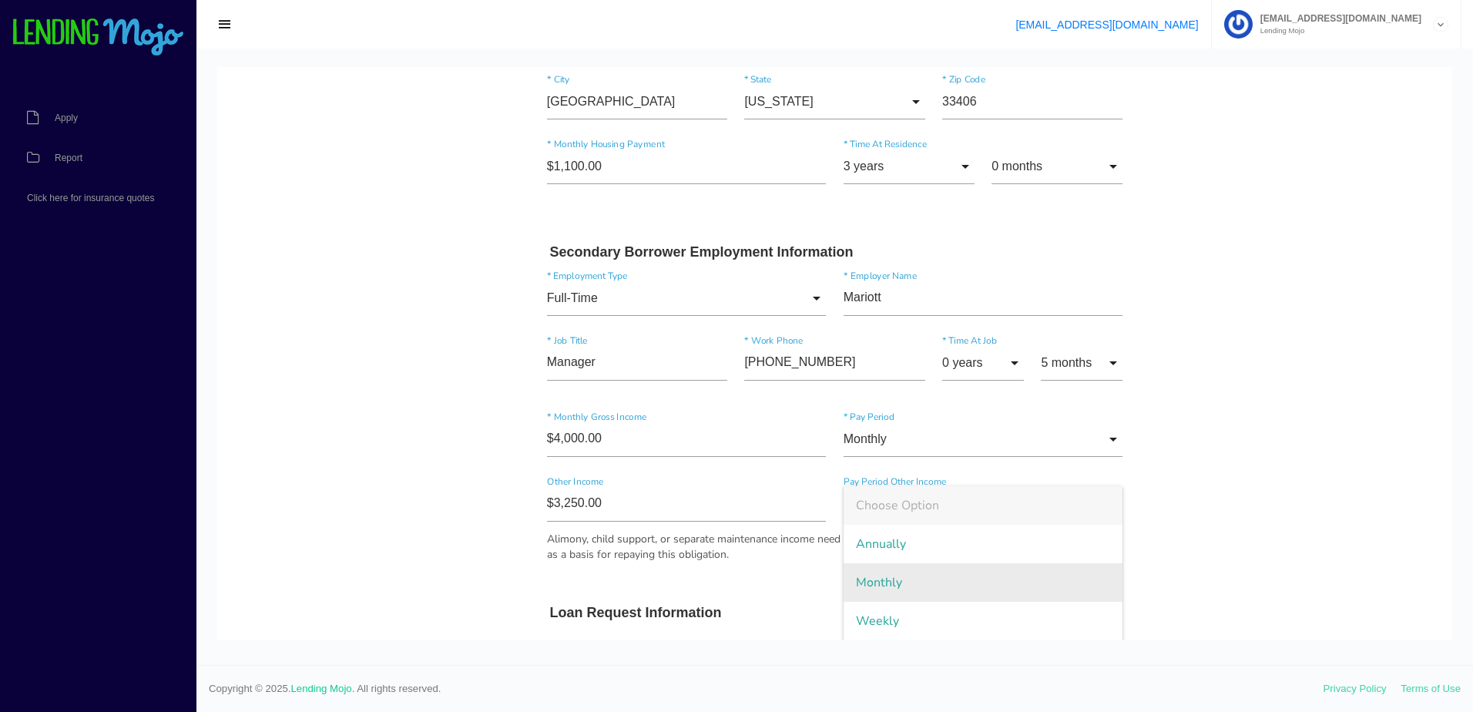
click at [901, 590] on span "Monthly" at bounding box center [984, 582] width 280 height 39
type input "Monthly"
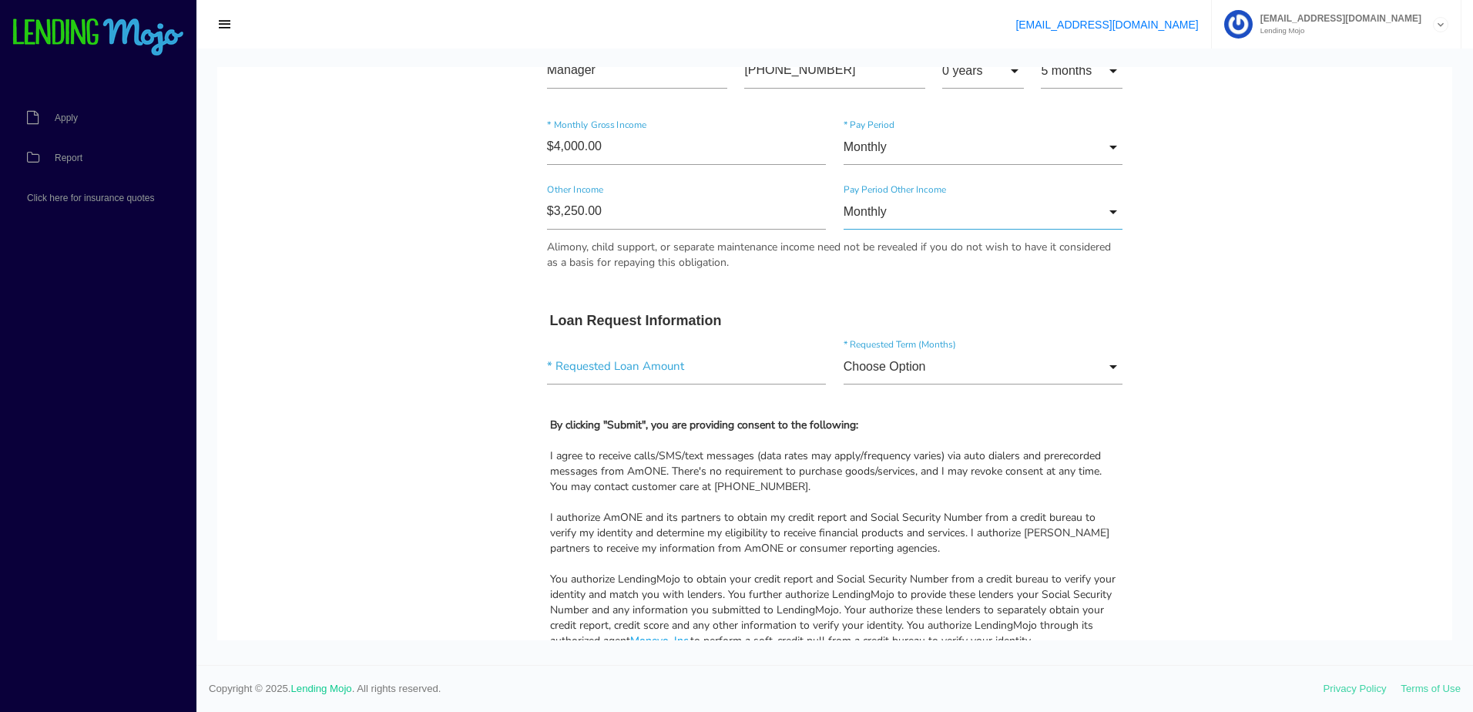
scroll to position [1926, 0]
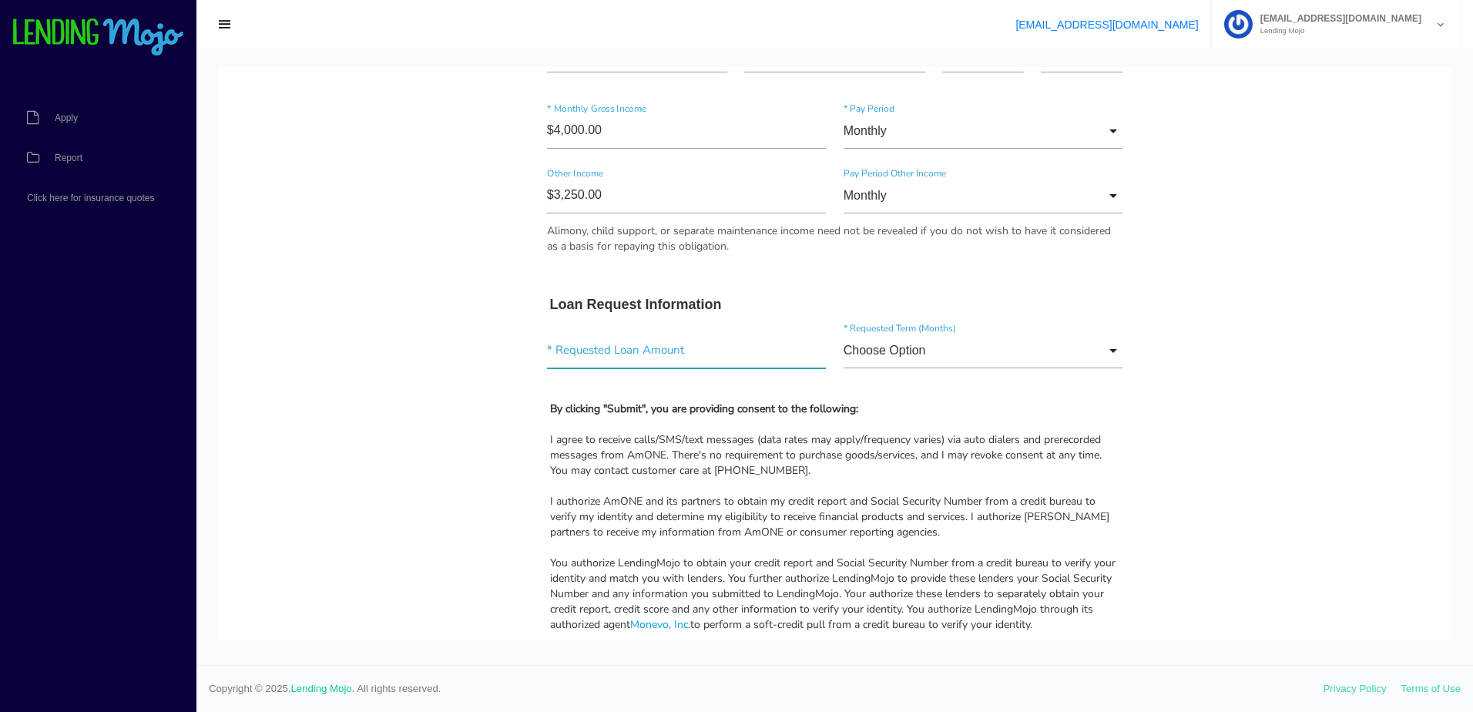
drag, startPoint x: 610, startPoint y: 355, endPoint x: 562, endPoint y: 383, distance: 55.9
click at [610, 355] on input"] "text" at bounding box center [687, 350] width 280 height 35
type input"] "$2,440.00"
click at [929, 355] on input "Choose Option" at bounding box center [984, 350] width 280 height 35
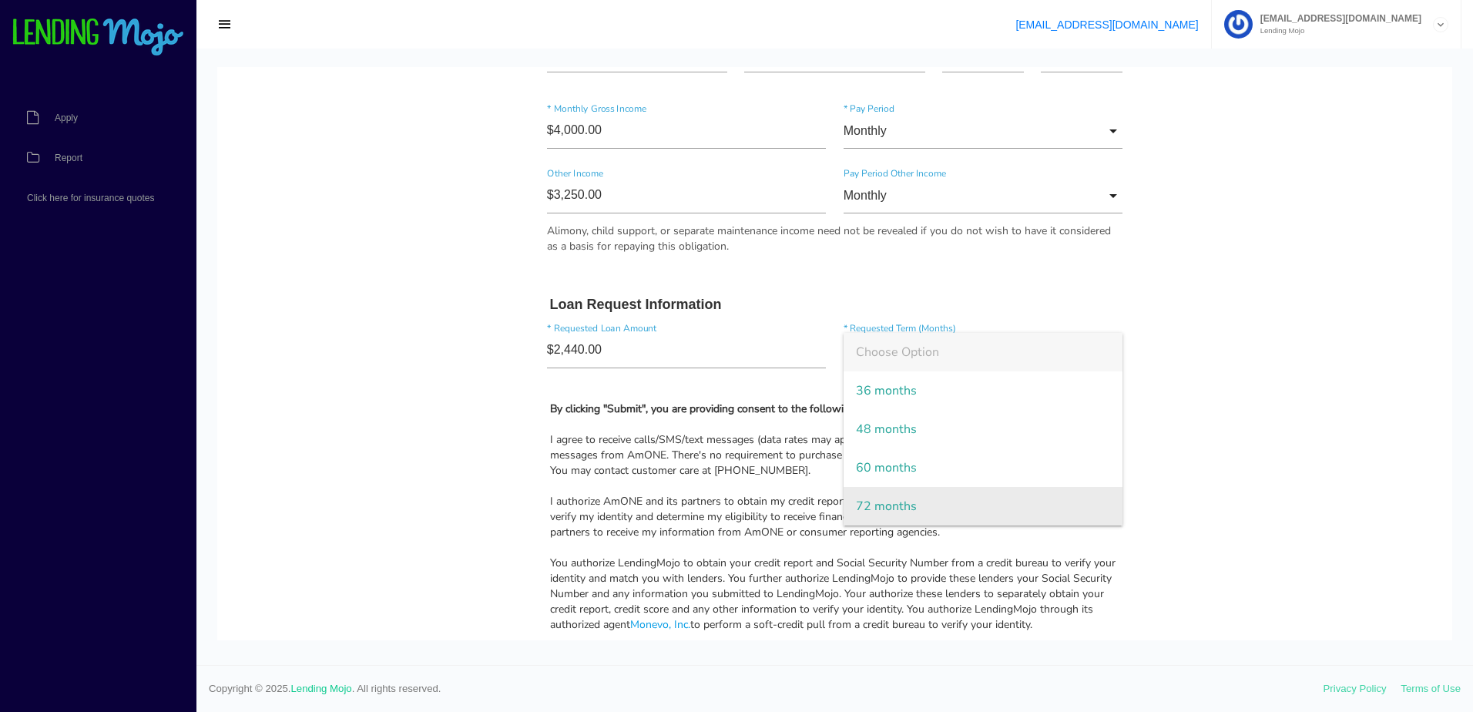
click at [899, 514] on span "72 months" at bounding box center [984, 506] width 280 height 39
type input "72 months"
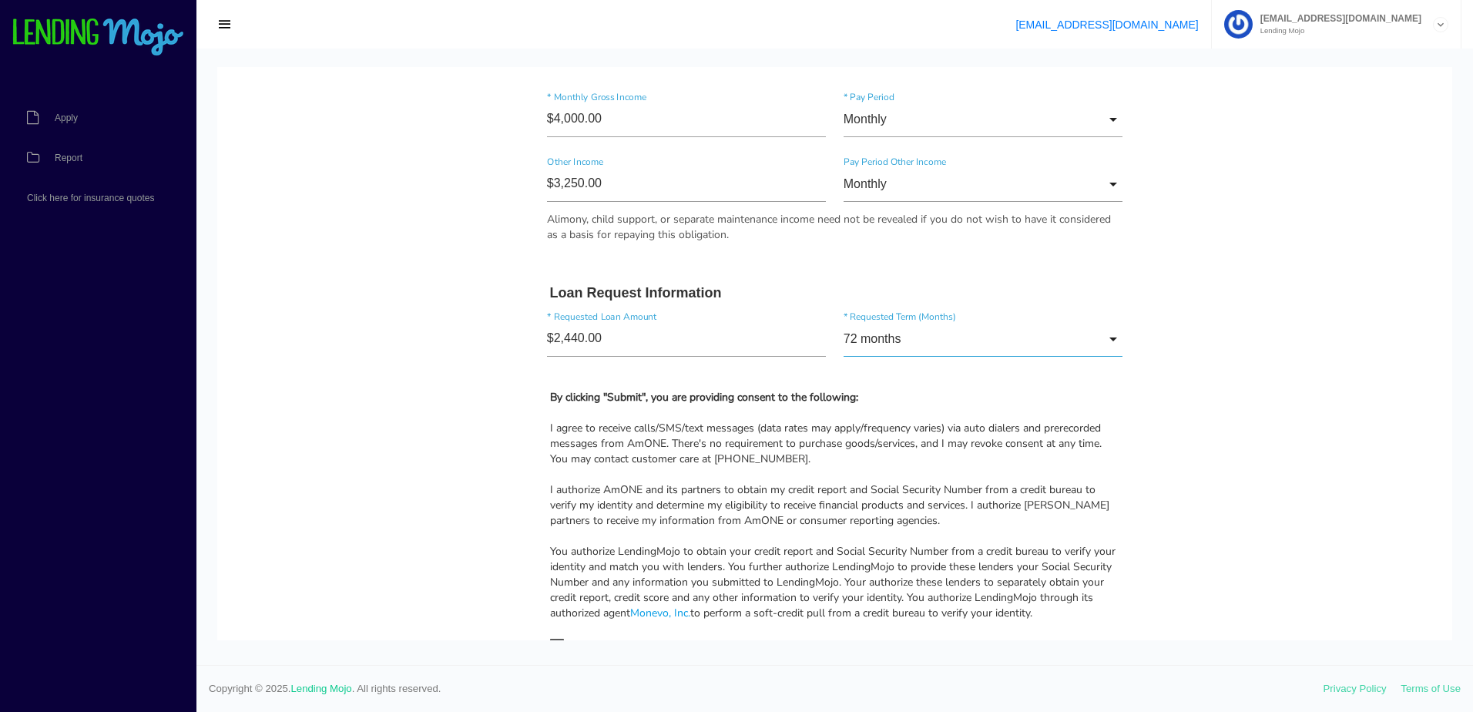
scroll to position [2231, 0]
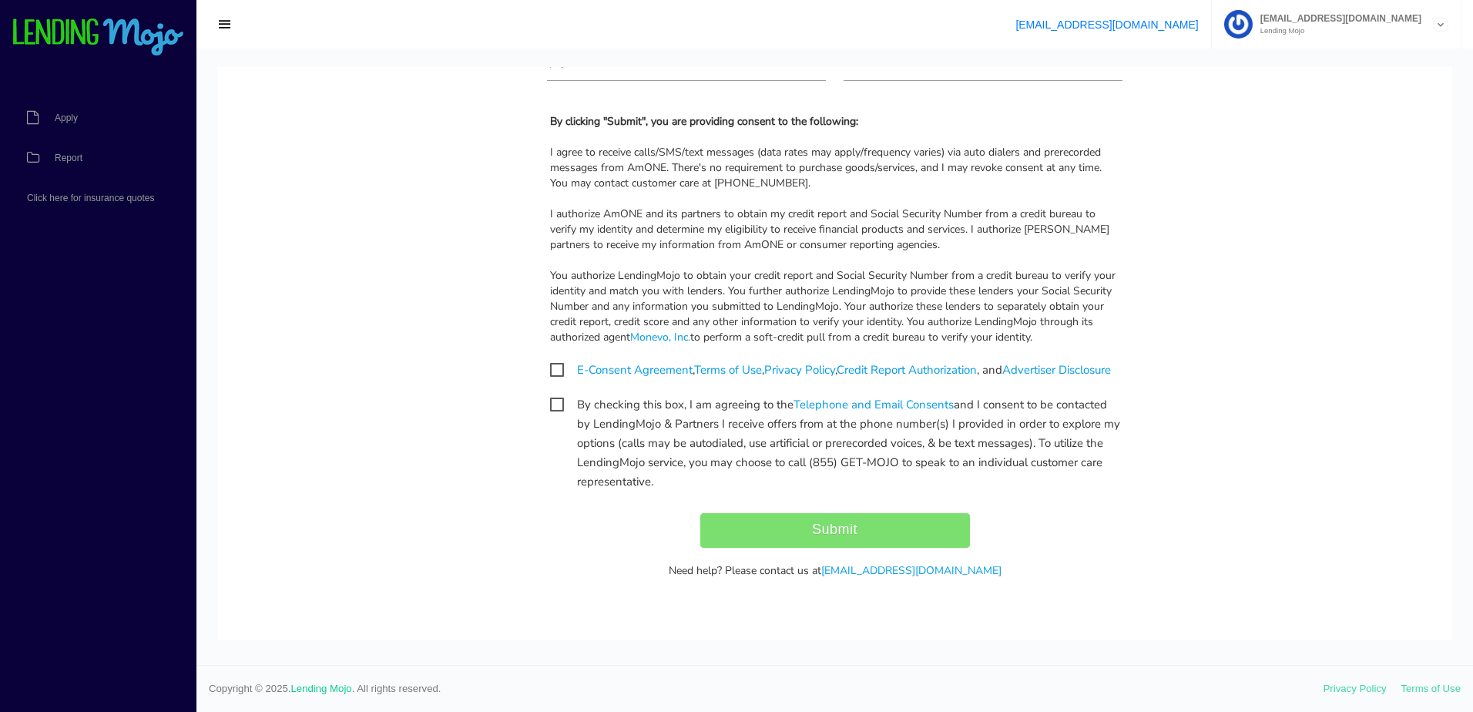
click at [555, 361] on span "E-Consent Agreement , Terms of Use , Privacy Policy , Credit Report Authorizati…" at bounding box center [830, 370] width 561 height 19
checkbox input "true"
click at [555, 399] on span "By checking this box, I am agreeing to the Telephone and Email Consents and I c…" at bounding box center [835, 404] width 570 height 19
checkbox input "true"
click at [810, 526] on input "Submit" at bounding box center [835, 530] width 270 height 35
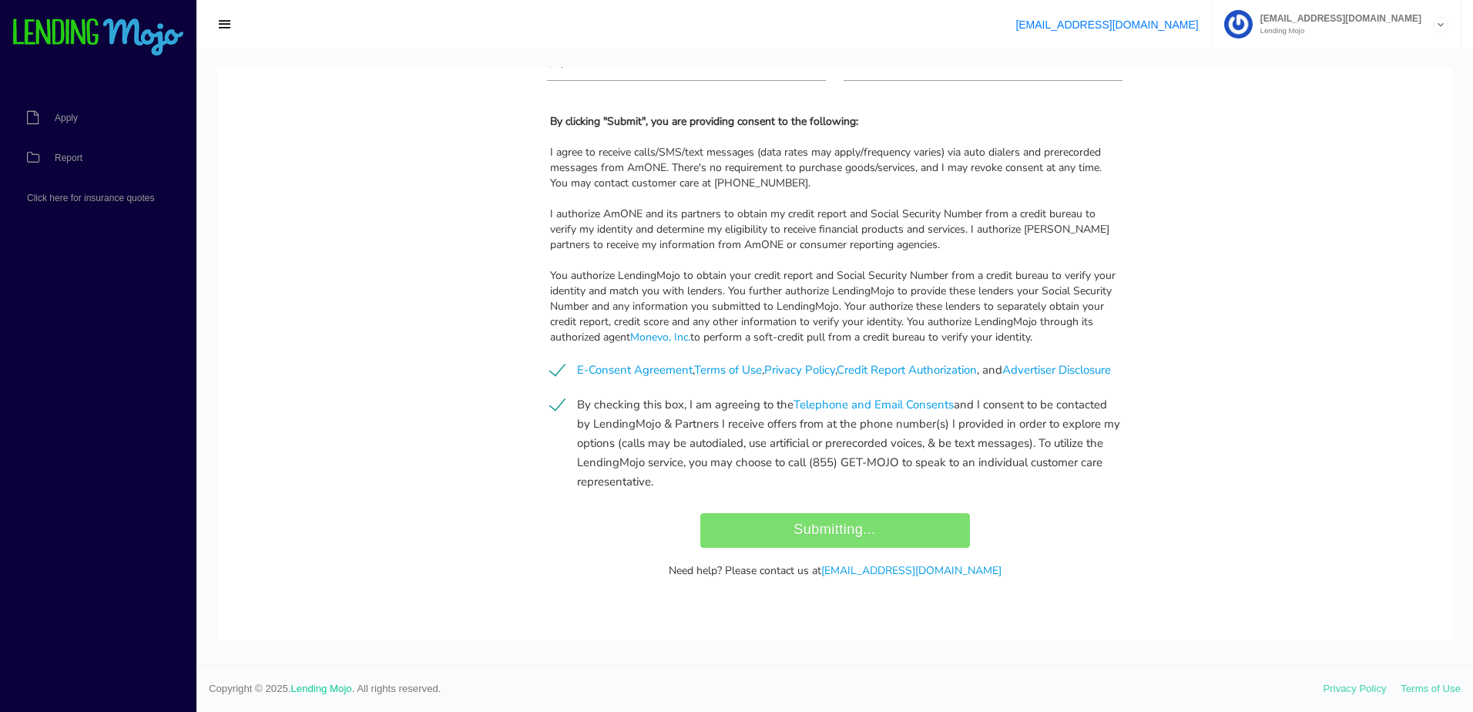
type input "Submit"
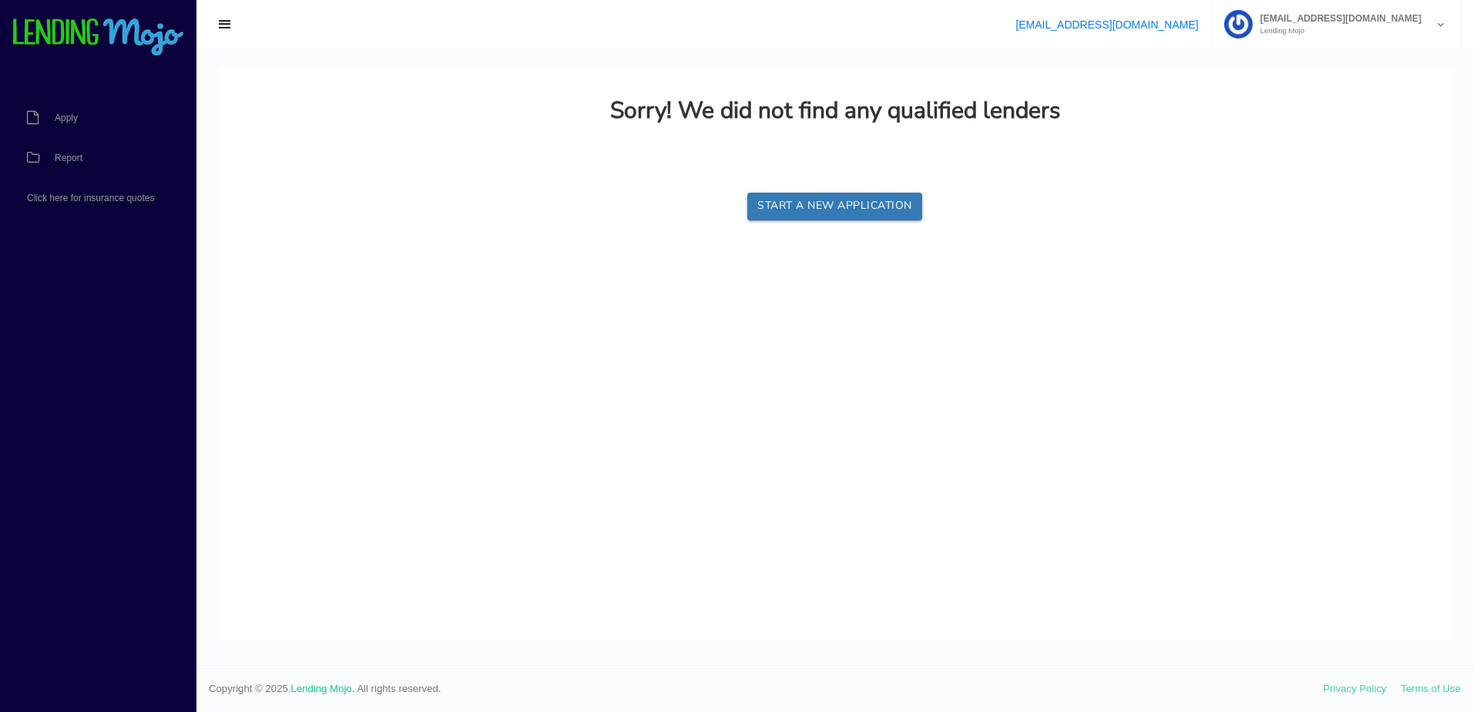
scroll to position [0, 0]
click at [62, 159] on span "Report" at bounding box center [69, 157] width 28 height 9
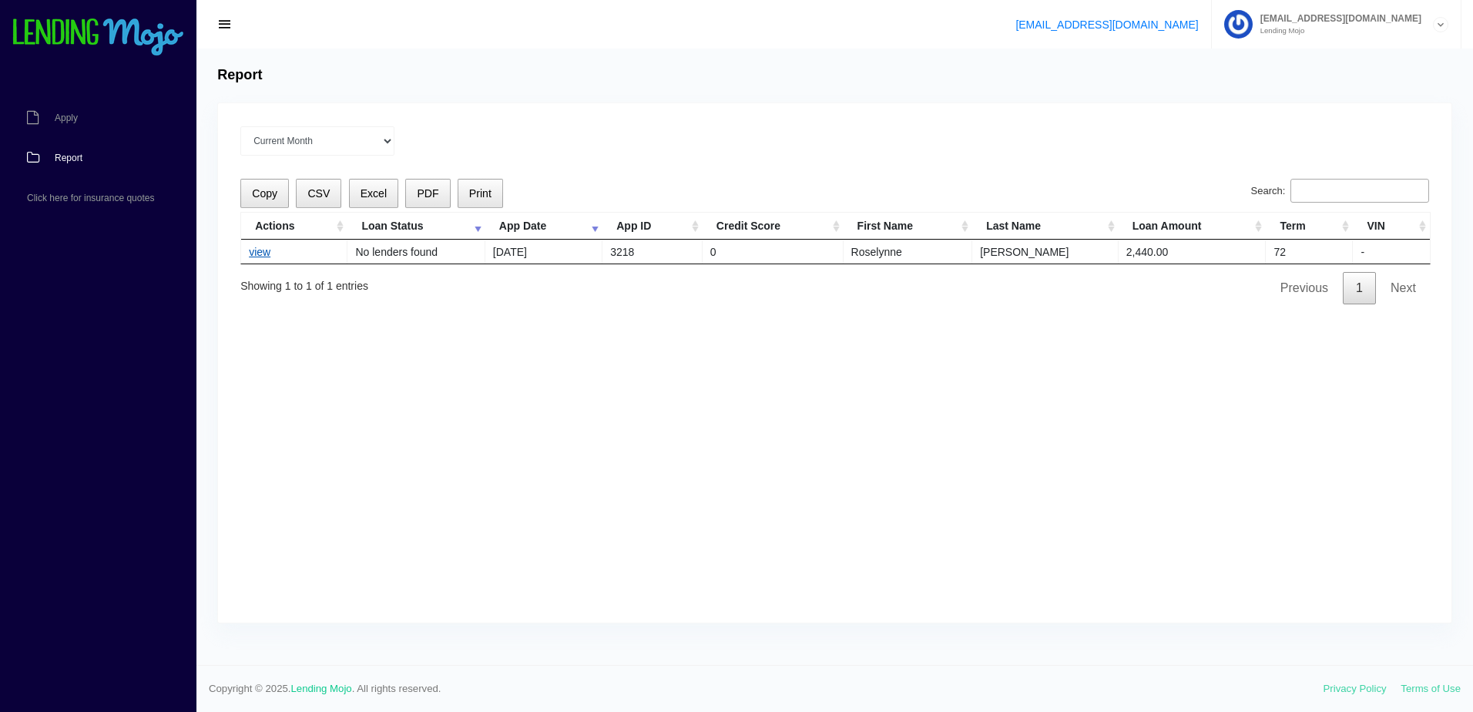
click at [266, 255] on link "view" at bounding box center [260, 252] width 22 height 12
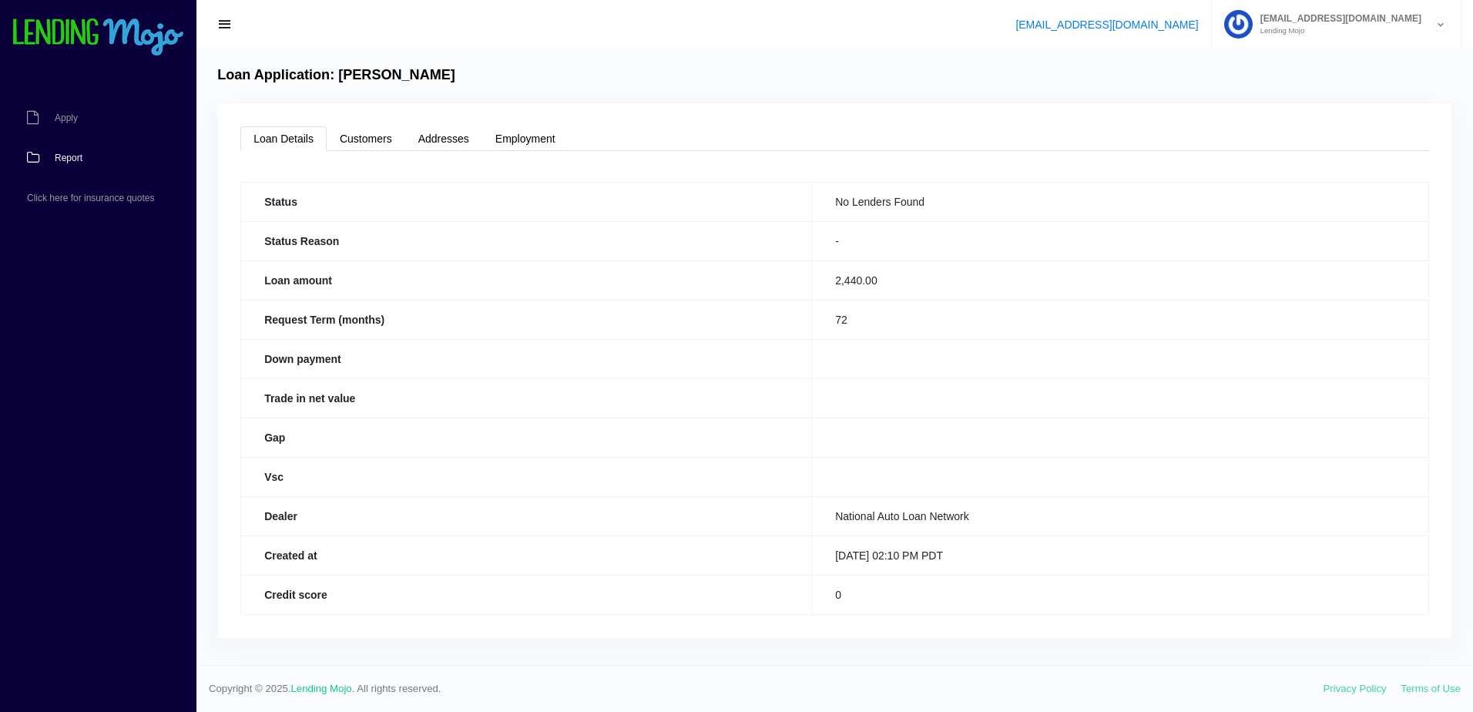
click at [59, 153] on span "Report" at bounding box center [69, 157] width 28 height 9
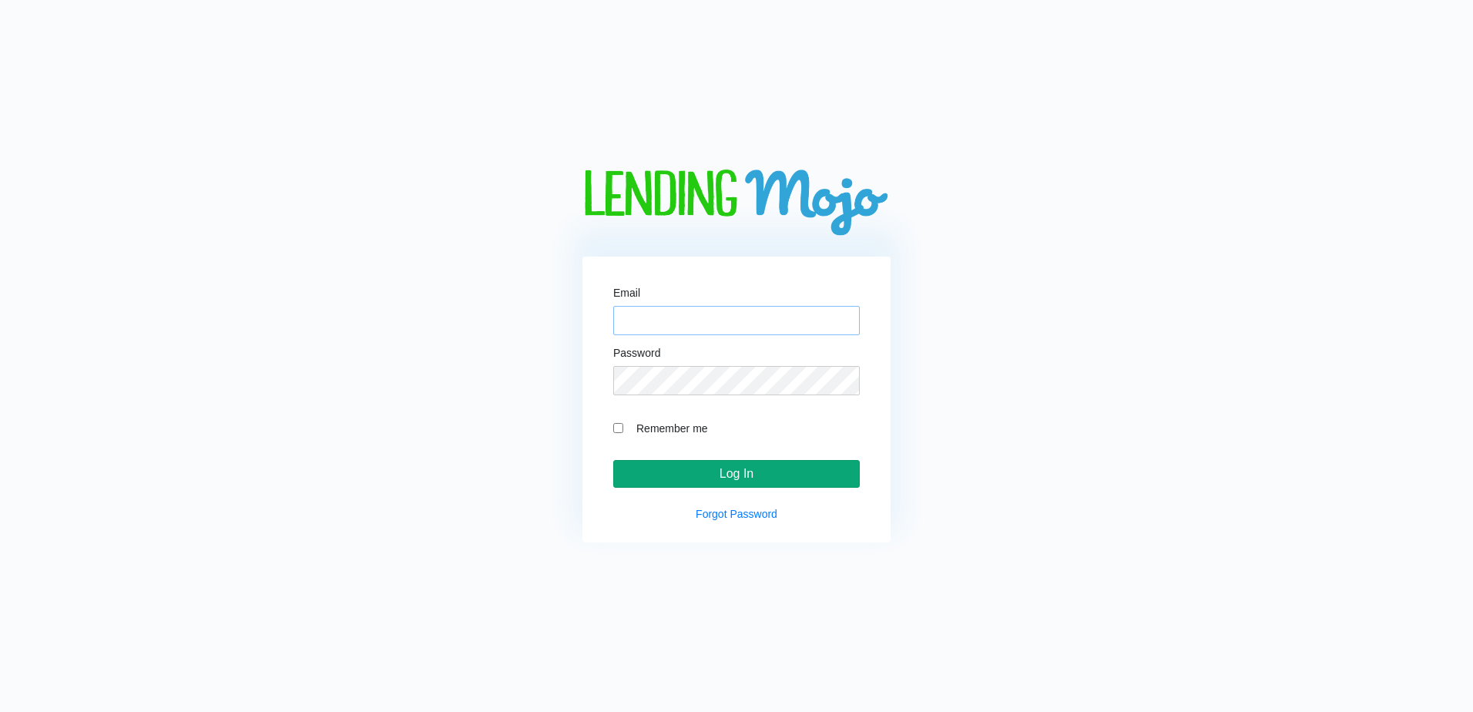
type input "[EMAIL_ADDRESS][DOMAIN_NAME]"
click at [735, 466] on input "Log In" at bounding box center [736, 474] width 247 height 28
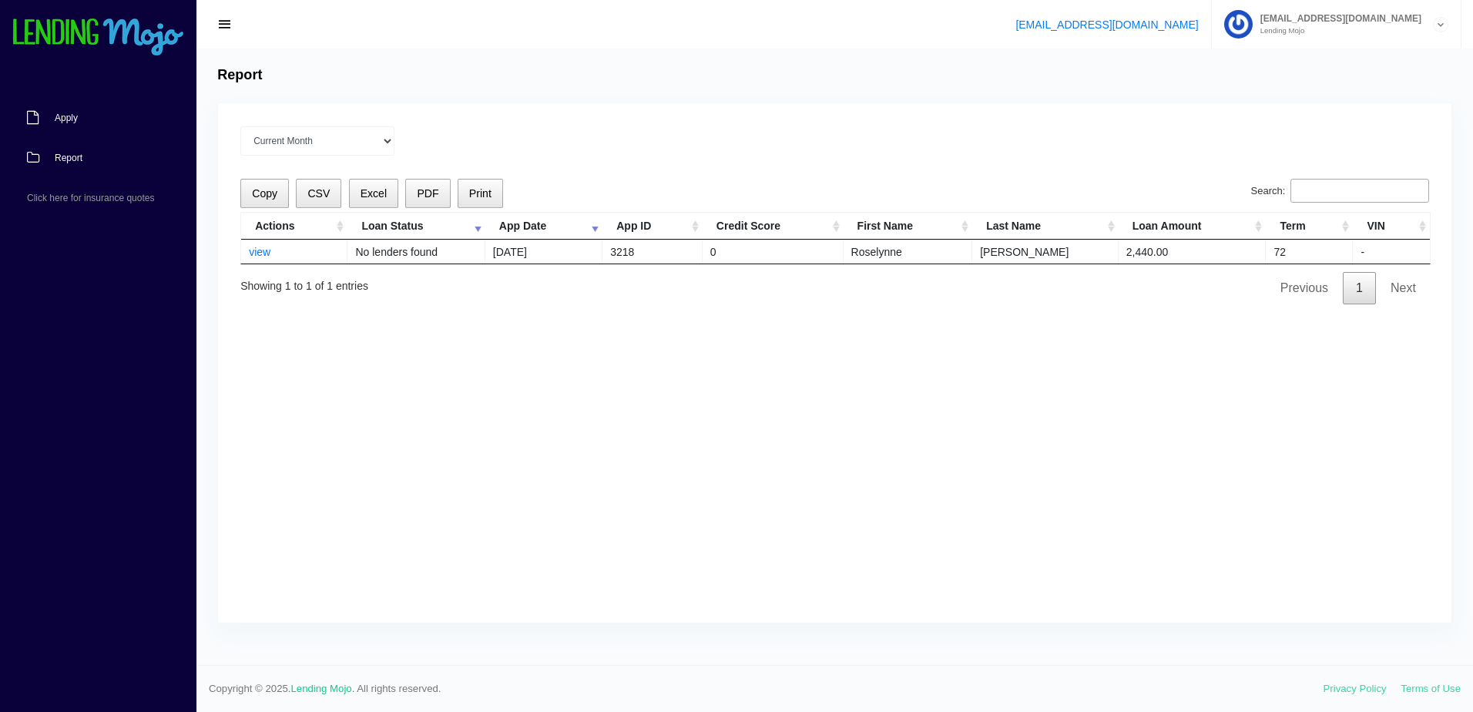
click at [72, 122] on span "Apply" at bounding box center [66, 117] width 23 height 9
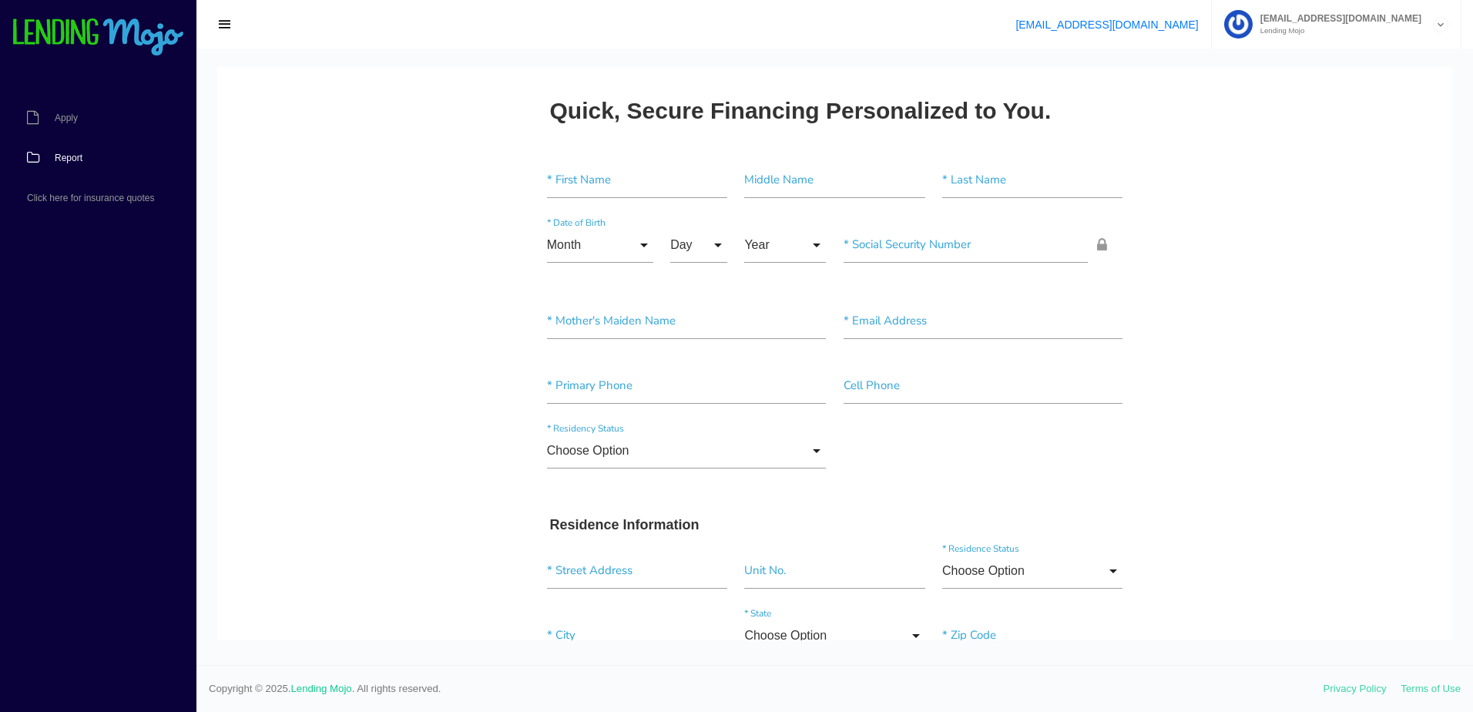
click at [69, 156] on span "Report" at bounding box center [69, 157] width 28 height 9
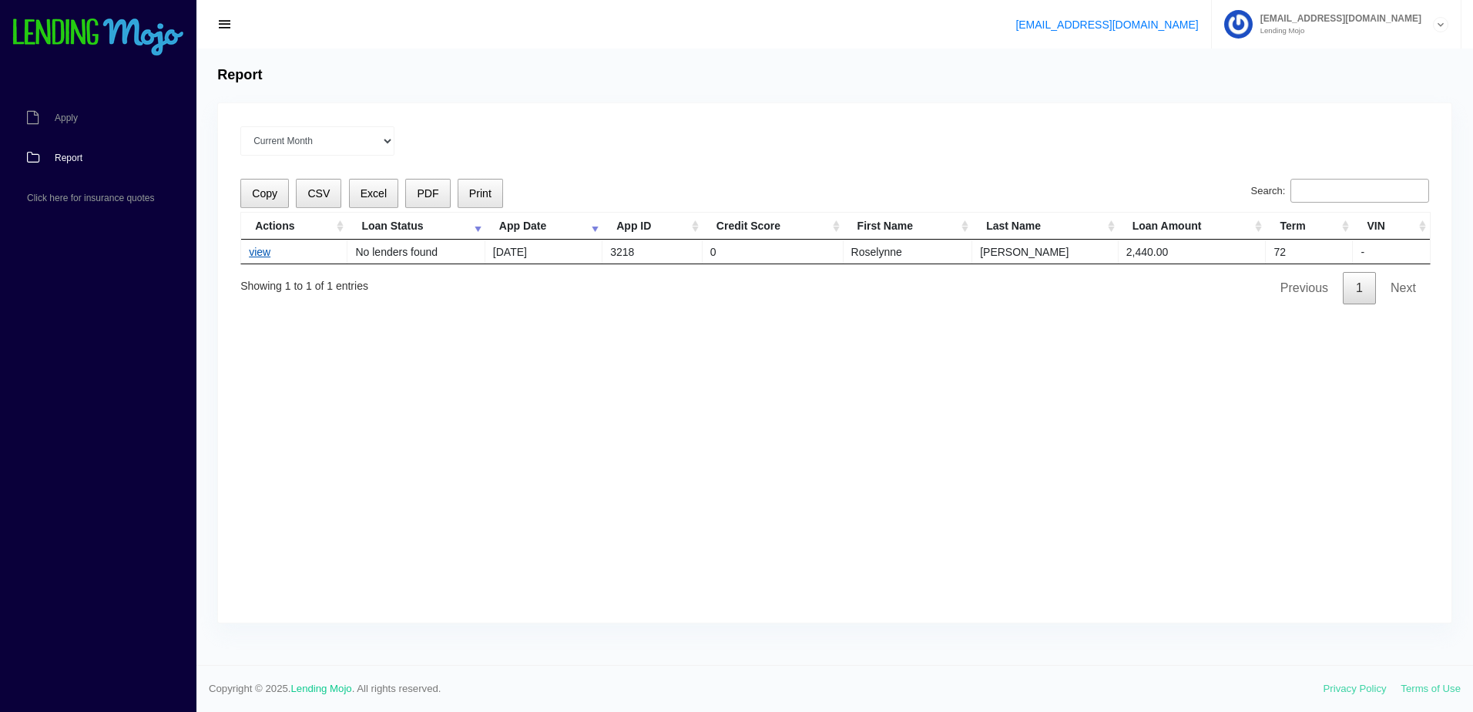
click at [263, 256] on link "view" at bounding box center [260, 252] width 22 height 12
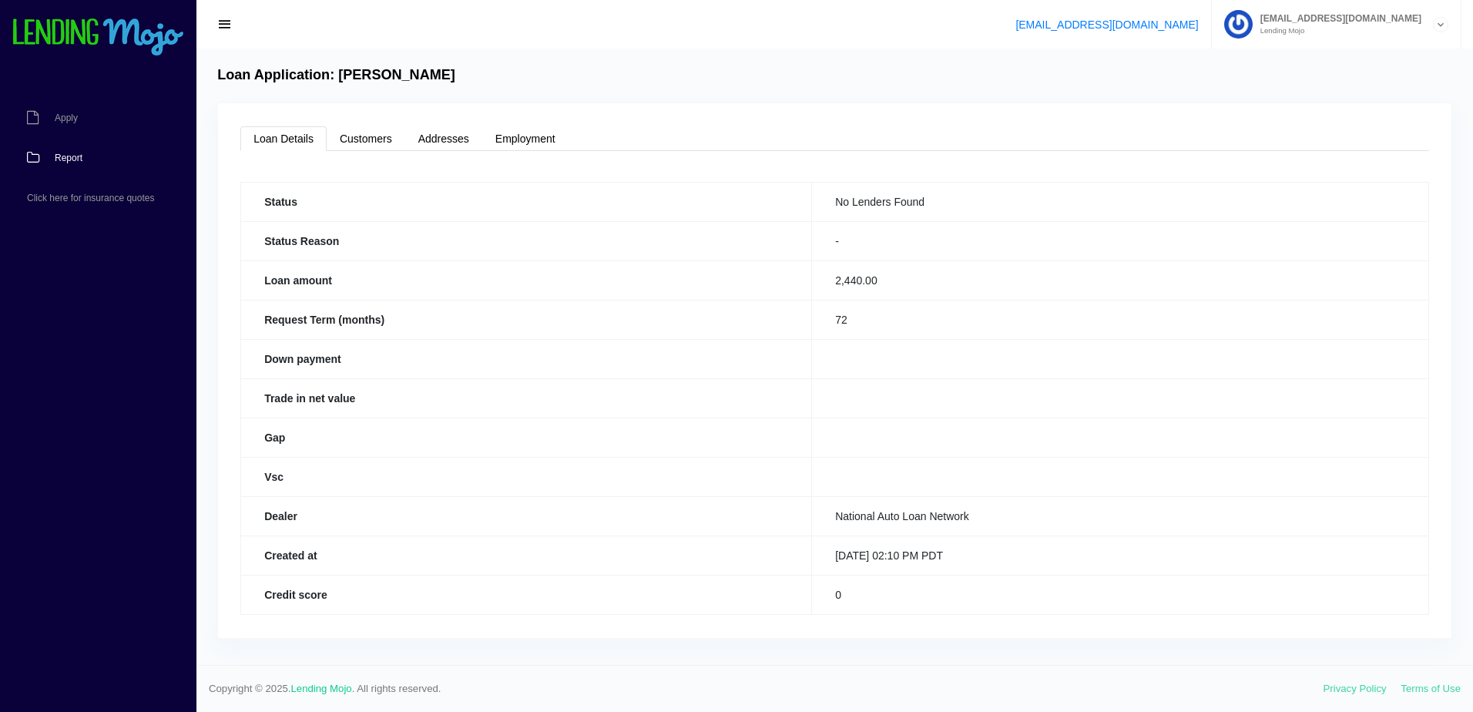
click at [59, 147] on link "Report" at bounding box center [90, 158] width 181 height 40
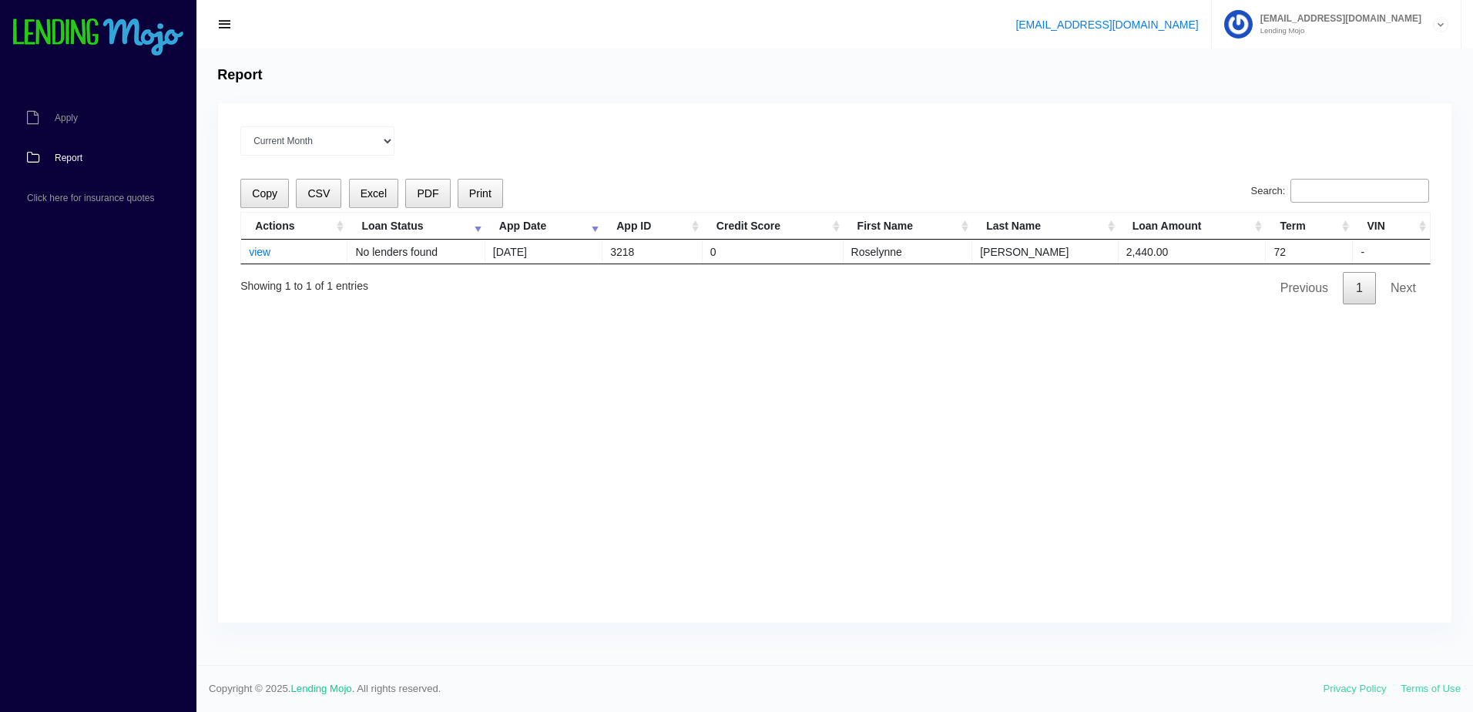
click at [59, 151] on link "Report" at bounding box center [90, 158] width 181 height 40
click at [0, 138] on link "Report" at bounding box center [90, 158] width 181 height 40
click at [72, 118] on span "Apply" at bounding box center [66, 117] width 23 height 9
click at [0, 98] on link "Apply" at bounding box center [90, 118] width 181 height 40
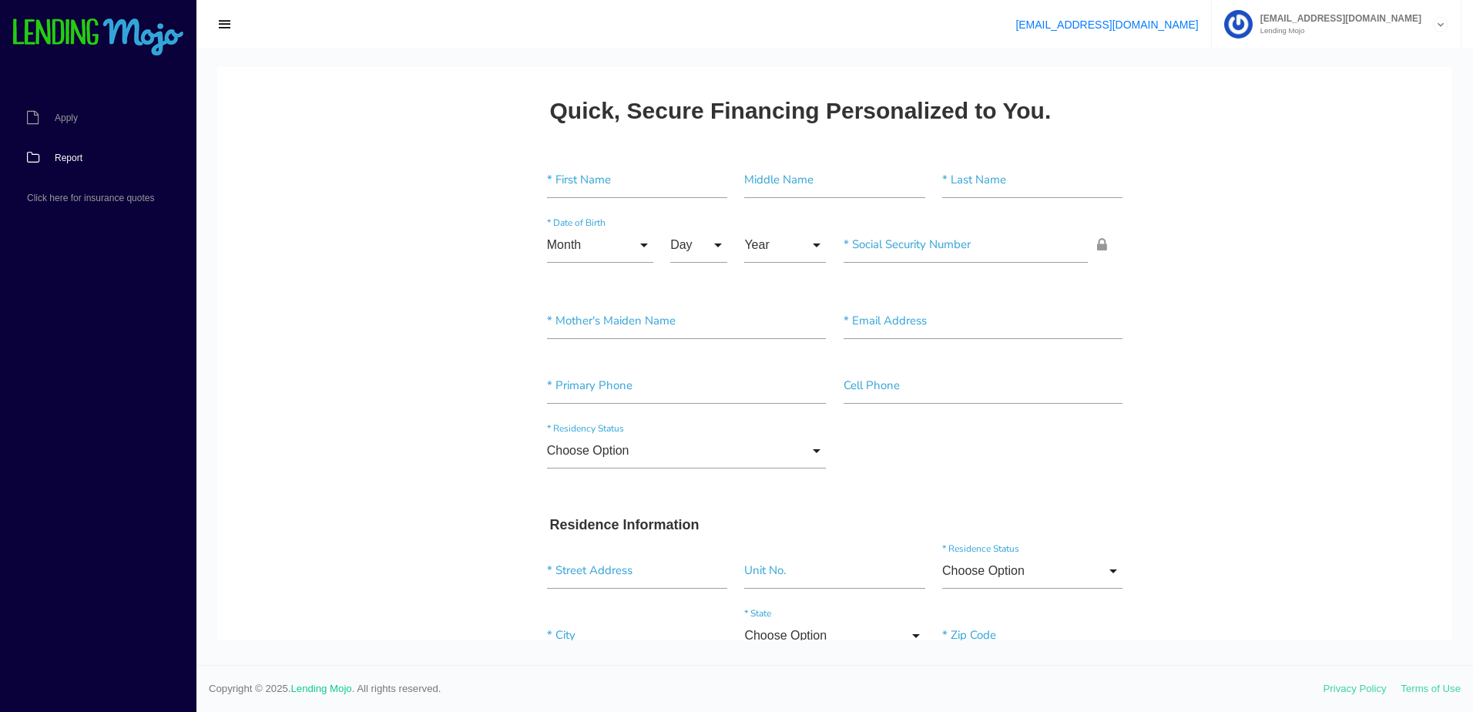
drag, startPoint x: 57, startPoint y: 152, endPoint x: 46, endPoint y: 153, distance: 10.9
click at [57, 152] on link "Report" at bounding box center [90, 158] width 181 height 40
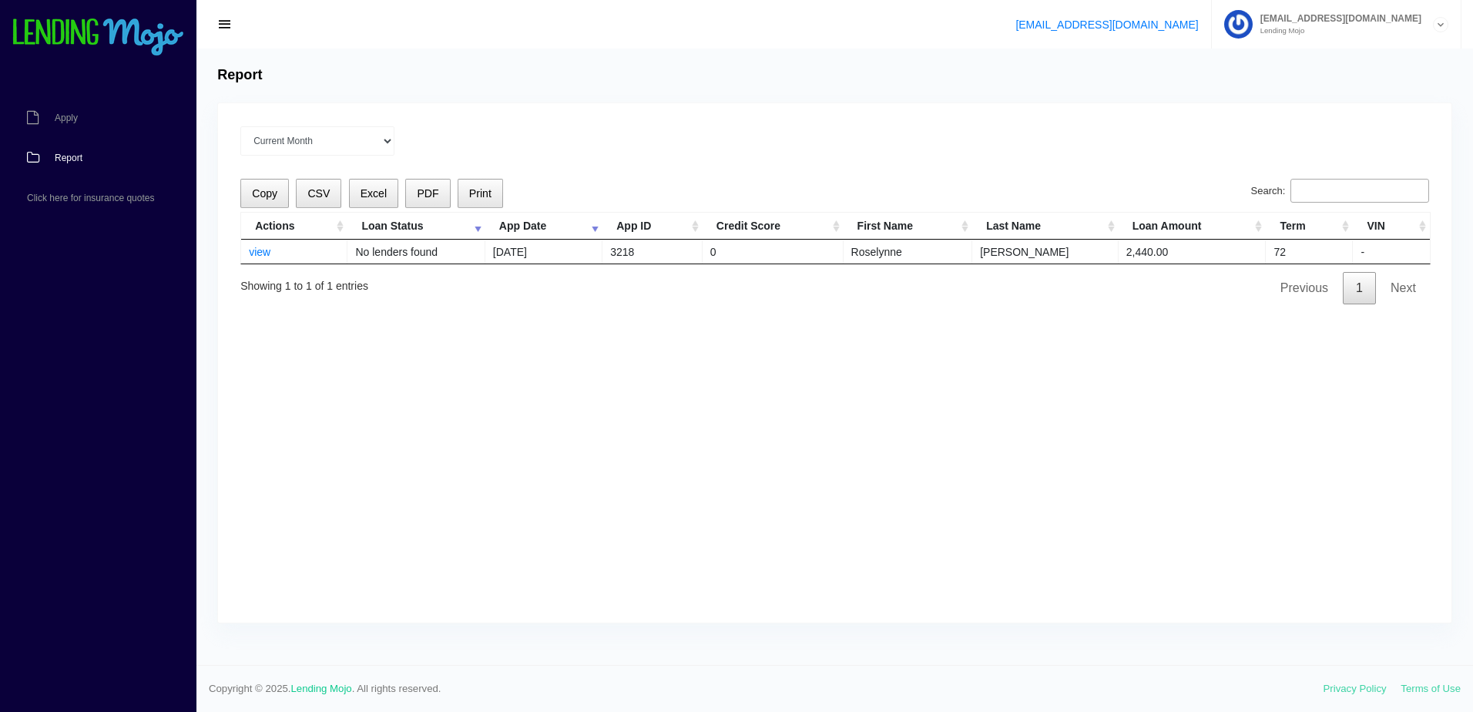
drag, startPoint x: 555, startPoint y: 316, endPoint x: 582, endPoint y: 295, distance: 34.7
click at [555, 313] on div "Current Month [DATE] [DATE] [DATE] [DATE] [DATE] All time Loading Copy CSV Exce…" at bounding box center [834, 362] width 1233 height 519
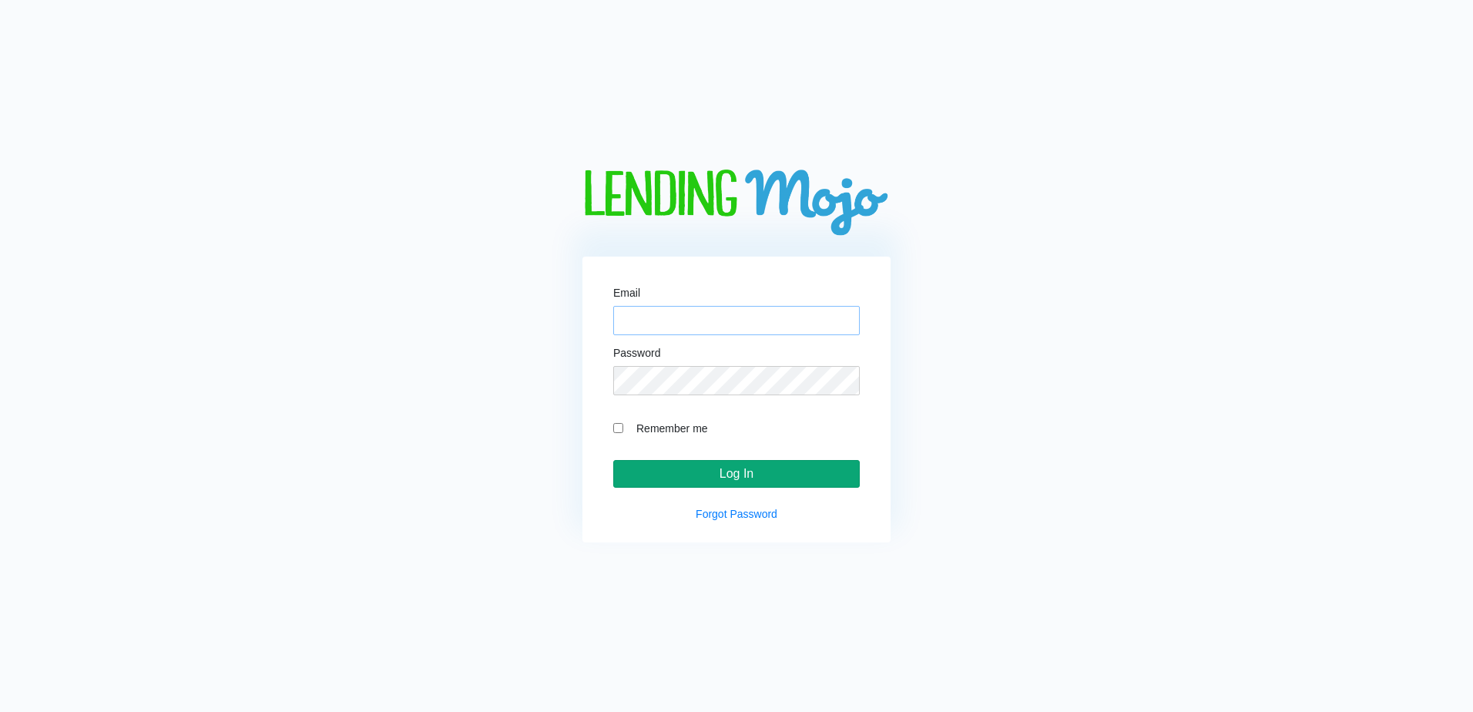
type input "[EMAIL_ADDRESS][DOMAIN_NAME]"
click at [759, 465] on input "Log In" at bounding box center [736, 474] width 247 height 28
